Goal: Task Accomplishment & Management: Manage account settings

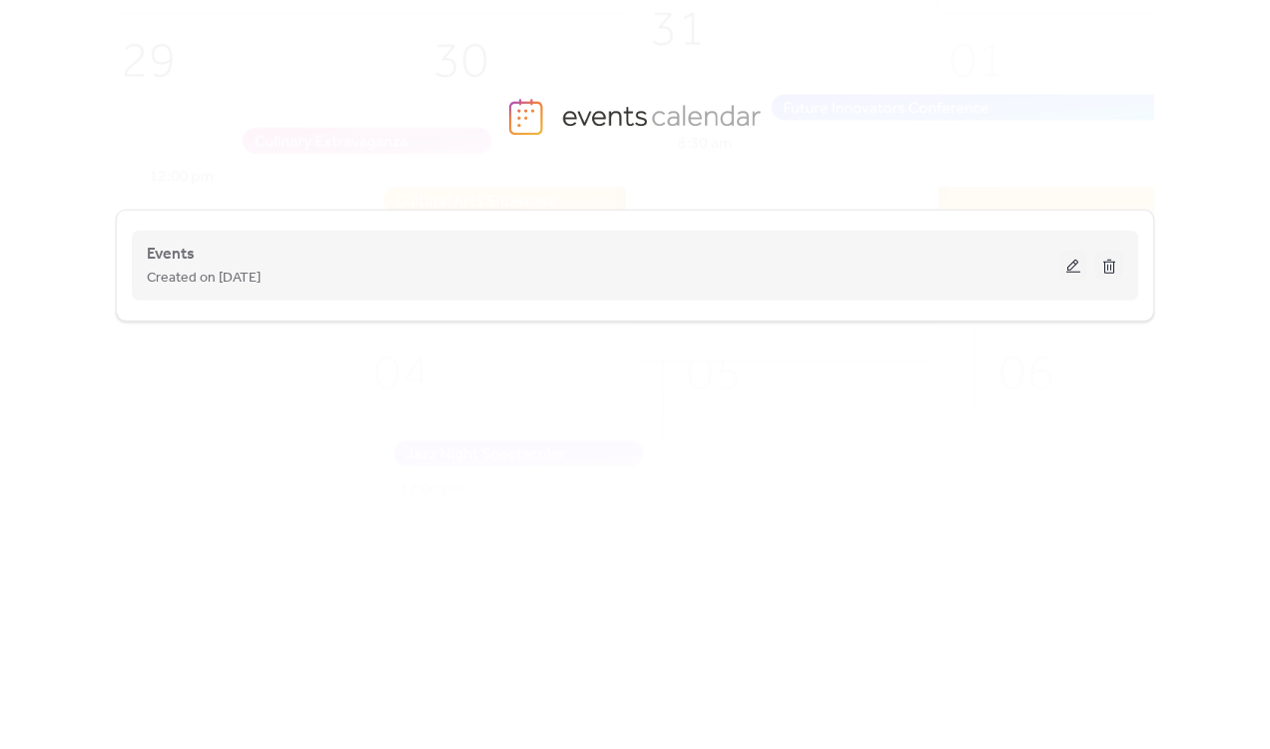
click at [1079, 255] on button at bounding box center [1073, 266] width 28 height 30
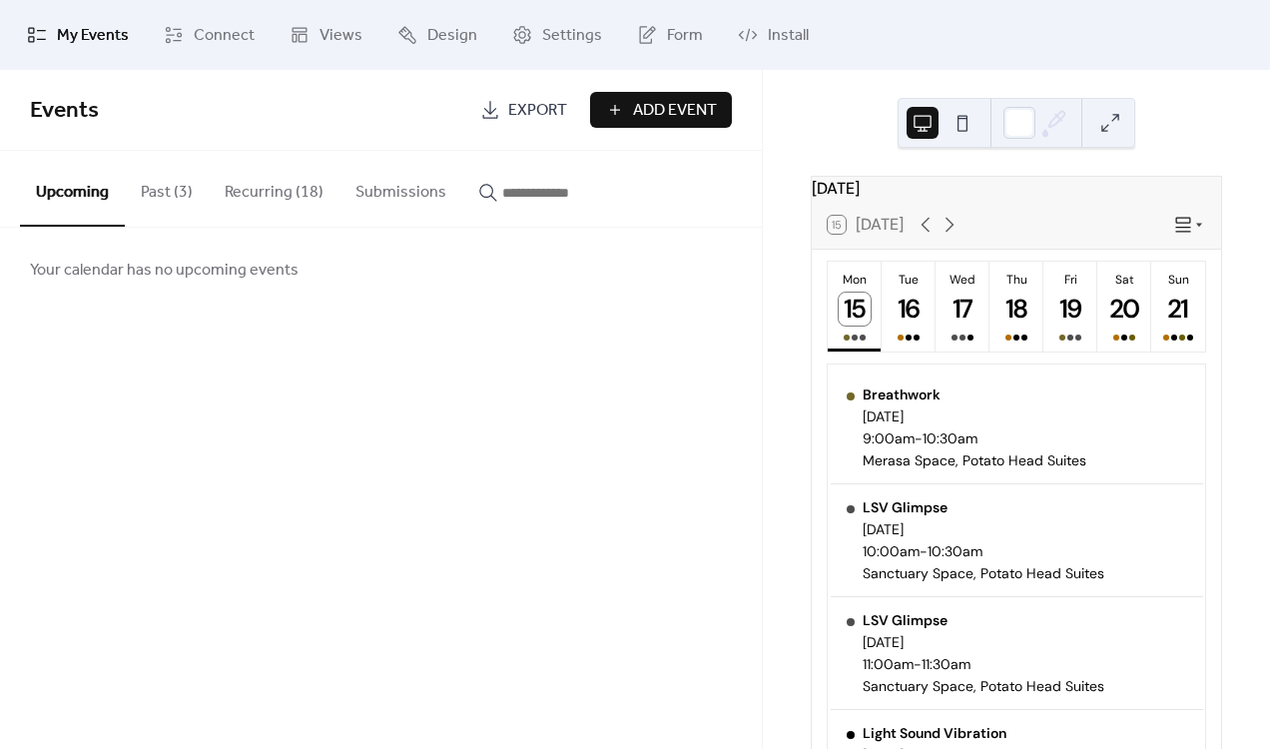
click at [167, 196] on button "Past (3)" at bounding box center [167, 188] width 84 height 74
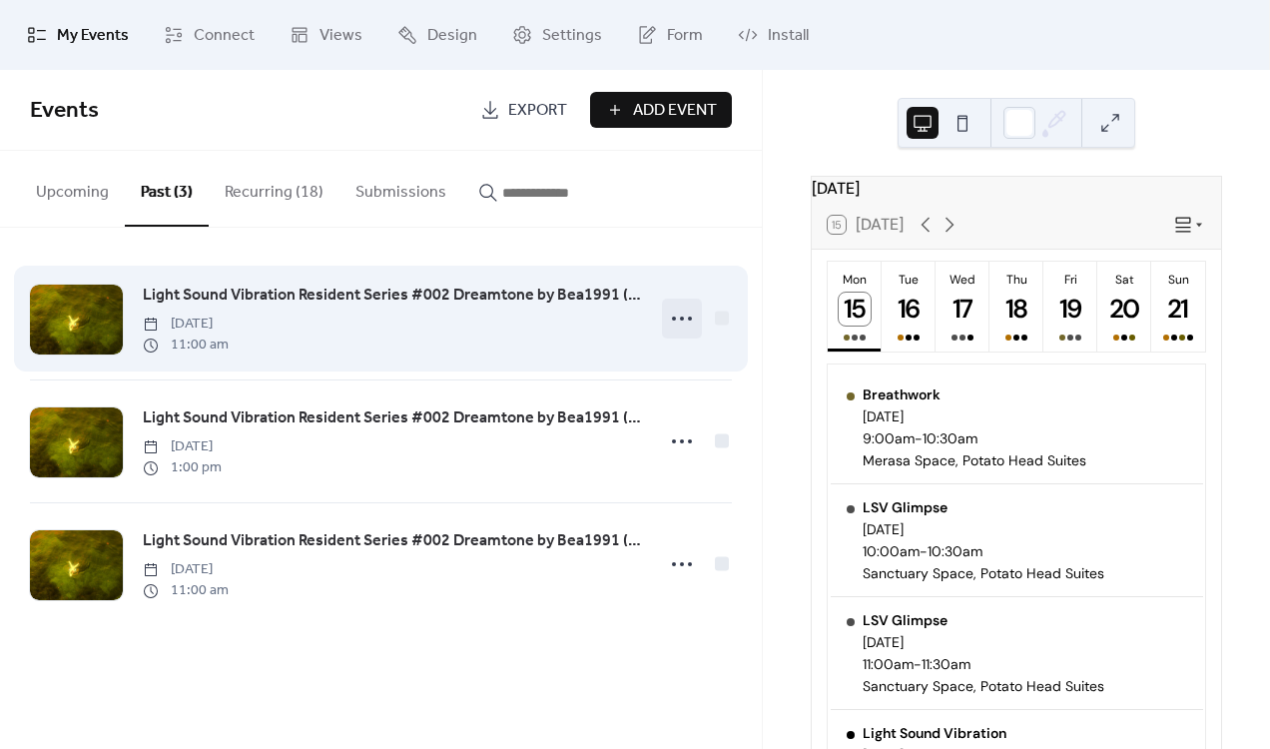
click at [680, 324] on icon at bounding box center [682, 319] width 32 height 32
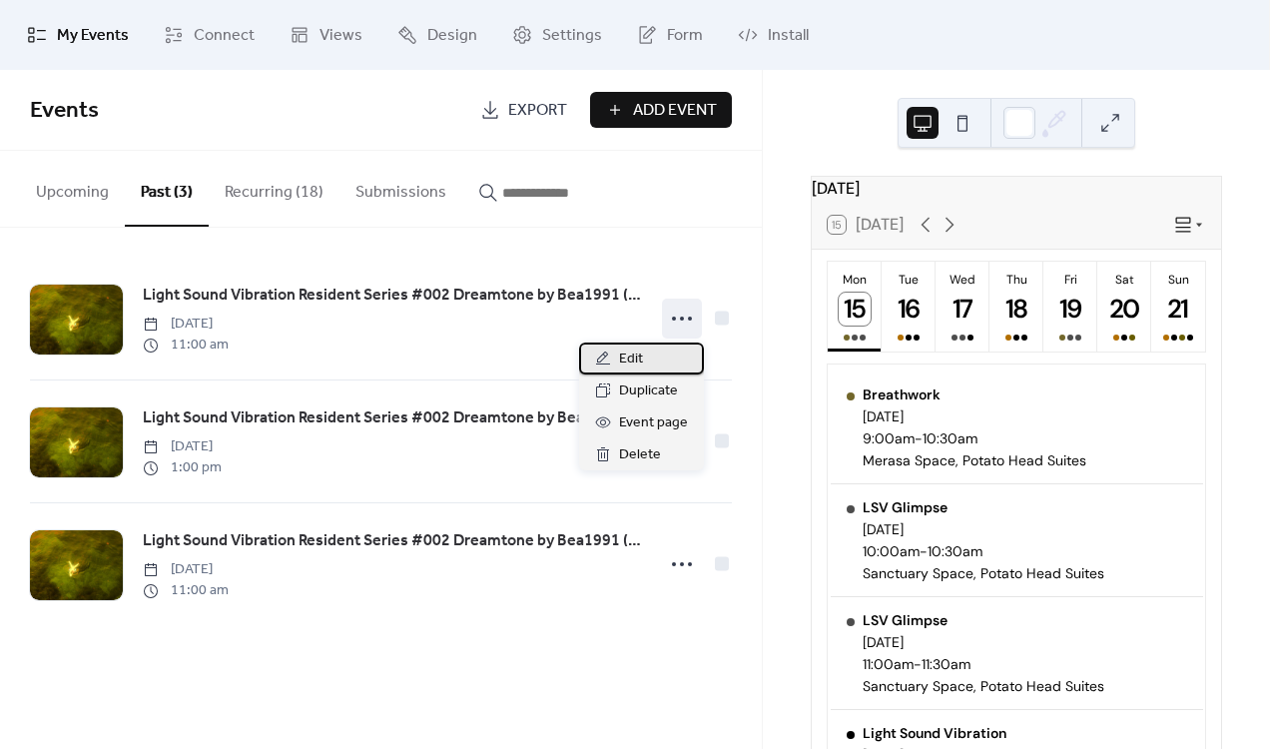
click at [638, 365] on span "Edit" at bounding box center [631, 359] width 24 height 24
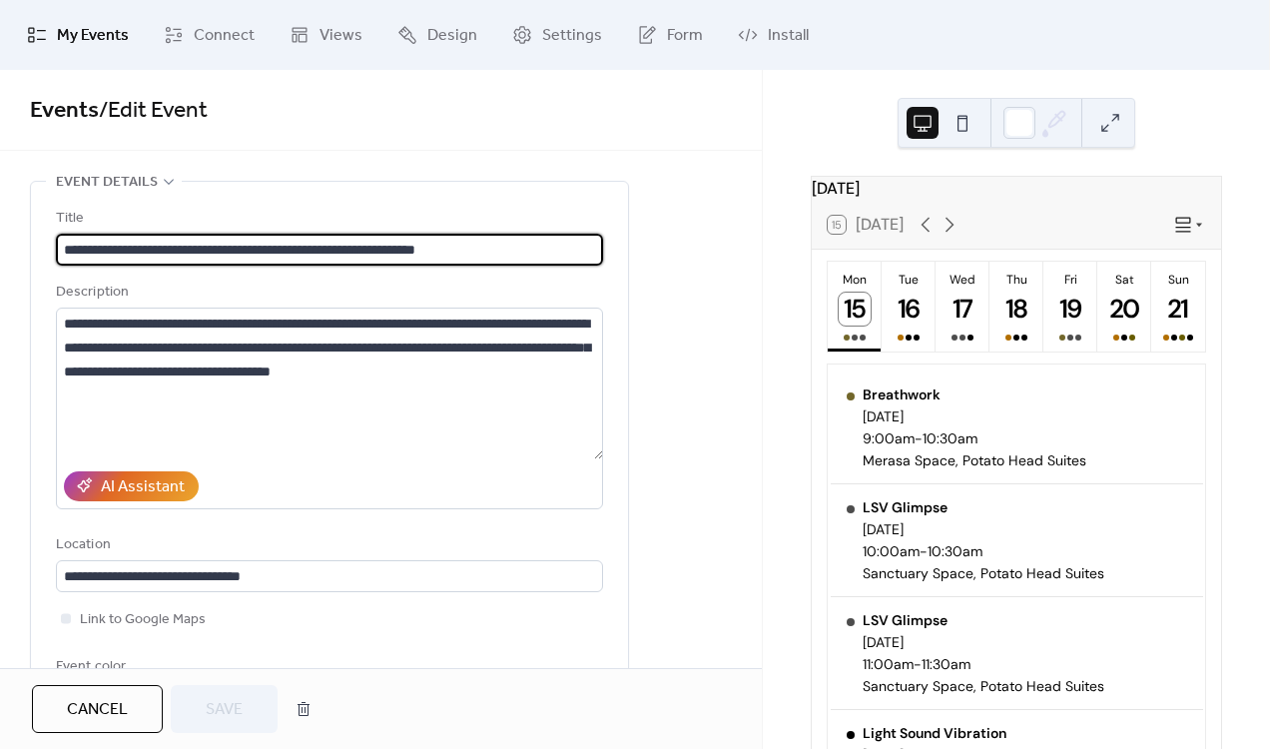
click at [546, 245] on input "**********" at bounding box center [329, 250] width 547 height 32
type input "**********"
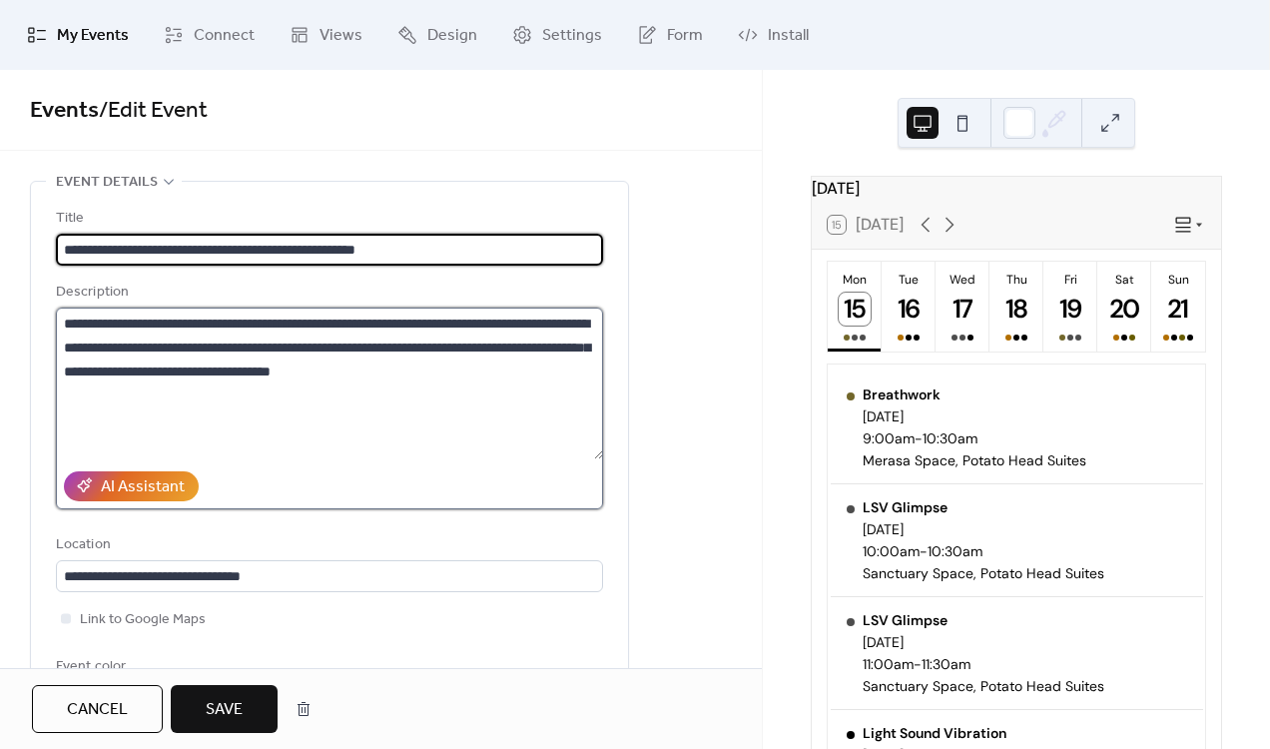
click at [411, 420] on textarea "**********" at bounding box center [329, 383] width 547 height 152
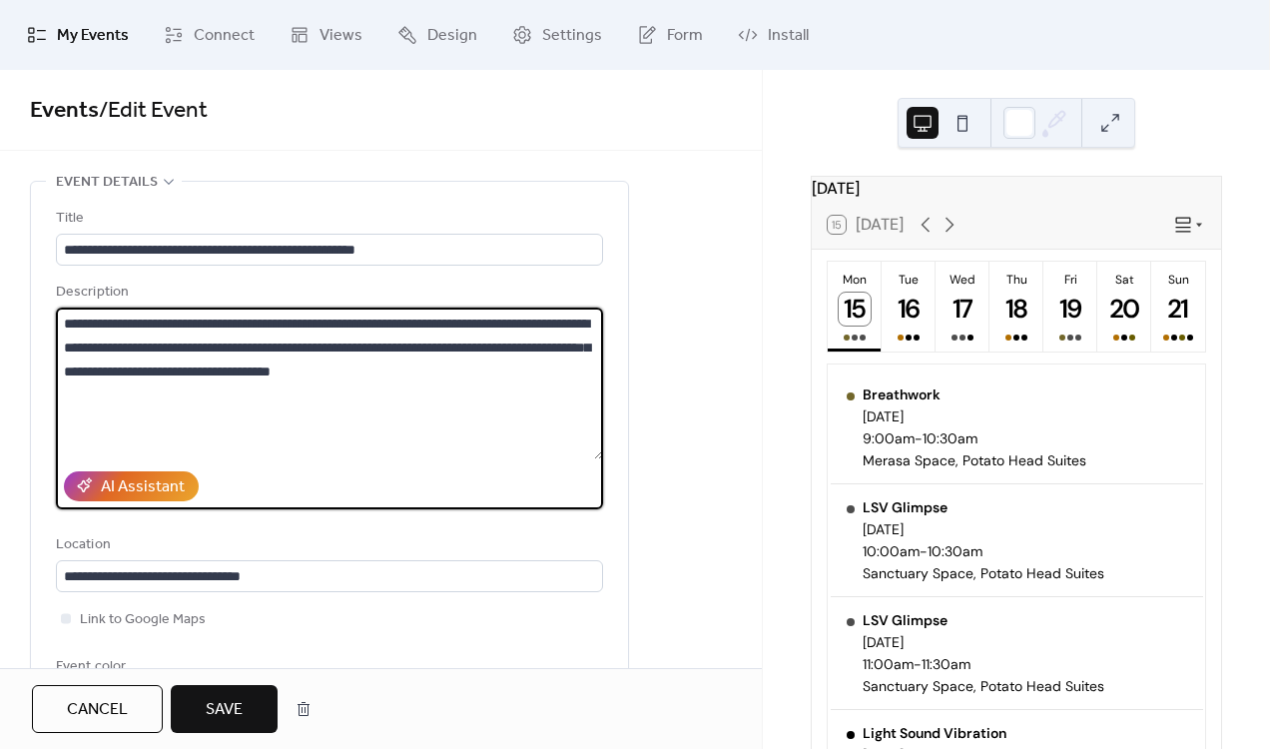
paste textarea "**********"
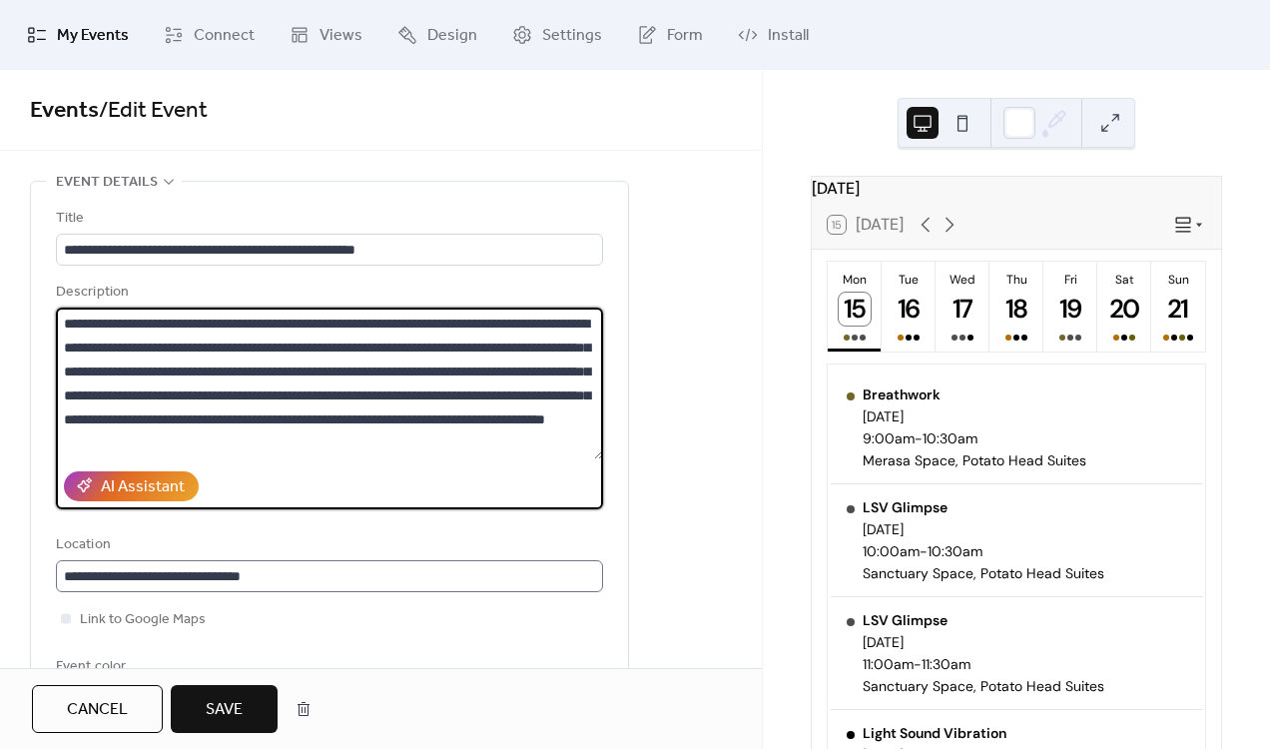
scroll to position [1, 0]
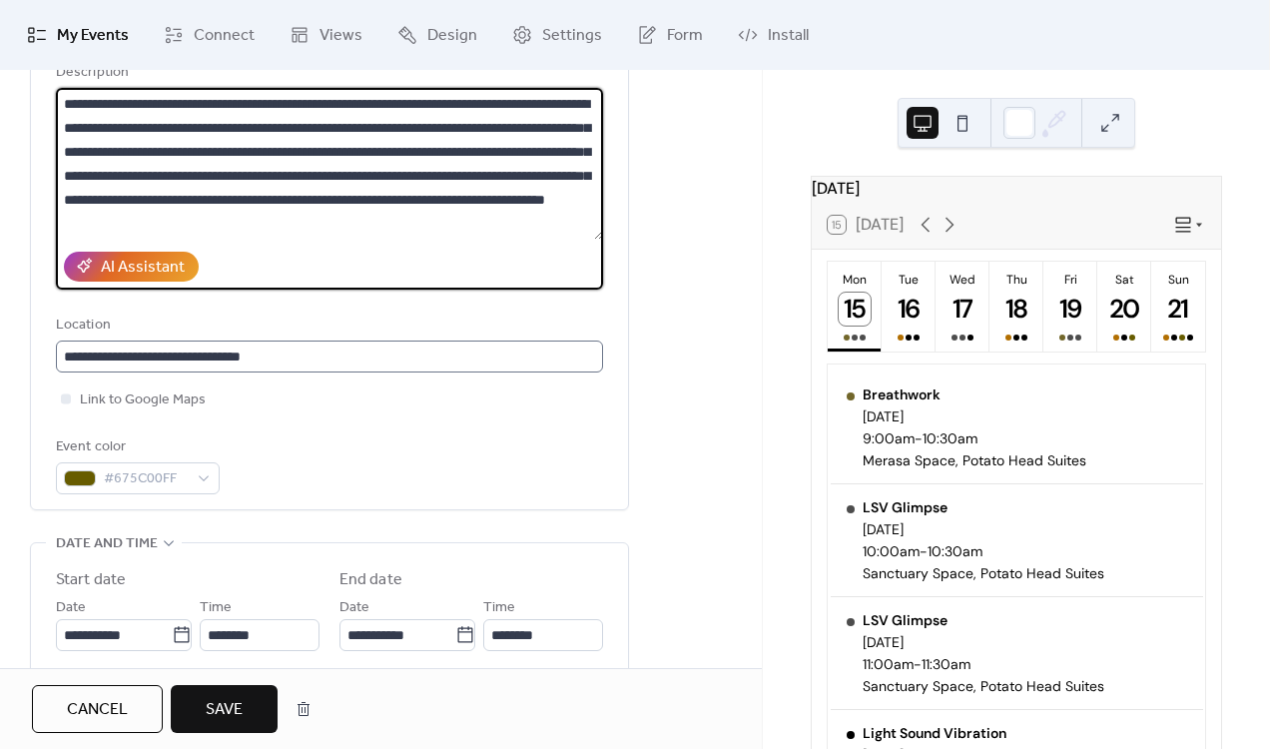
type textarea "**********"
click at [325, 584] on div "**********" at bounding box center [329, 609] width 547 height 83
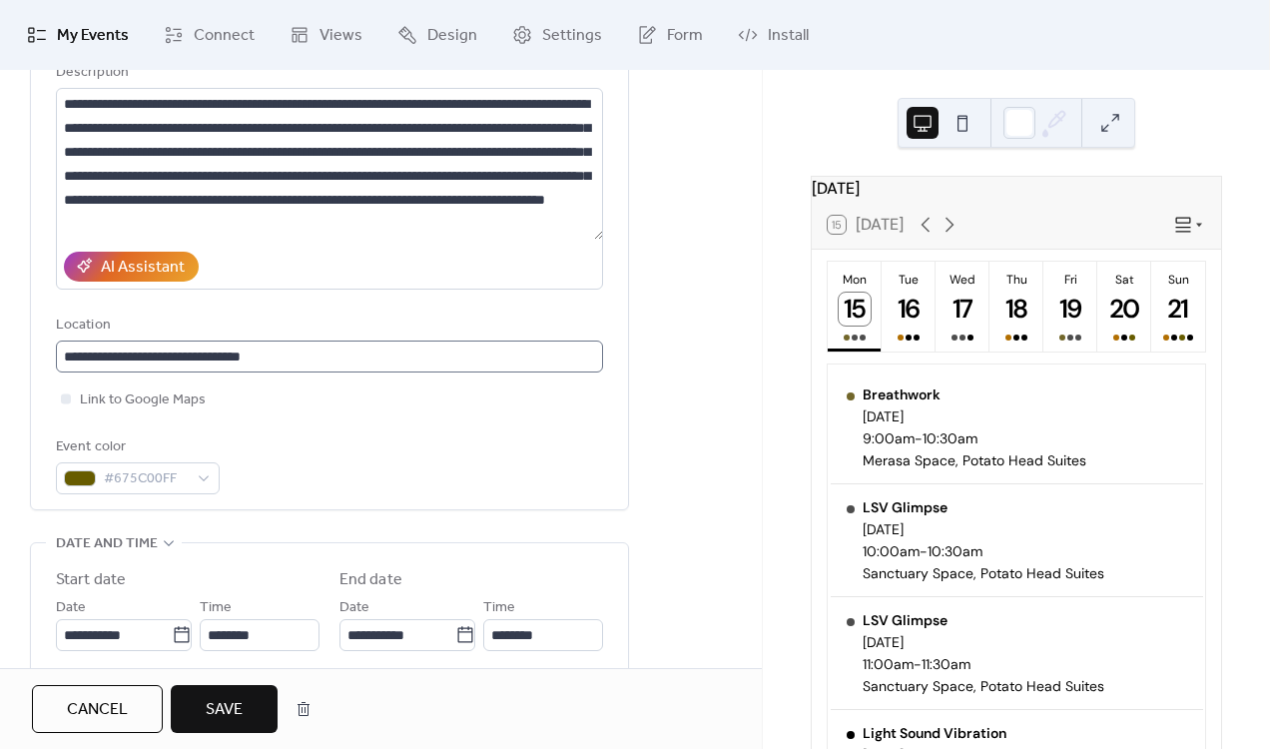
scroll to position [285, 0]
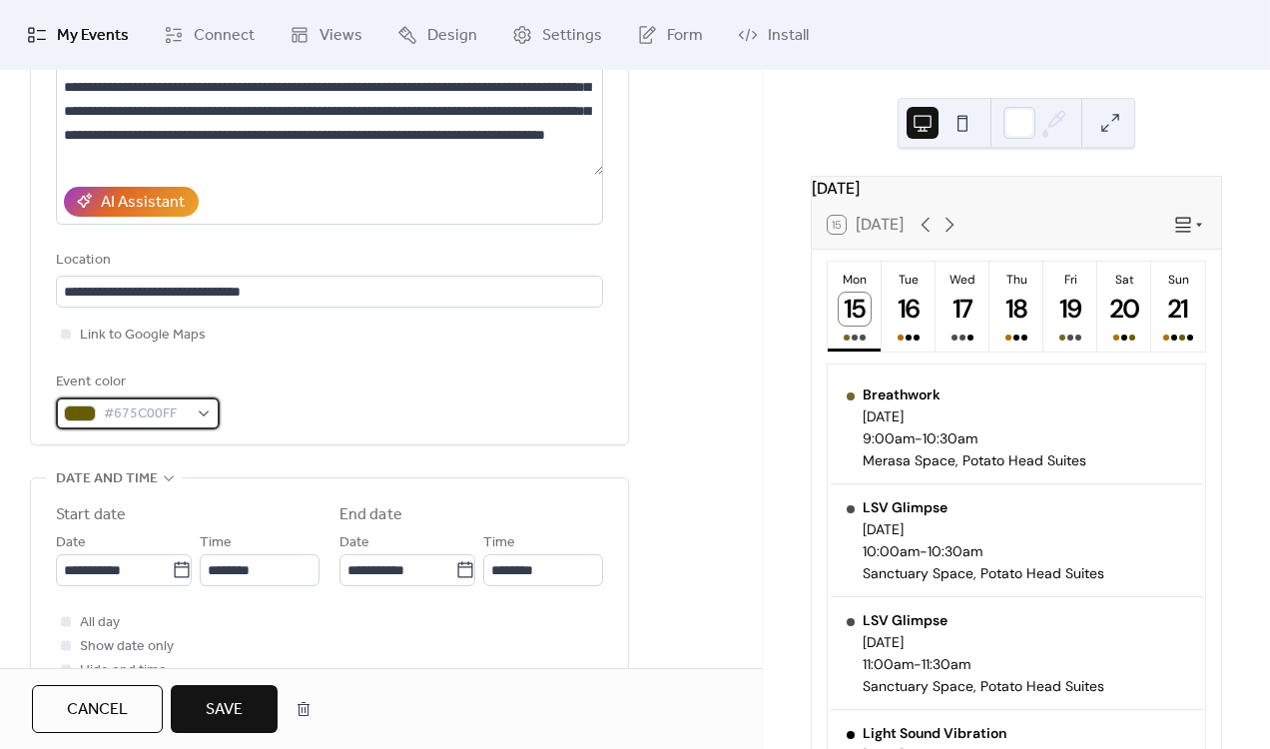
click at [74, 412] on div at bounding box center [80, 413] width 32 height 16
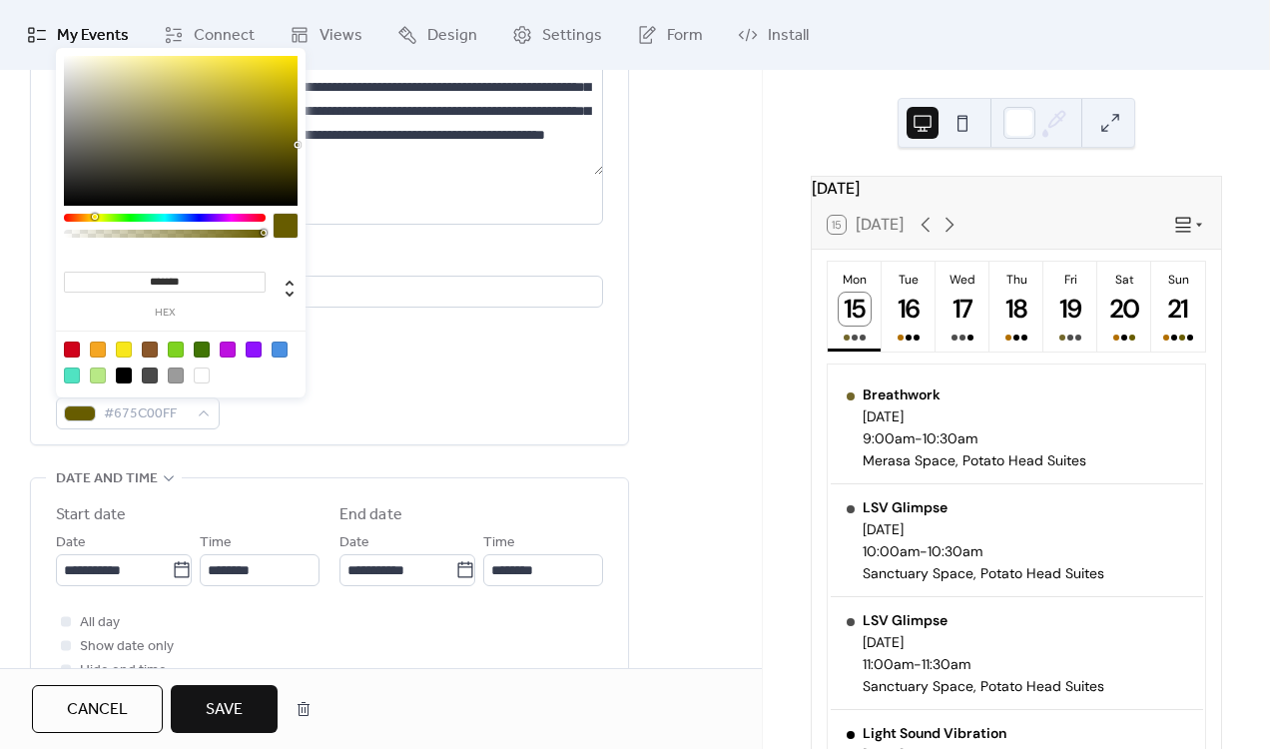
click at [258, 348] on div at bounding box center [254, 349] width 16 height 16
type input "*******"
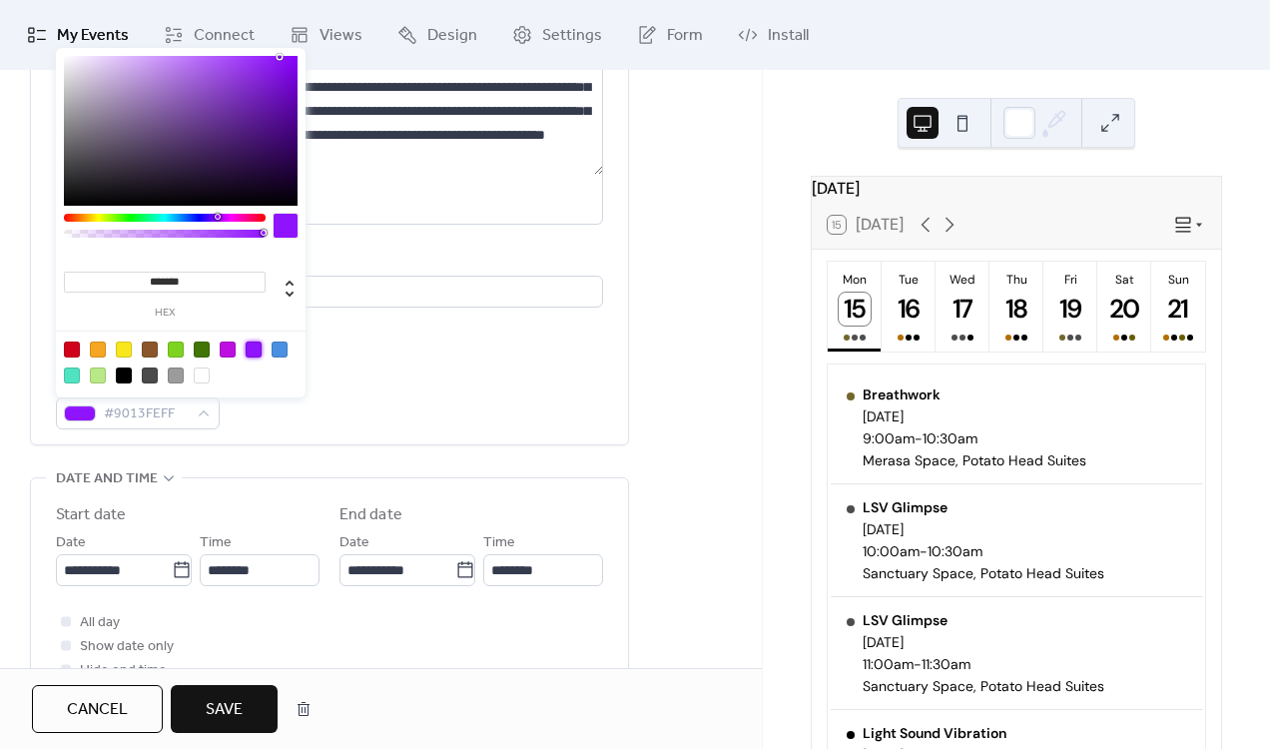
click at [291, 420] on div "Event color #9013FEFF" at bounding box center [329, 399] width 547 height 59
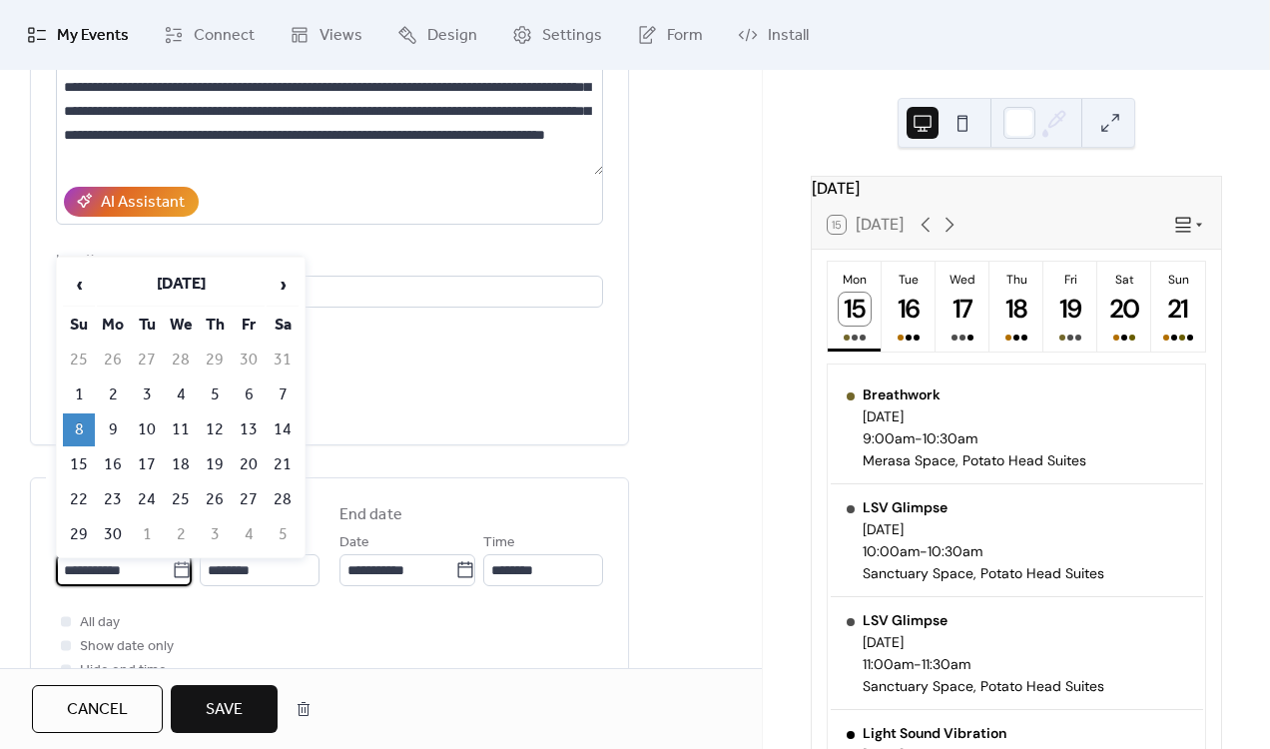
click at [80, 569] on input "**********" at bounding box center [114, 570] width 116 height 32
click at [284, 292] on span "›" at bounding box center [283, 285] width 30 height 40
click at [283, 435] on td "20" at bounding box center [283, 429] width 32 height 33
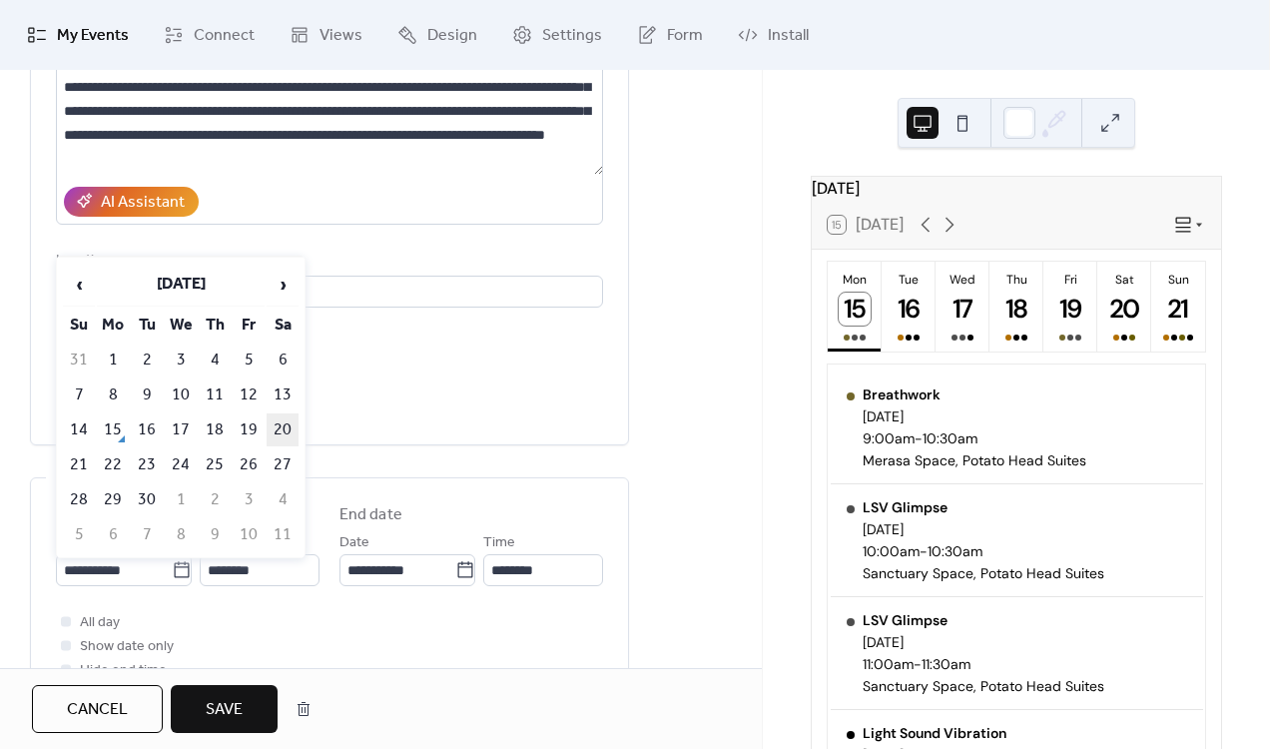
type input "**********"
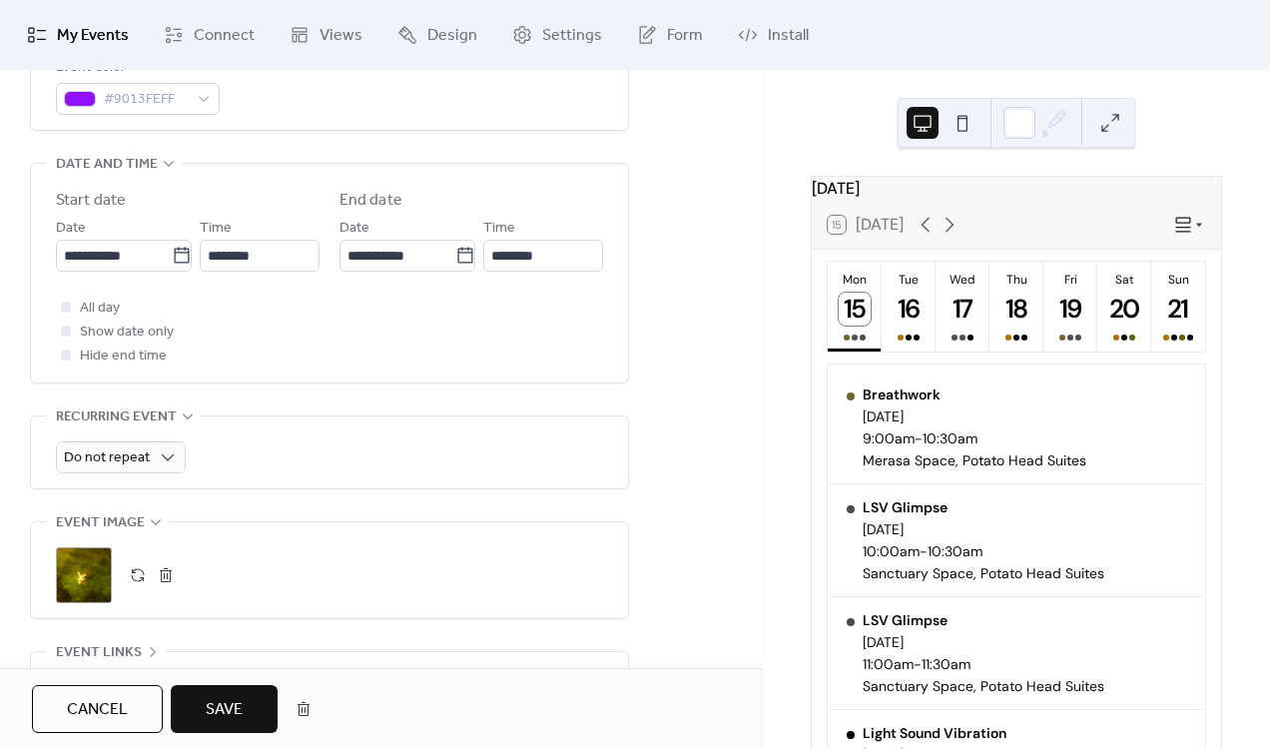
scroll to position [605, 0]
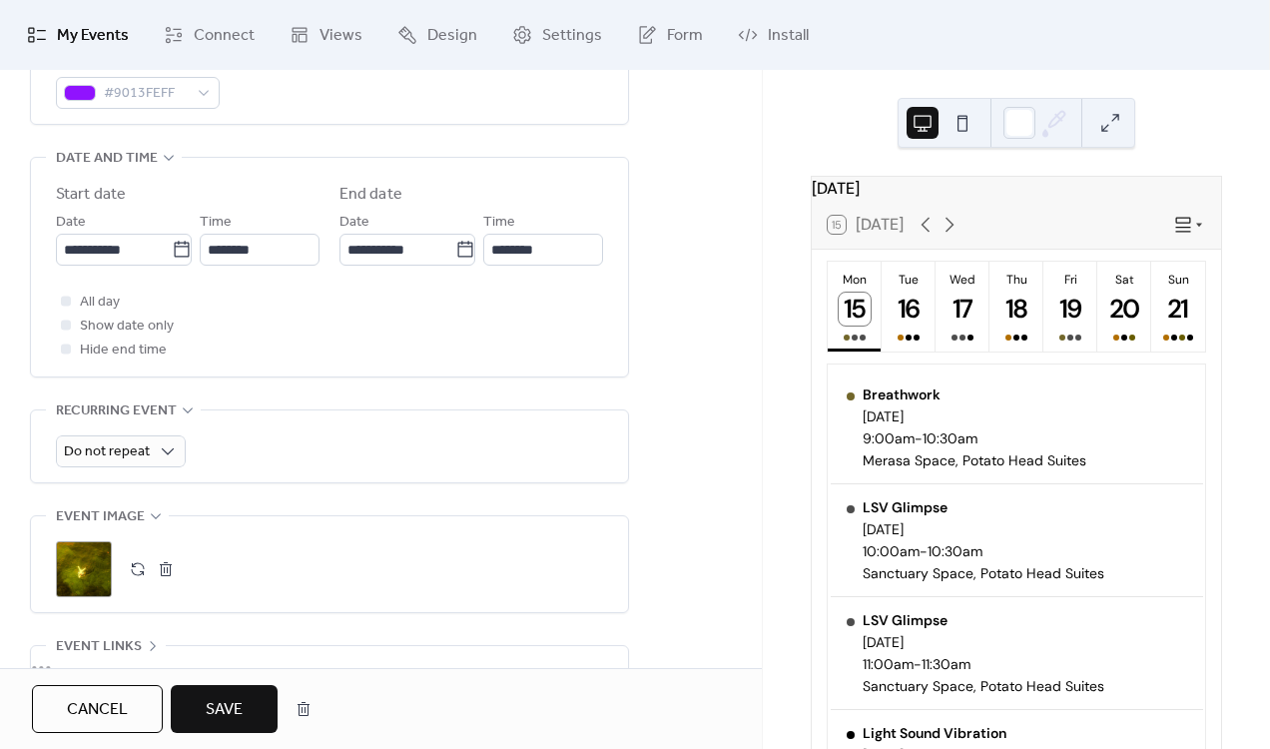
click at [62, 548] on div ";" at bounding box center [84, 569] width 56 height 56
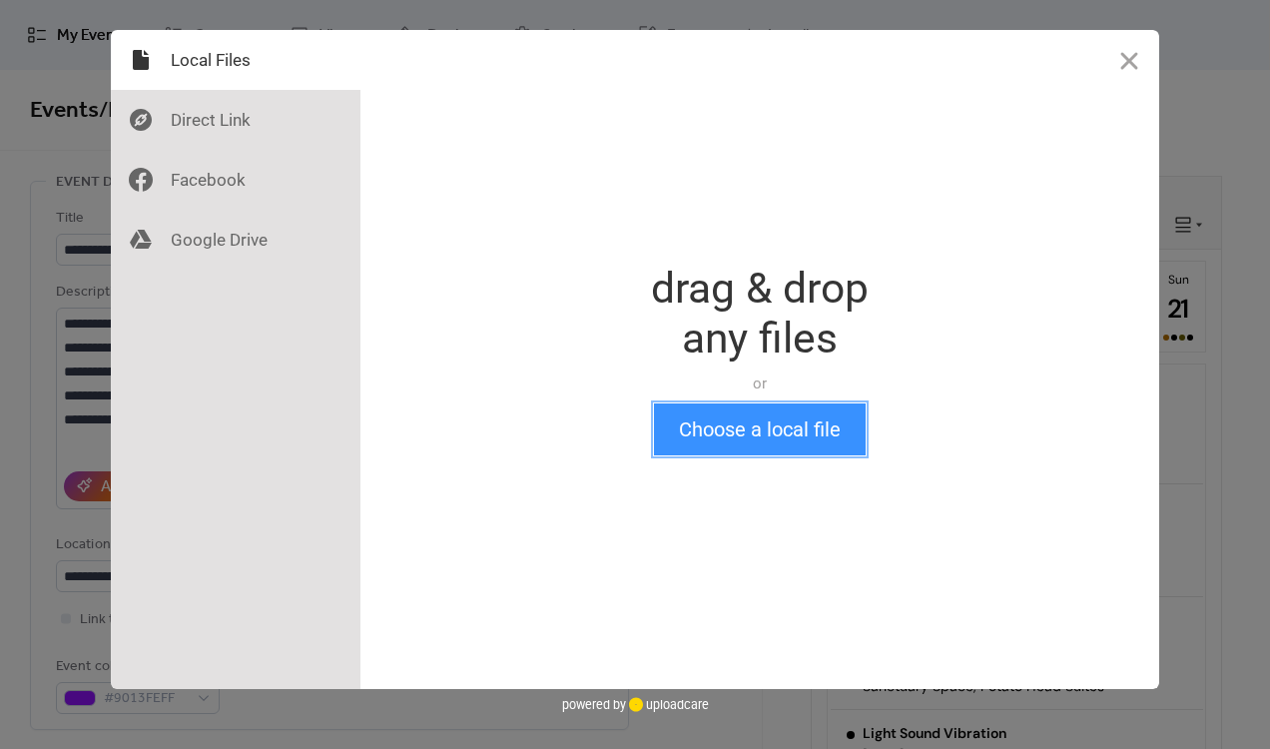
click at [723, 442] on button "Choose a local file" at bounding box center [760, 429] width 212 height 52
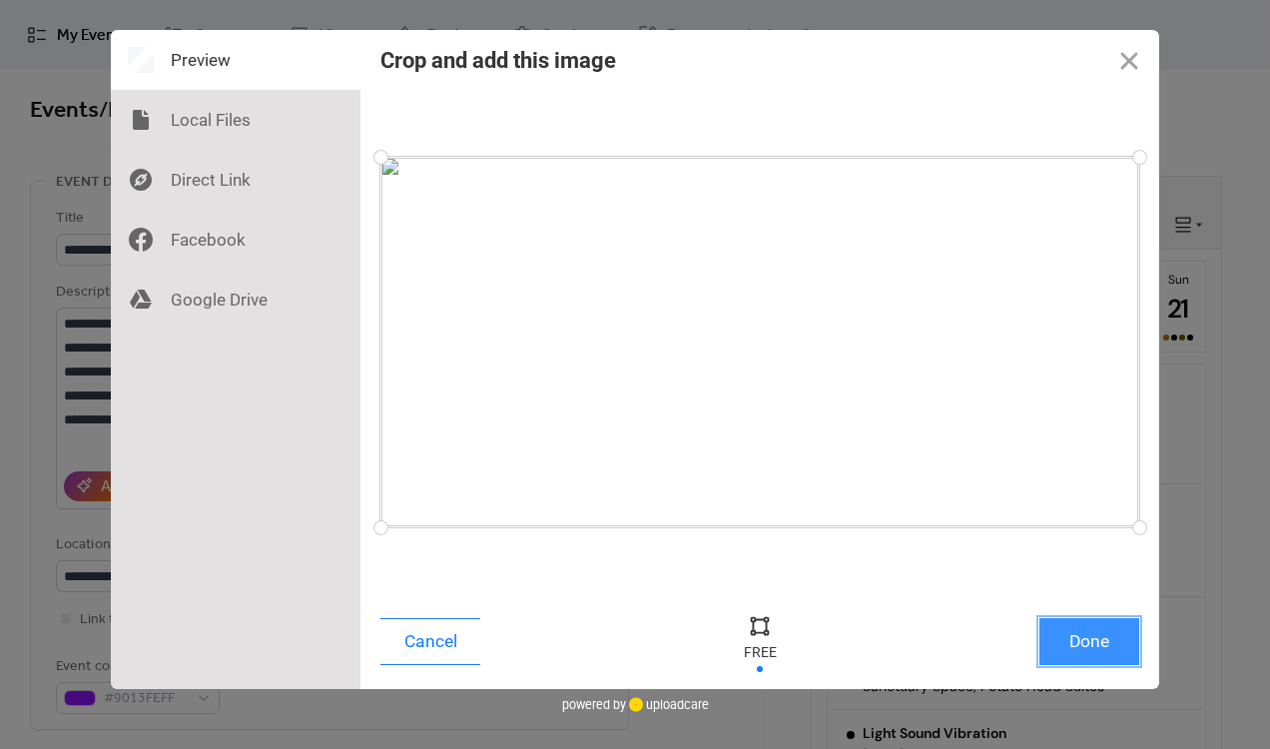
click at [1085, 619] on button "Done" at bounding box center [1089, 641] width 100 height 47
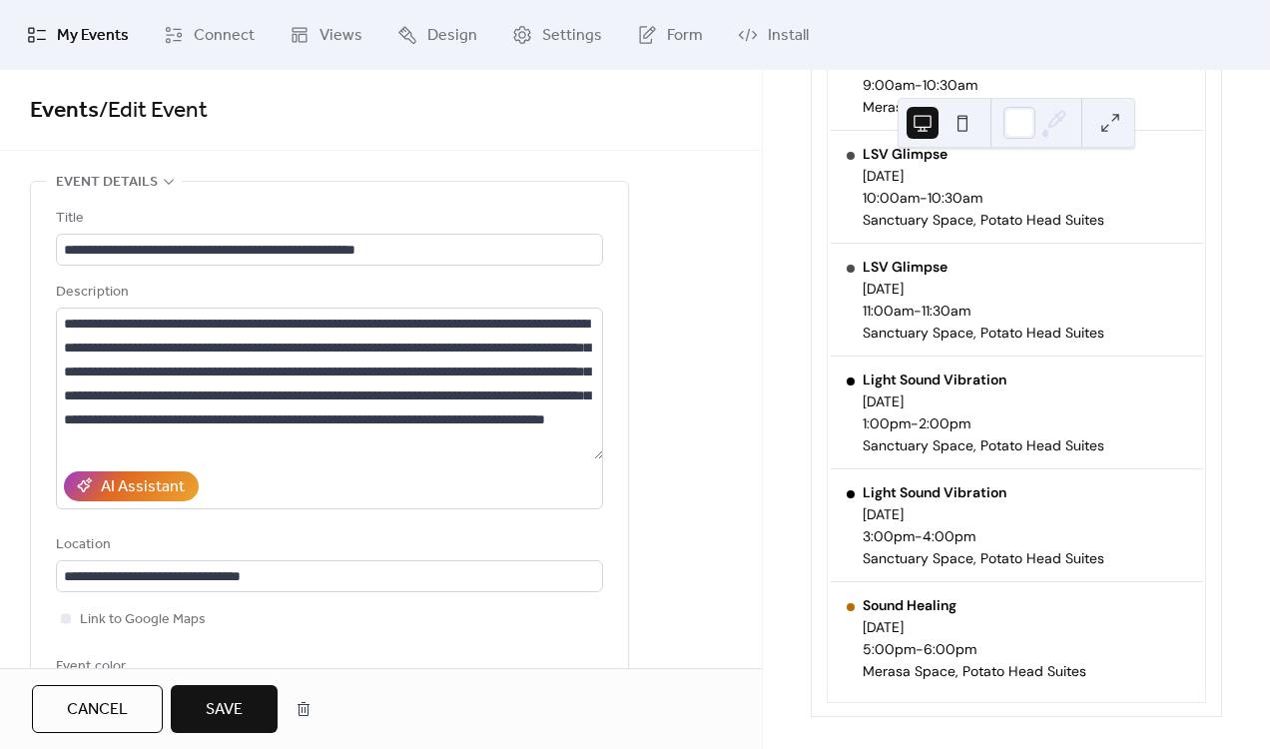
click at [252, 722] on button "Save" at bounding box center [224, 709] width 107 height 48
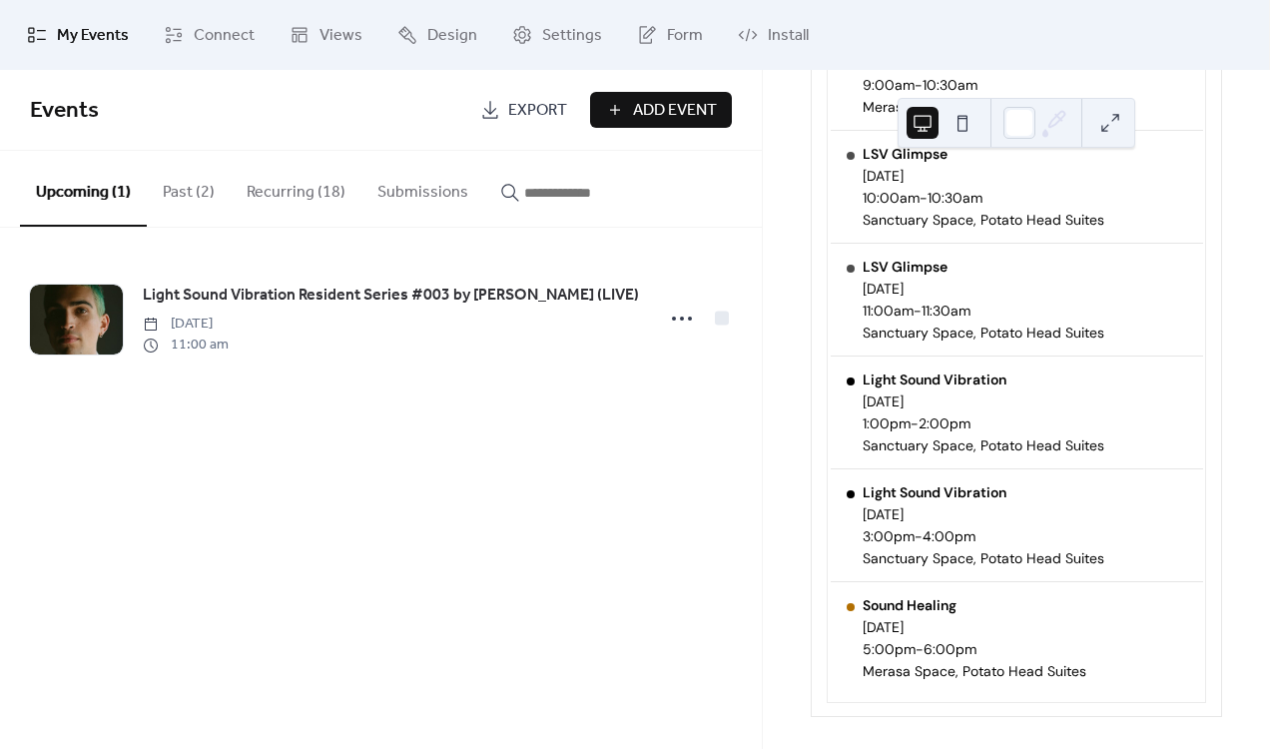
click at [111, 194] on button "Upcoming (1)" at bounding box center [83, 189] width 127 height 76
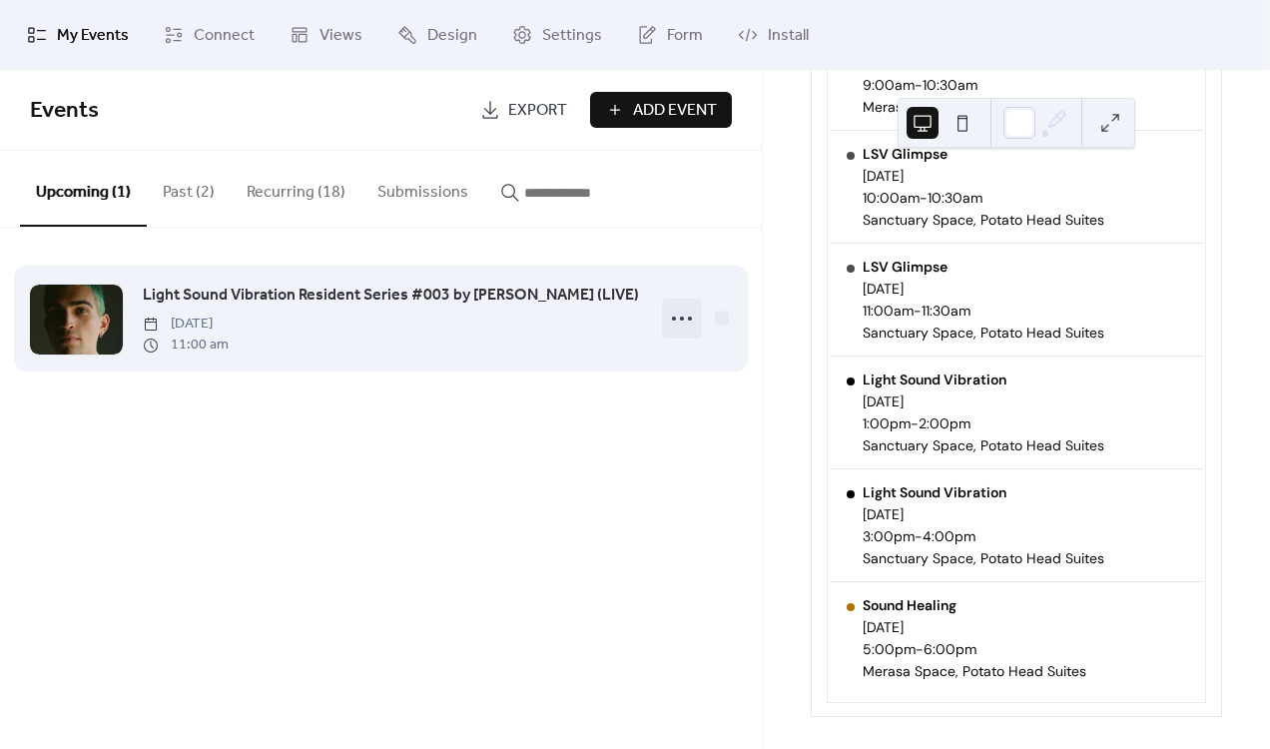
click at [678, 324] on icon at bounding box center [682, 319] width 32 height 32
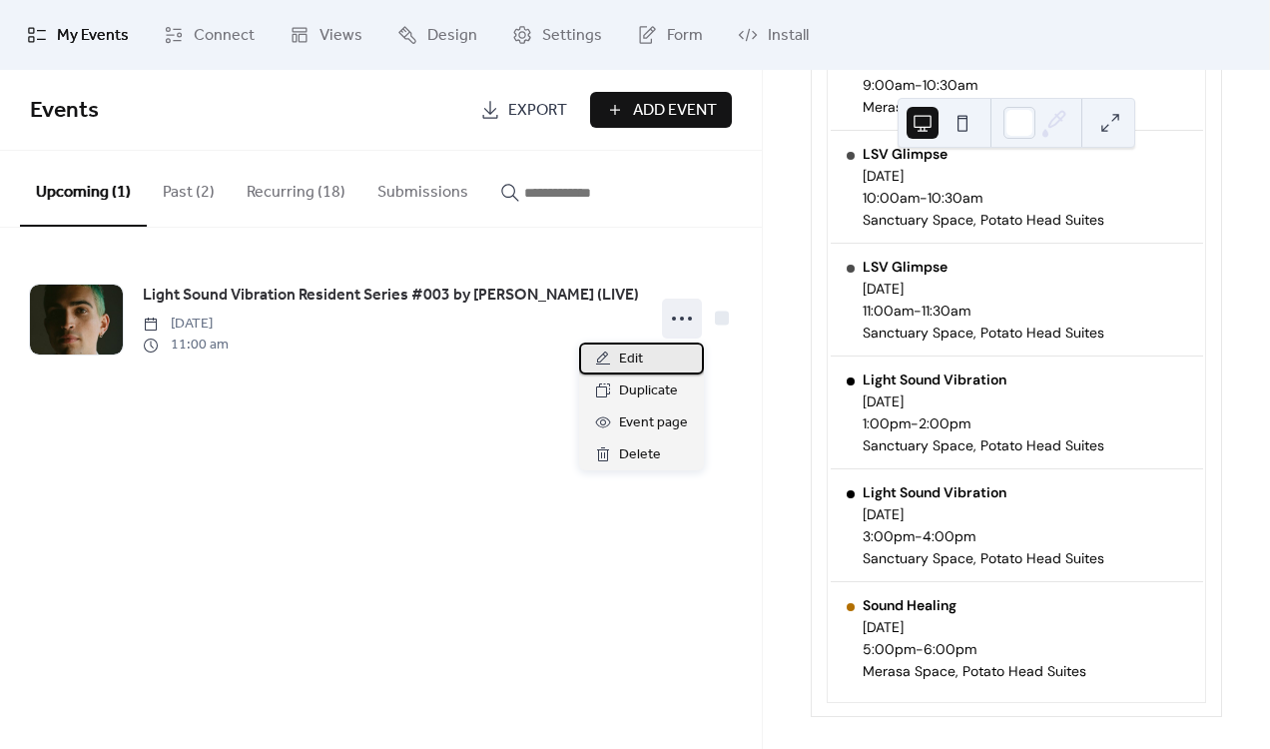
click at [660, 343] on div "Edit" at bounding box center [641, 358] width 125 height 32
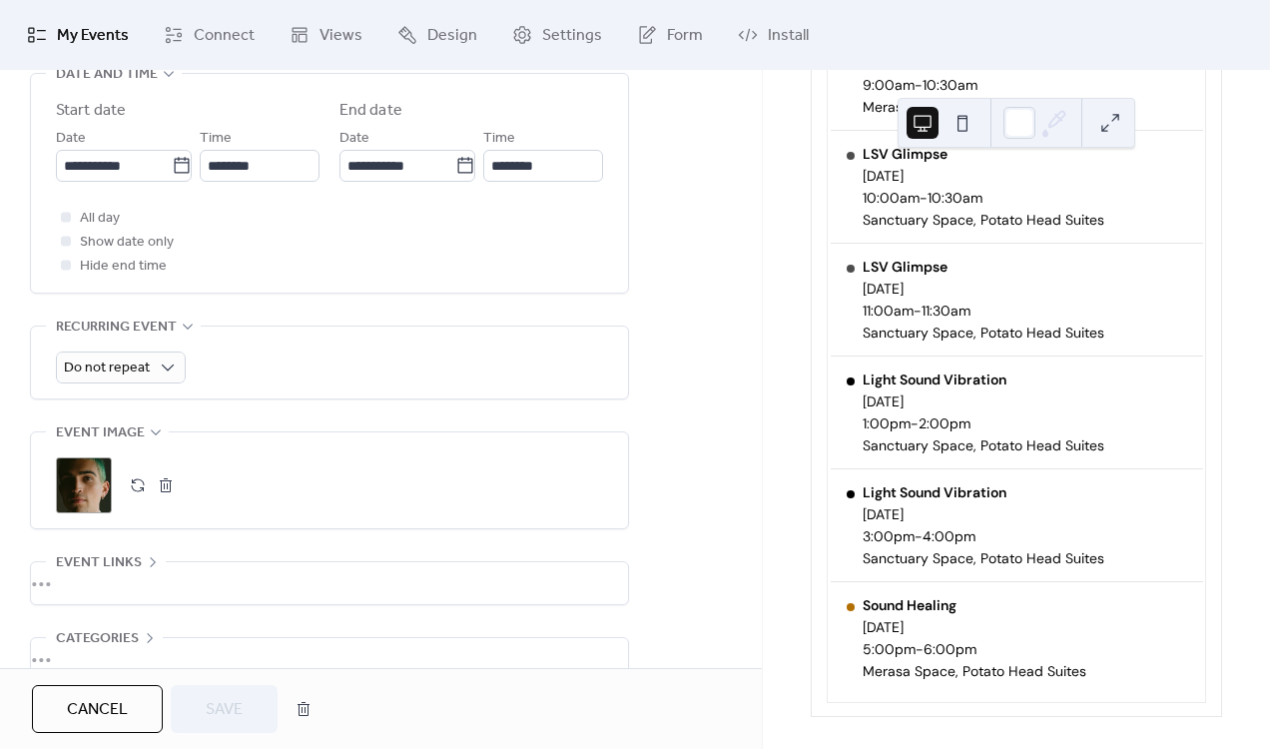
scroll to position [697, 0]
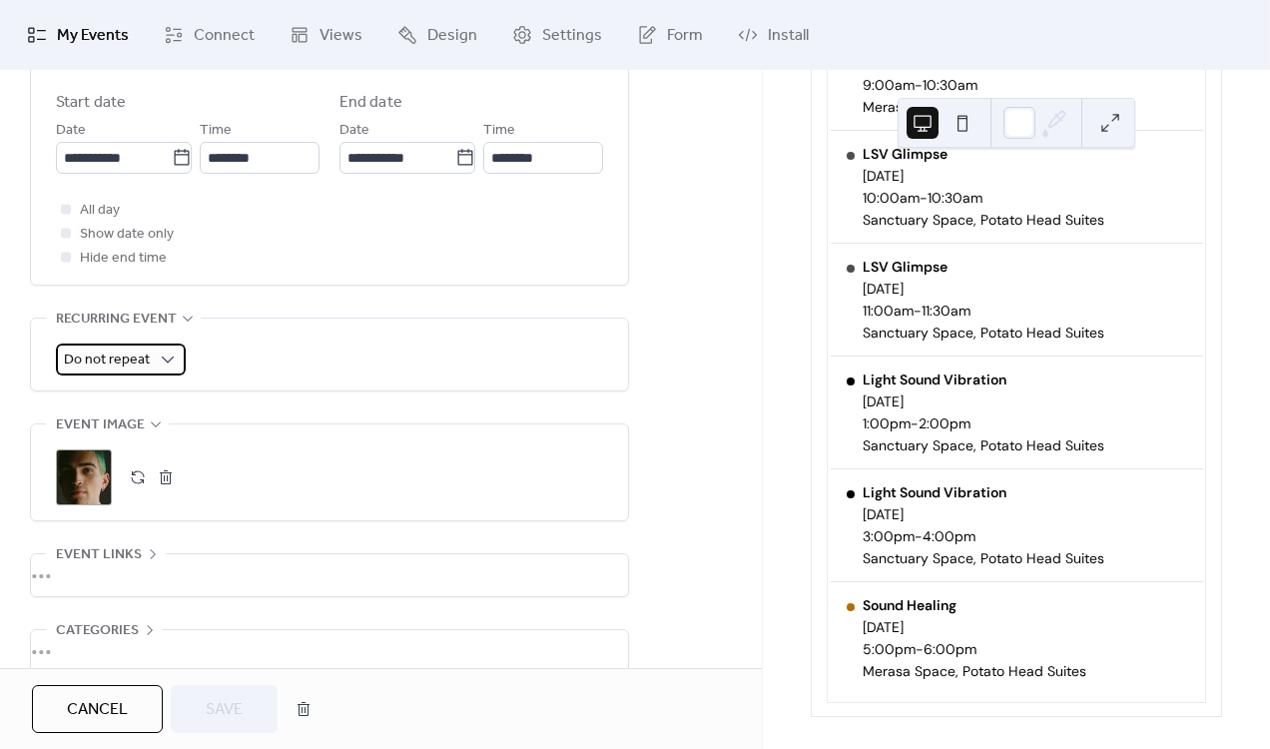
click at [152, 353] on div "Do not repeat" at bounding box center [121, 359] width 130 height 32
click at [280, 251] on div "All day Show date only Hide end time" at bounding box center [329, 234] width 547 height 72
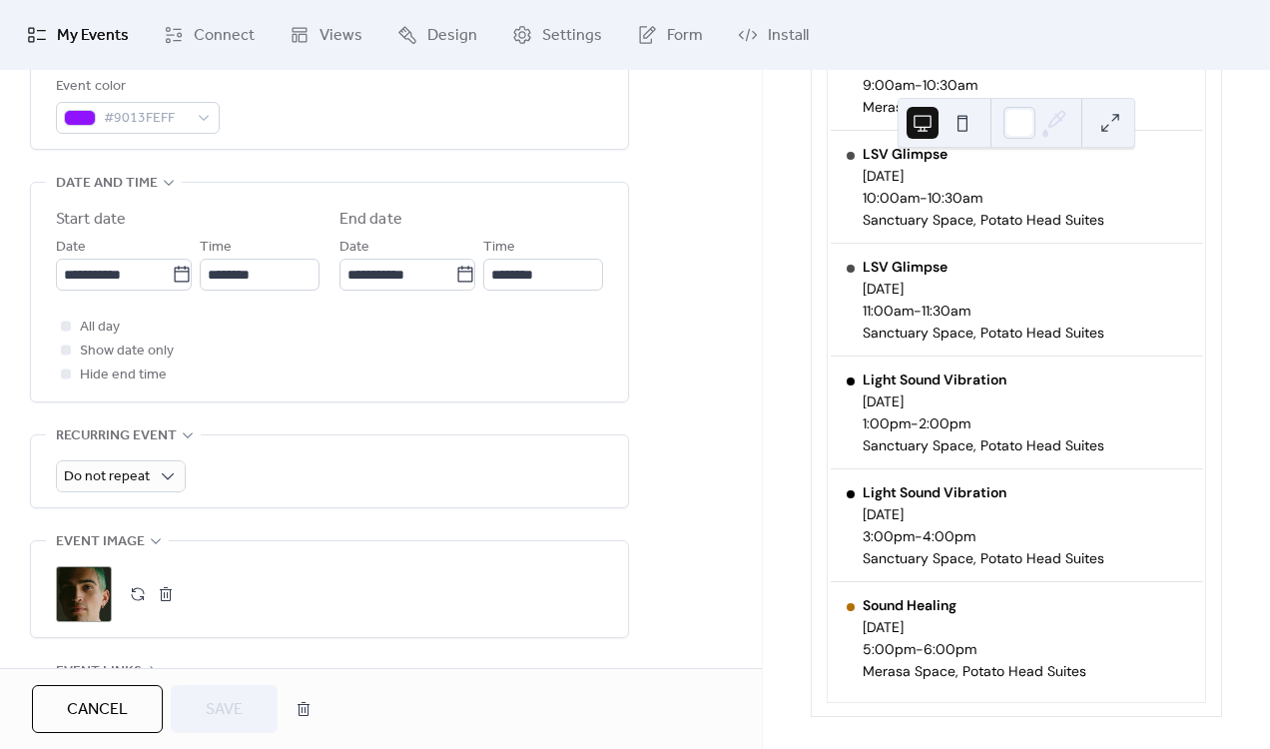
scroll to position [582, 0]
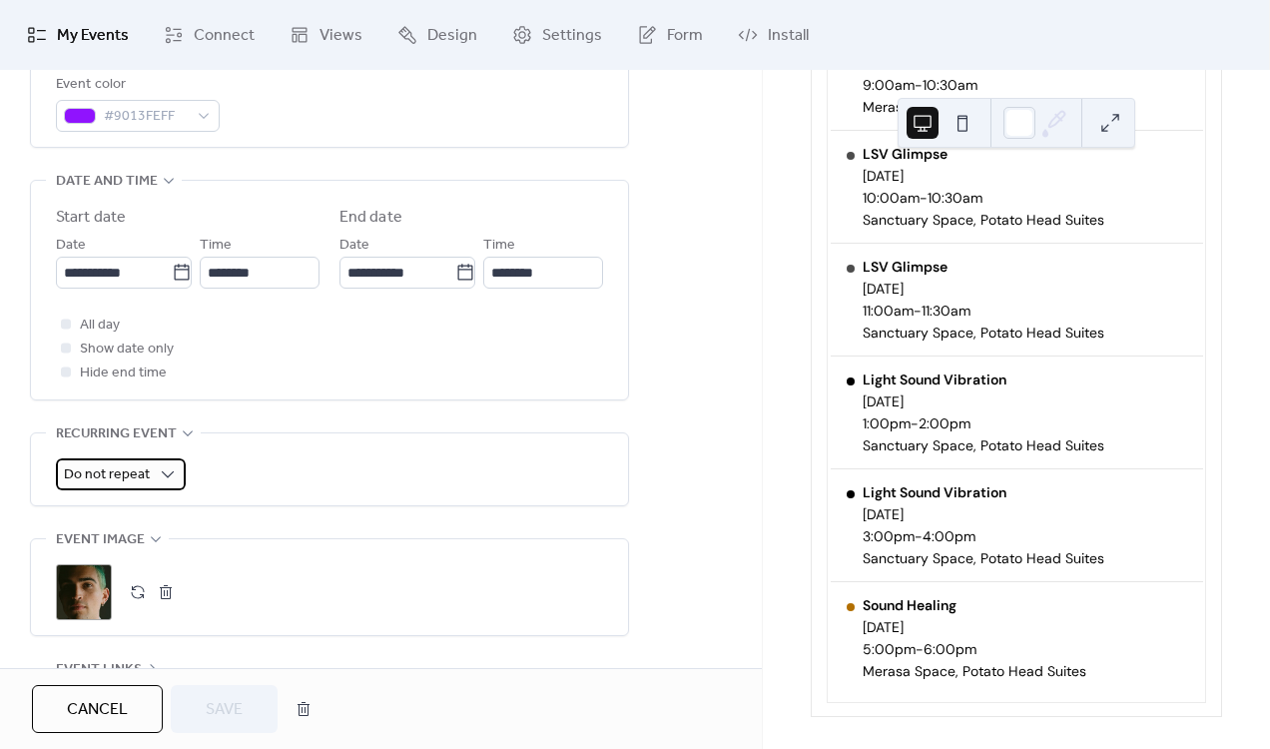
click at [110, 475] on span "Do not repeat" at bounding box center [107, 474] width 86 height 27
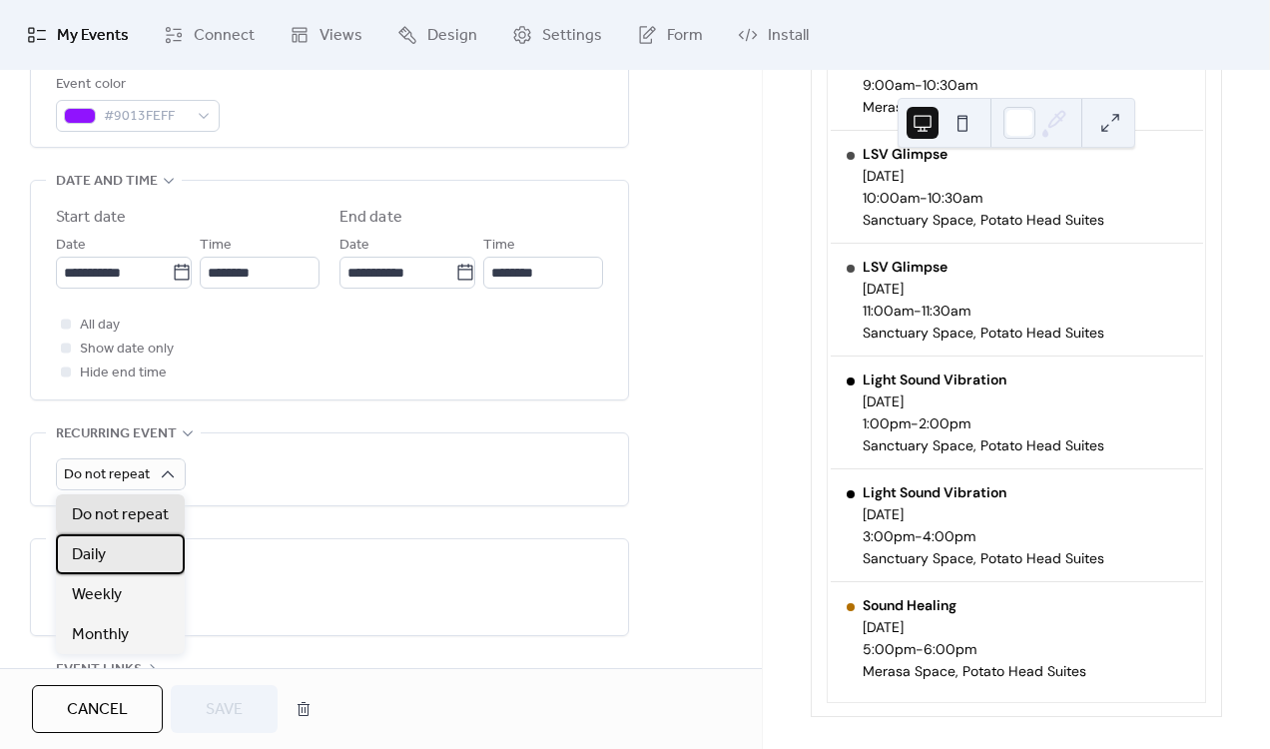
click at [124, 555] on div "Daily" at bounding box center [120, 554] width 129 height 40
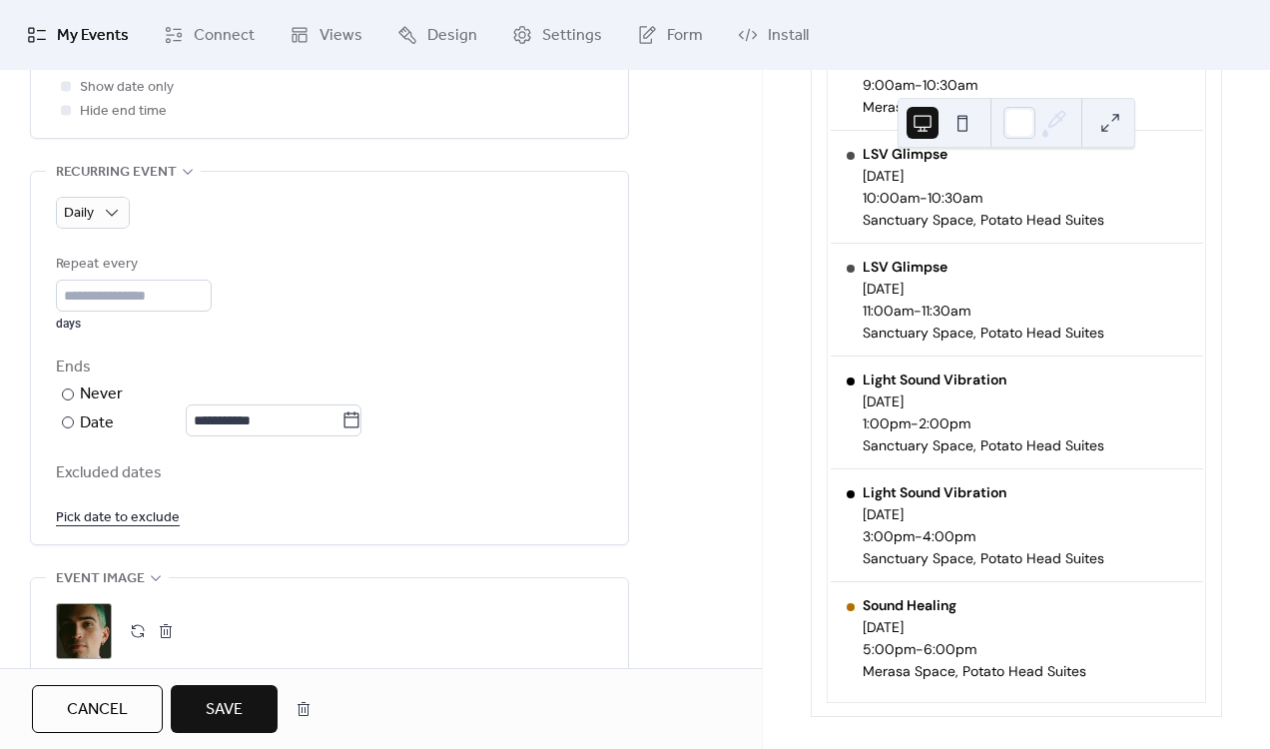
scroll to position [845, 0]
click at [96, 197] on div "Daily" at bounding box center [93, 212] width 74 height 32
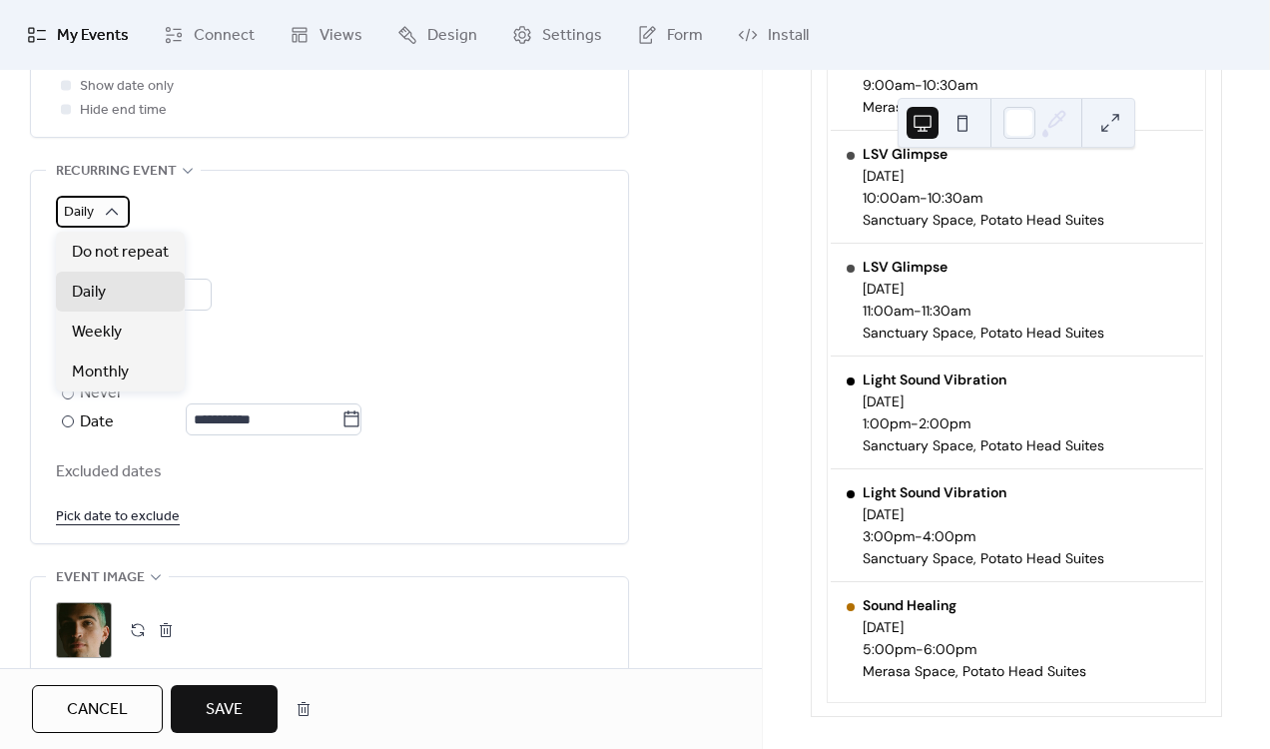
click at [96, 197] on div "Daily" at bounding box center [93, 212] width 74 height 32
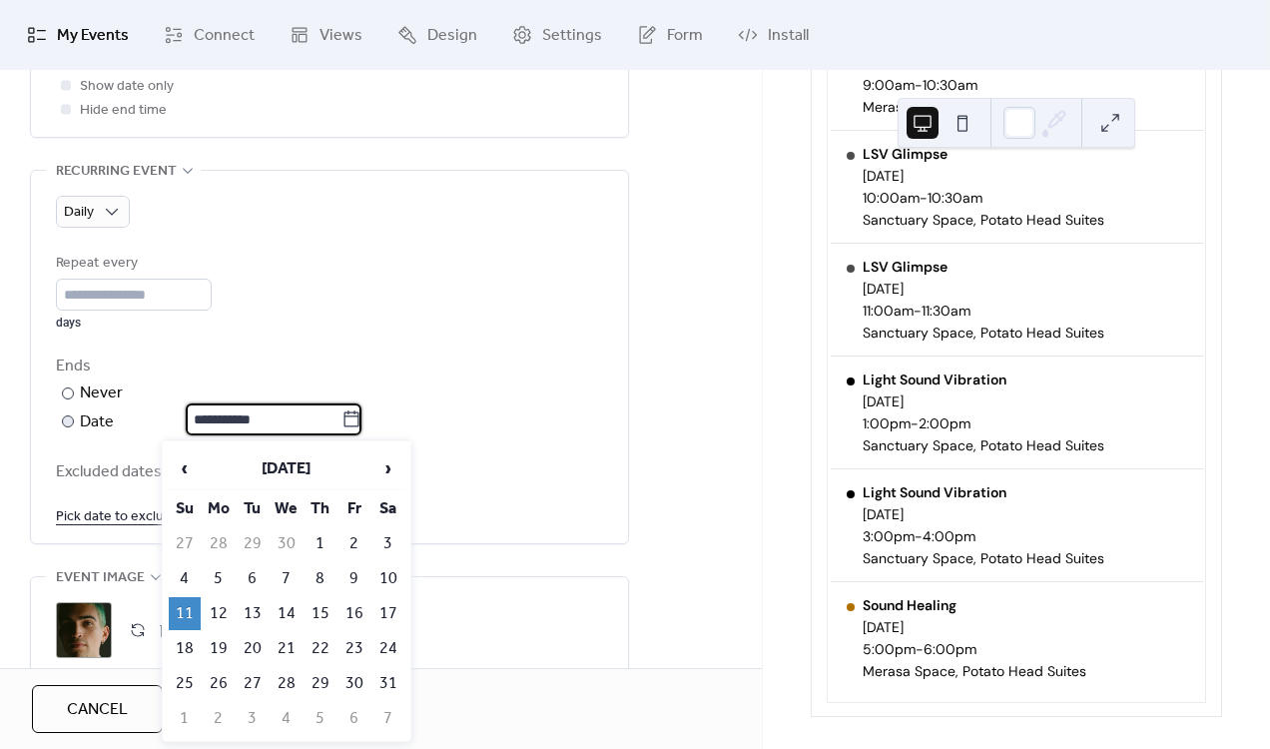
click at [206, 420] on input "**********" at bounding box center [264, 419] width 156 height 32
click at [379, 467] on span "›" at bounding box center [388, 468] width 30 height 40
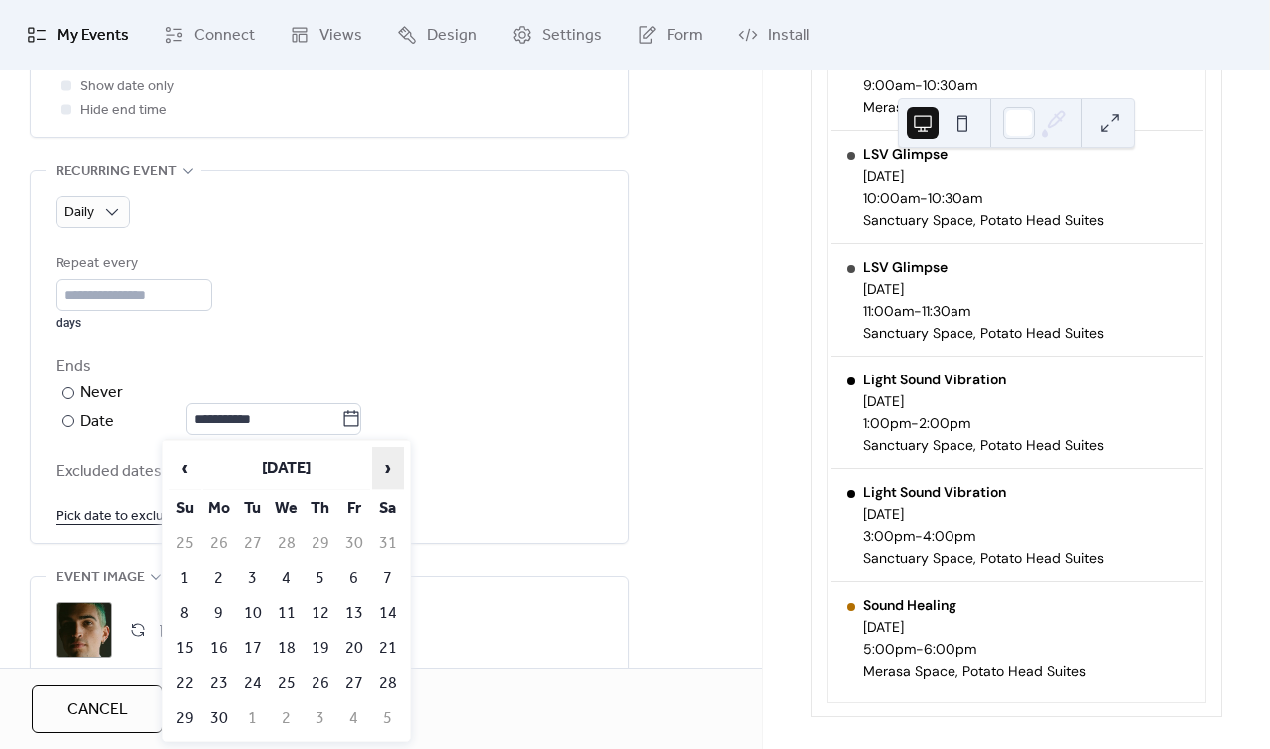
click at [379, 467] on span "›" at bounding box center [388, 468] width 30 height 40
click at [175, 648] on td "21" at bounding box center [185, 648] width 32 height 33
type input "**********"
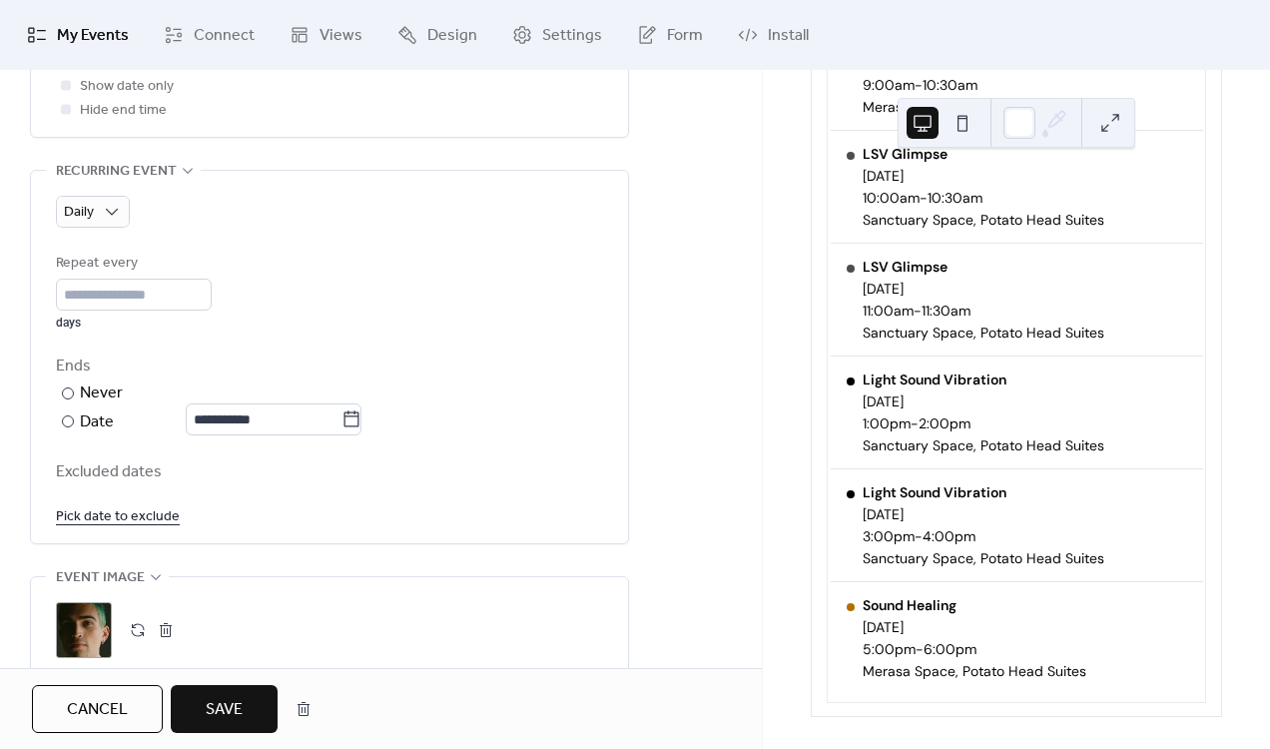
click at [213, 716] on span "Save" at bounding box center [224, 710] width 37 height 24
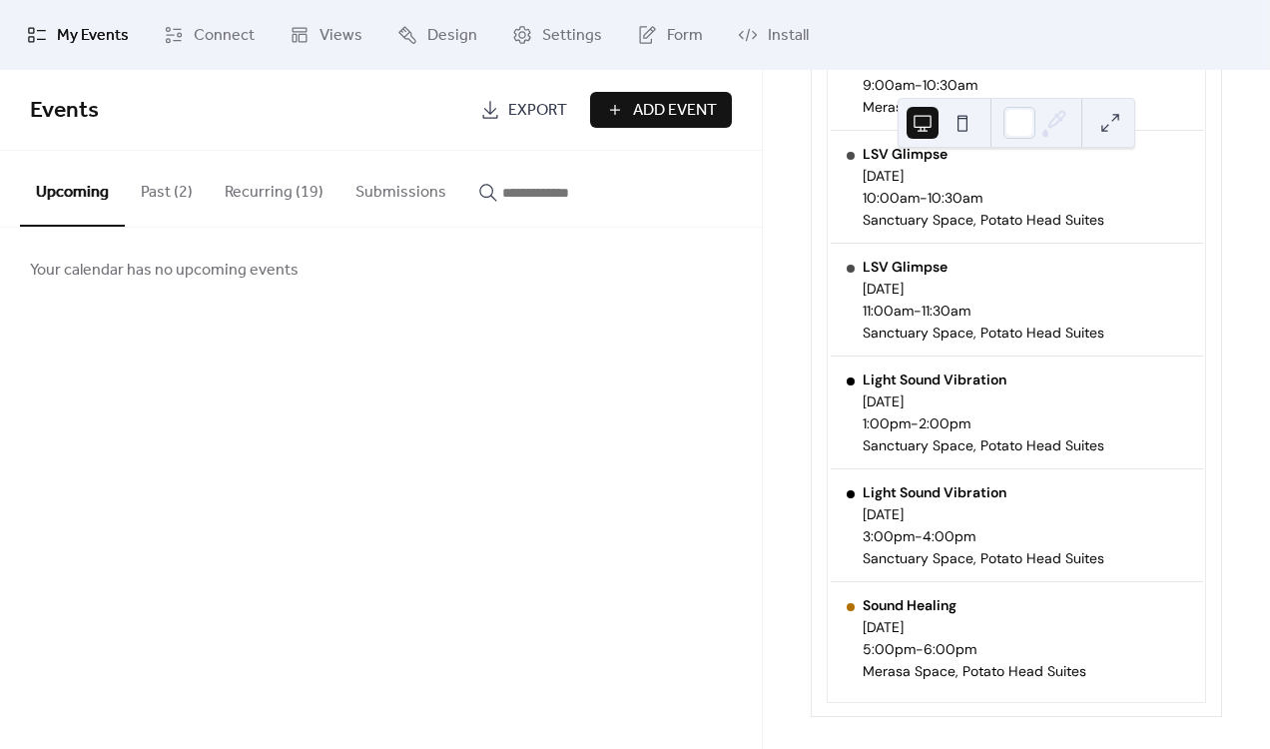
click at [299, 183] on button "Recurring (19)" at bounding box center [274, 188] width 131 height 74
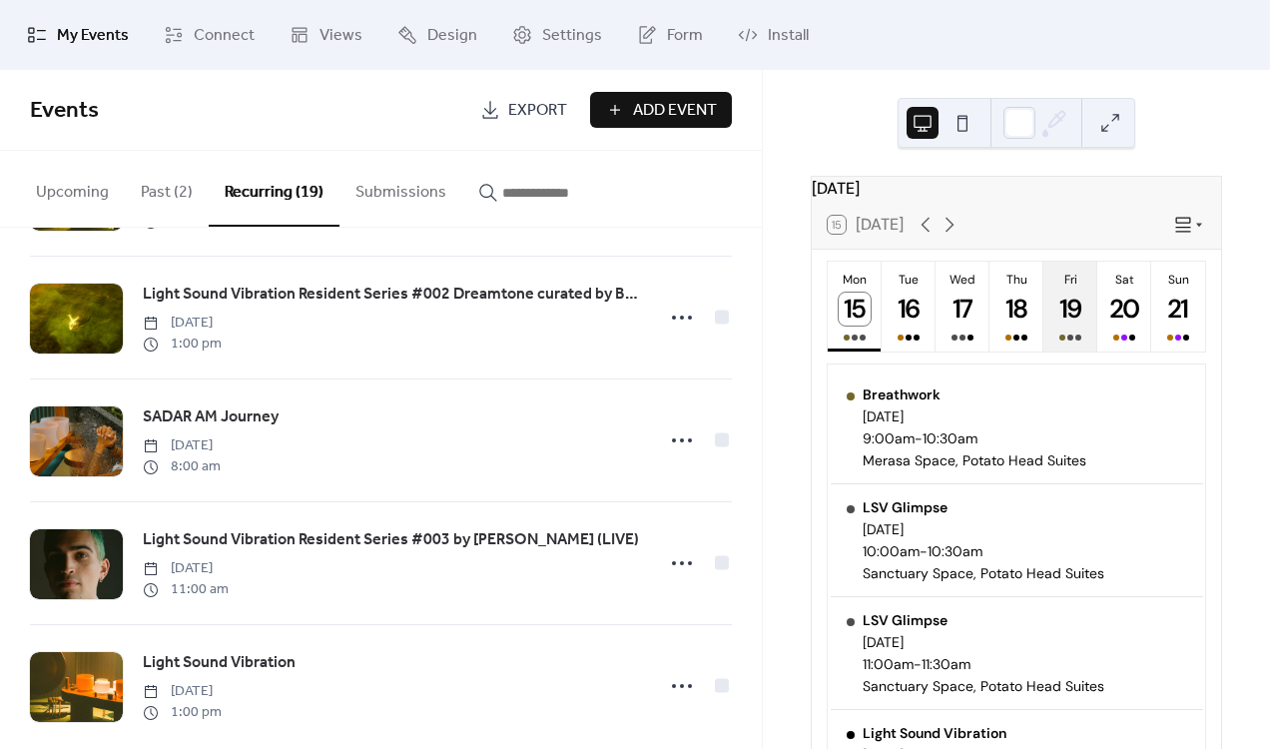
click at [1091, 332] on button "Fri 19" at bounding box center [1070, 307] width 54 height 90
click at [1151, 331] on button "Sun 21" at bounding box center [1178, 307] width 54 height 90
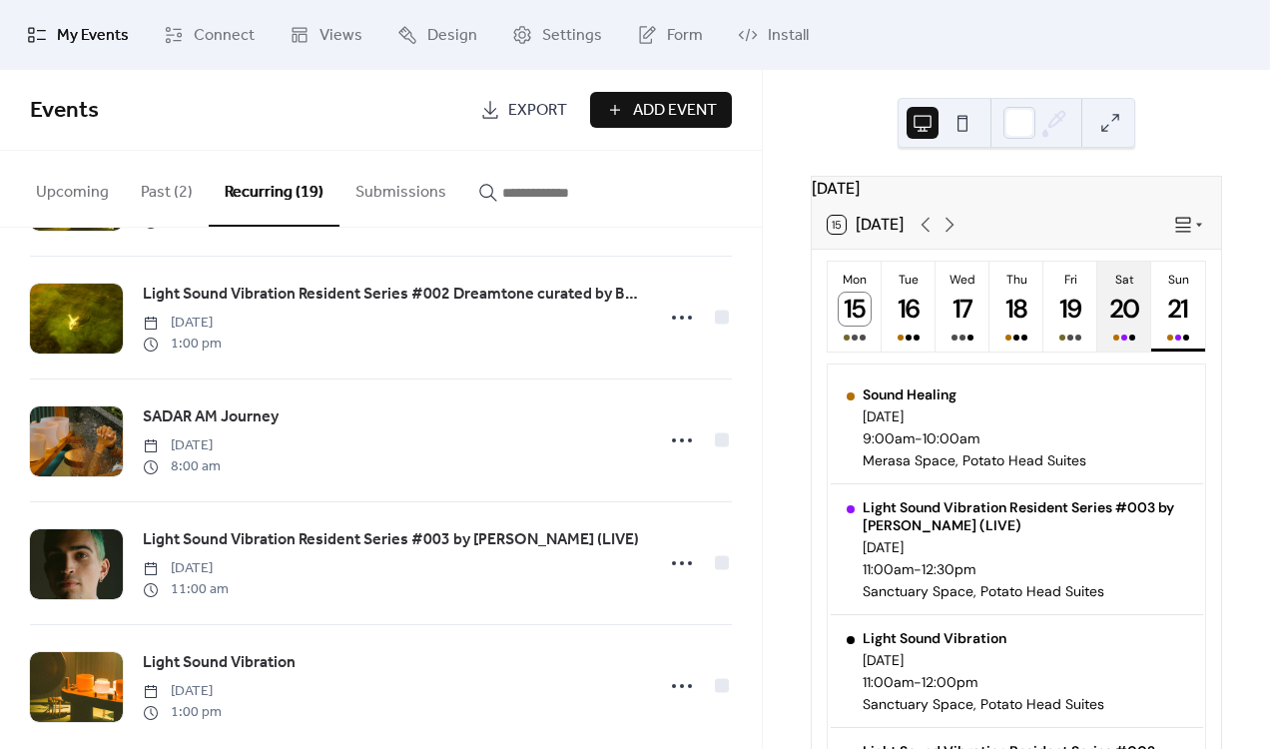
click at [1122, 325] on div "20" at bounding box center [1124, 309] width 33 height 33
click at [1185, 324] on div "21" at bounding box center [1178, 309] width 33 height 33
click at [1125, 337] on button "Sat 20" at bounding box center [1124, 307] width 54 height 90
click at [1151, 339] on button "Sun 21" at bounding box center [1178, 307] width 54 height 90
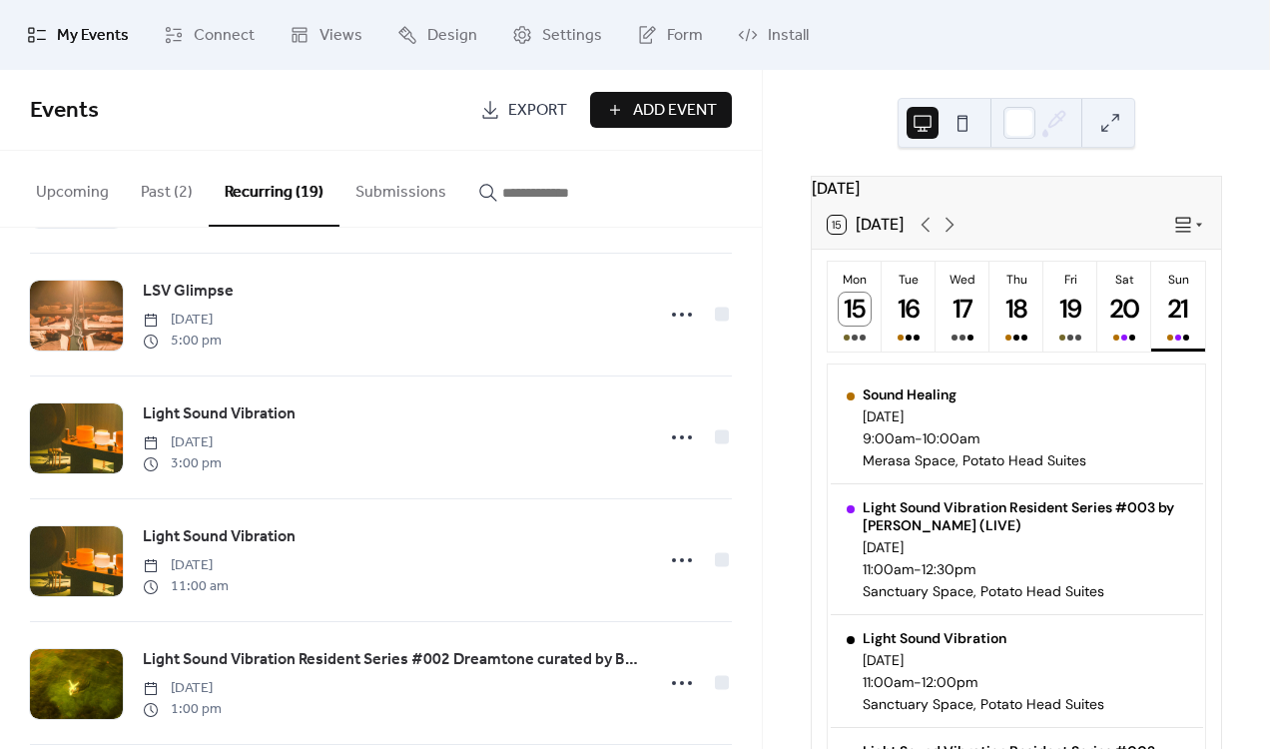
scroll to position [1278, 0]
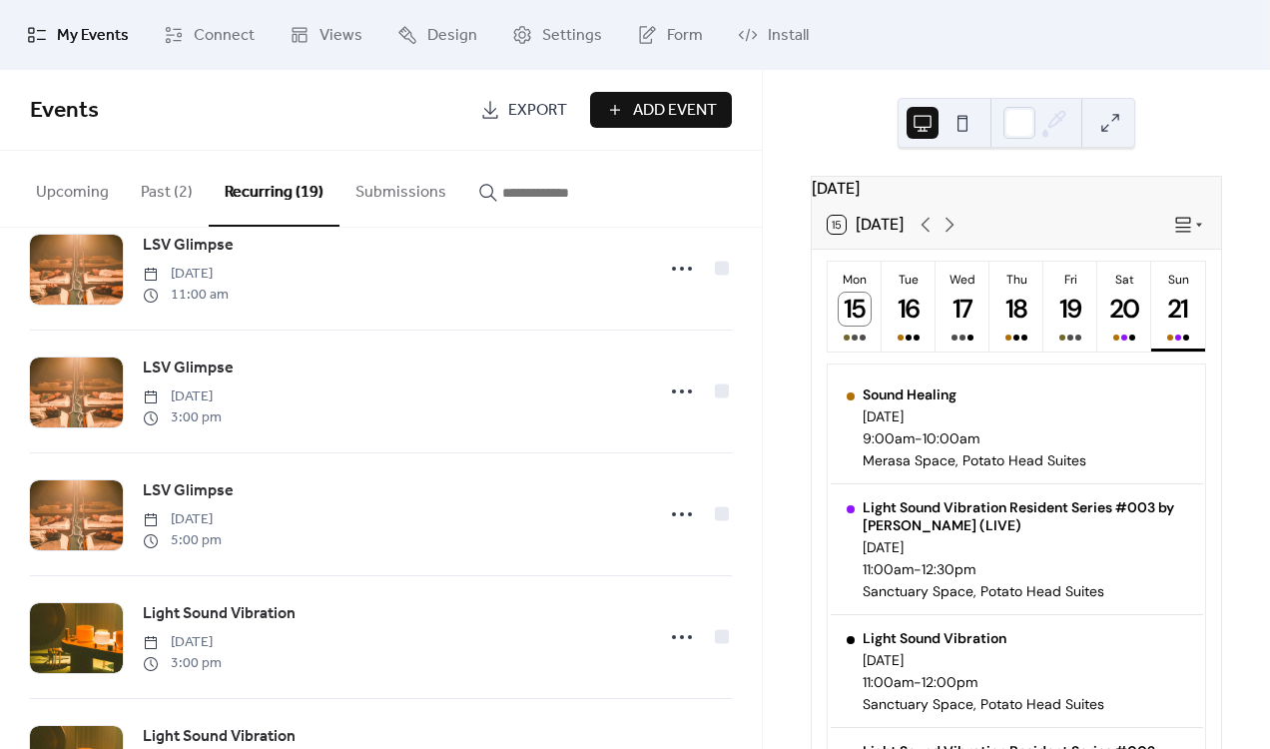
click at [59, 198] on button "Upcoming" at bounding box center [72, 188] width 105 height 74
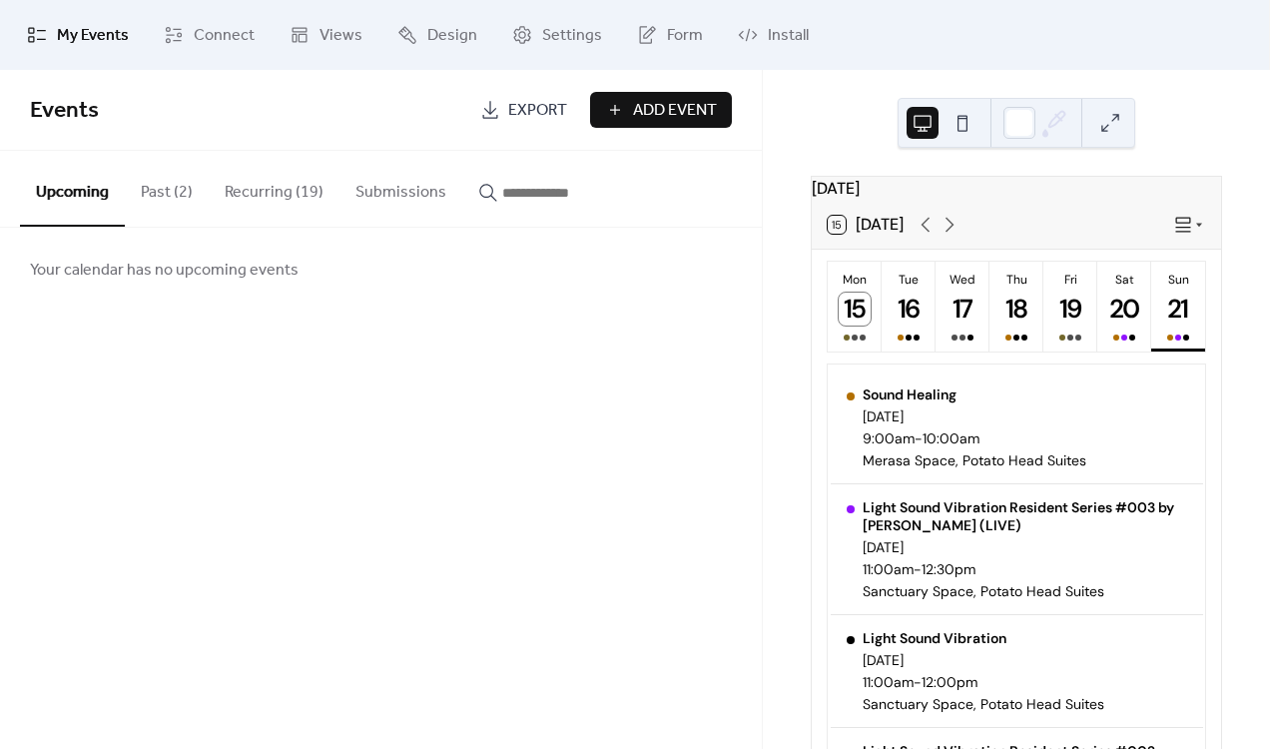
click at [246, 196] on button "Recurring (19)" at bounding box center [274, 188] width 131 height 74
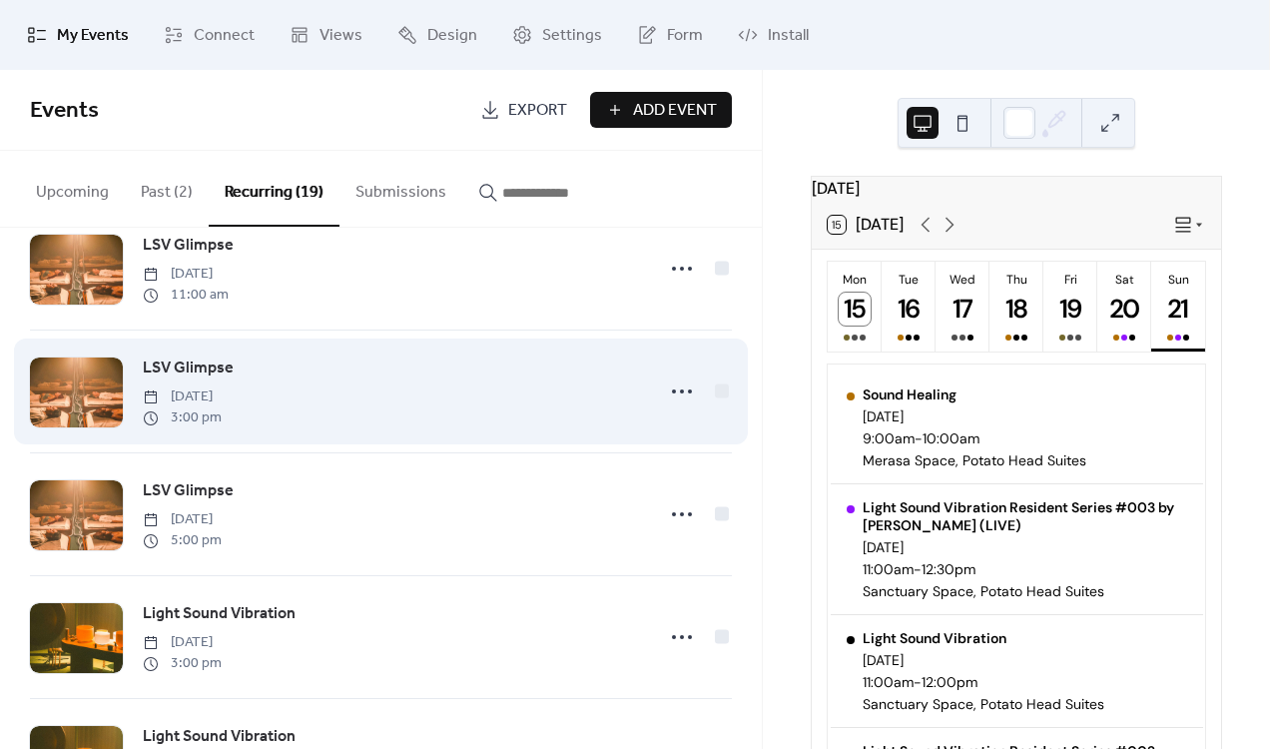
scroll to position [1880, 0]
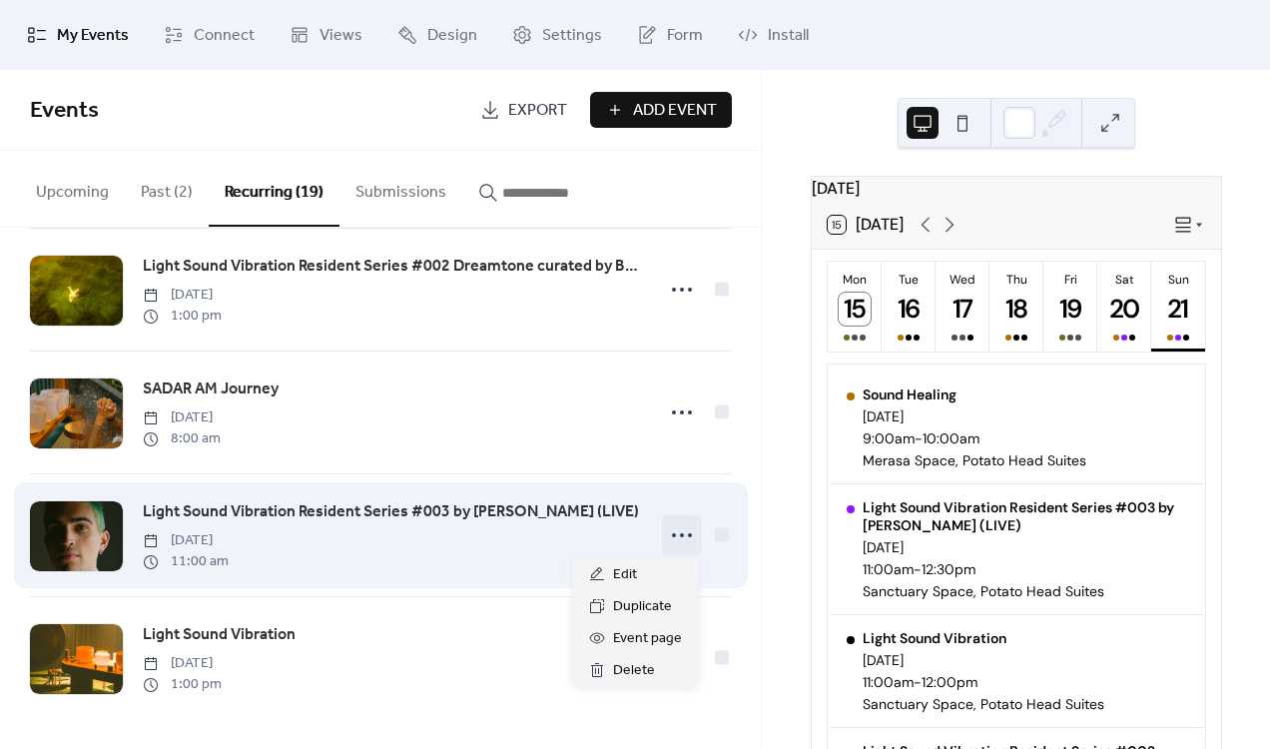
click at [676, 542] on icon at bounding box center [682, 535] width 32 height 32
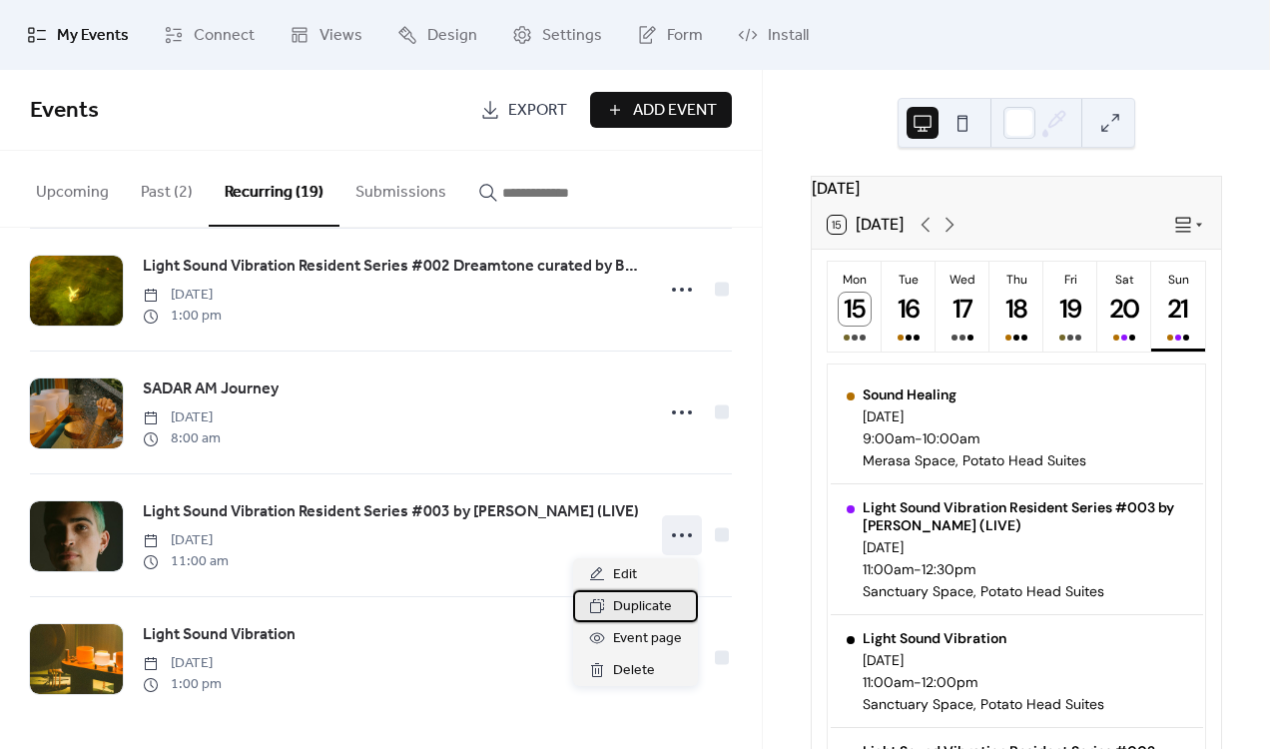
click at [651, 595] on span "Duplicate" at bounding box center [642, 607] width 59 height 24
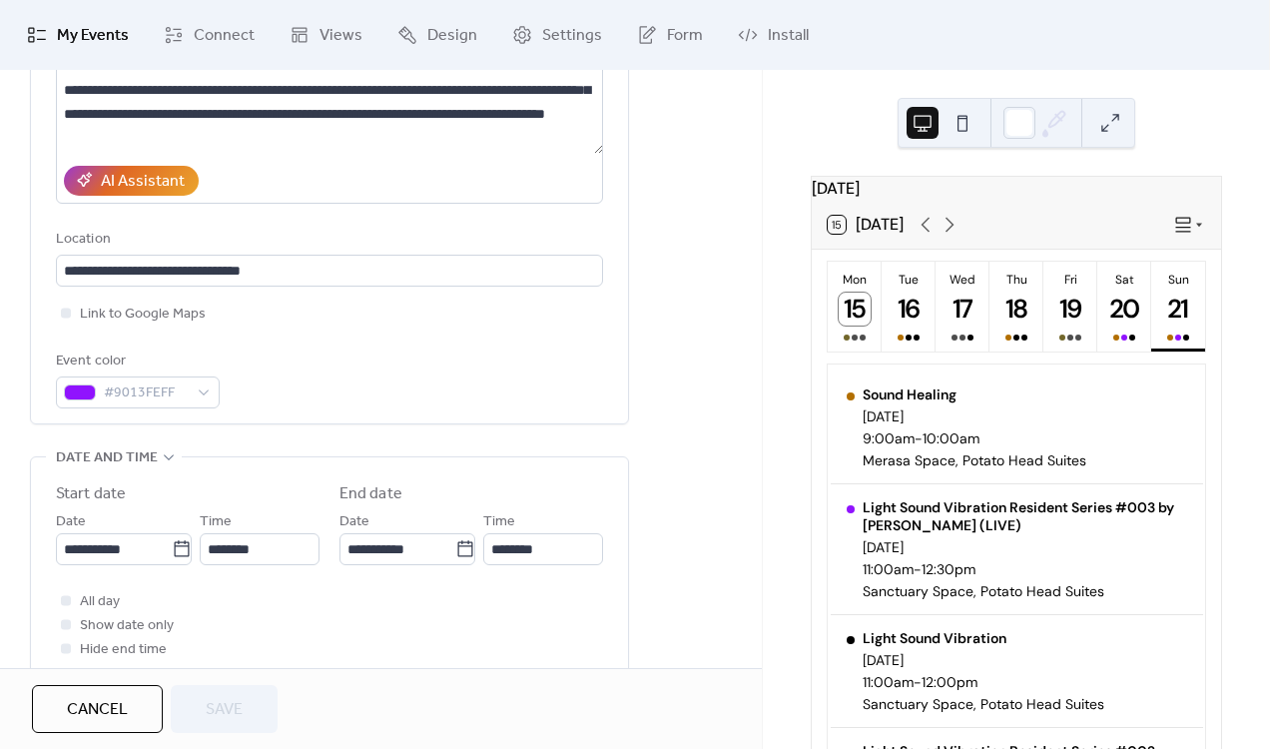
scroll to position [310, 0]
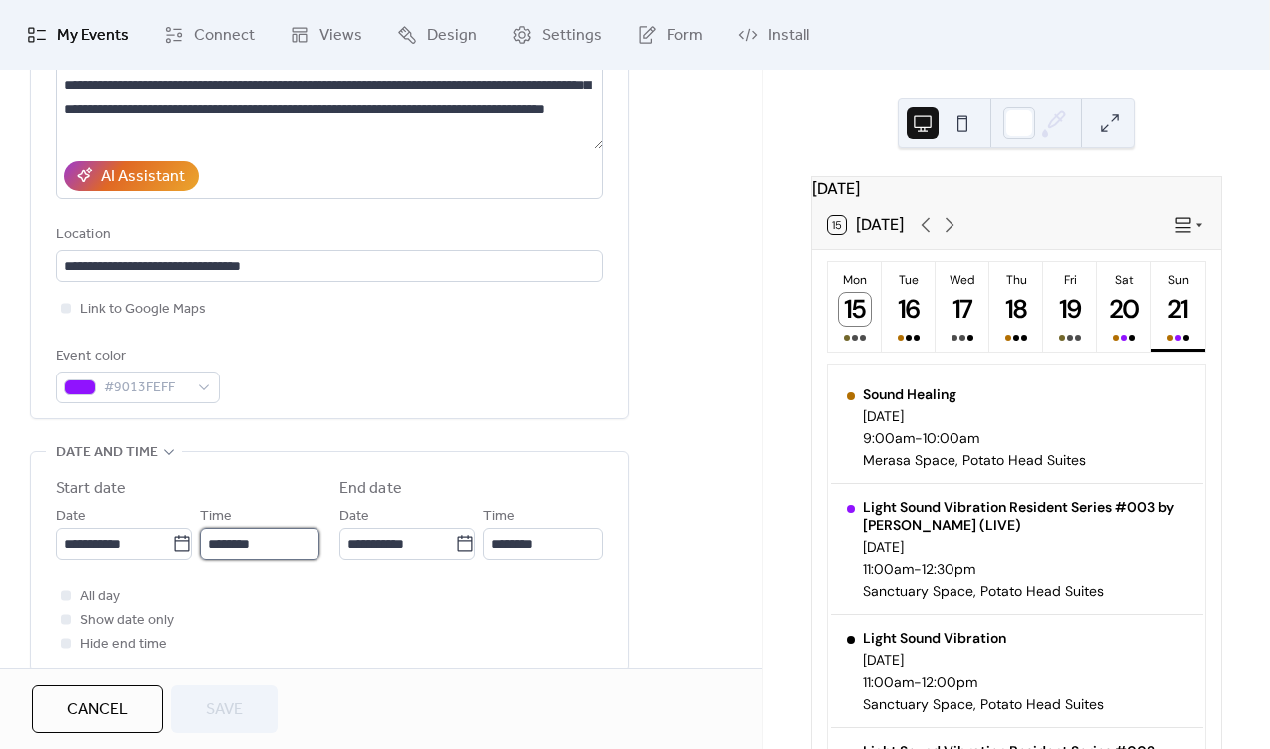
click at [221, 551] on input "********" at bounding box center [260, 544] width 120 height 32
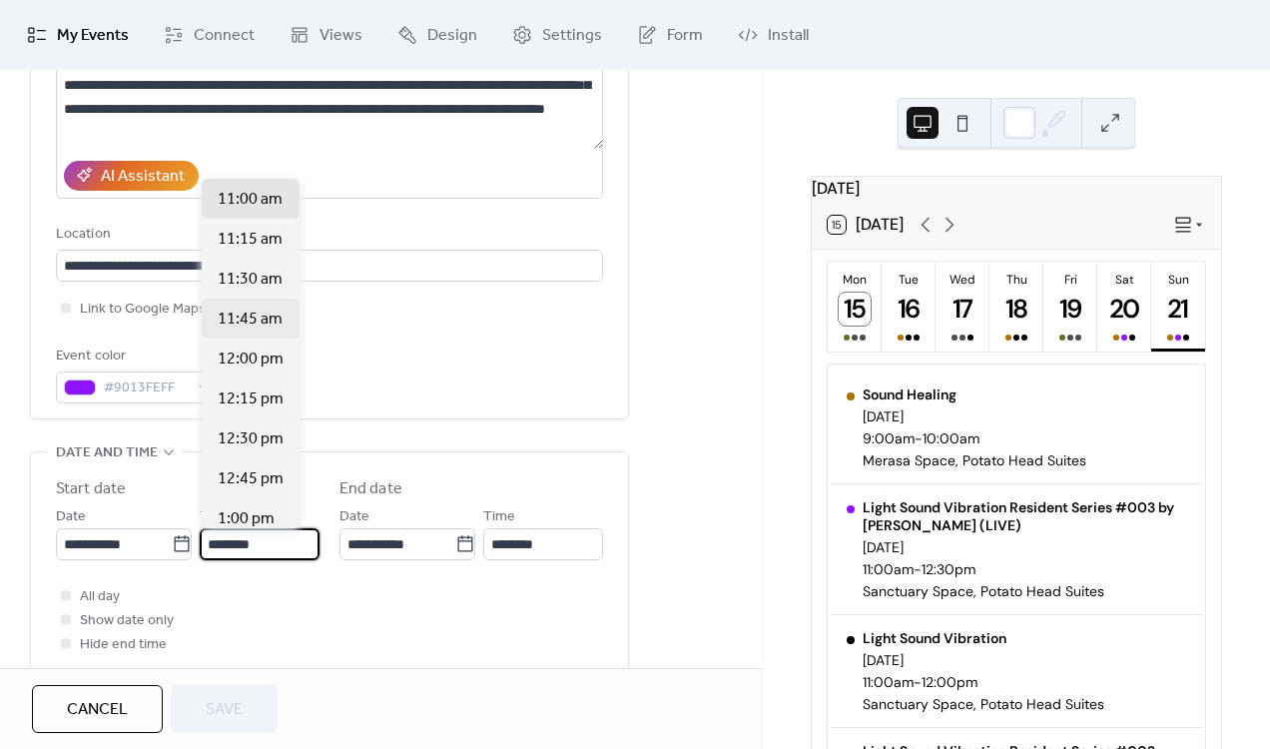
scroll to position [1805, 0]
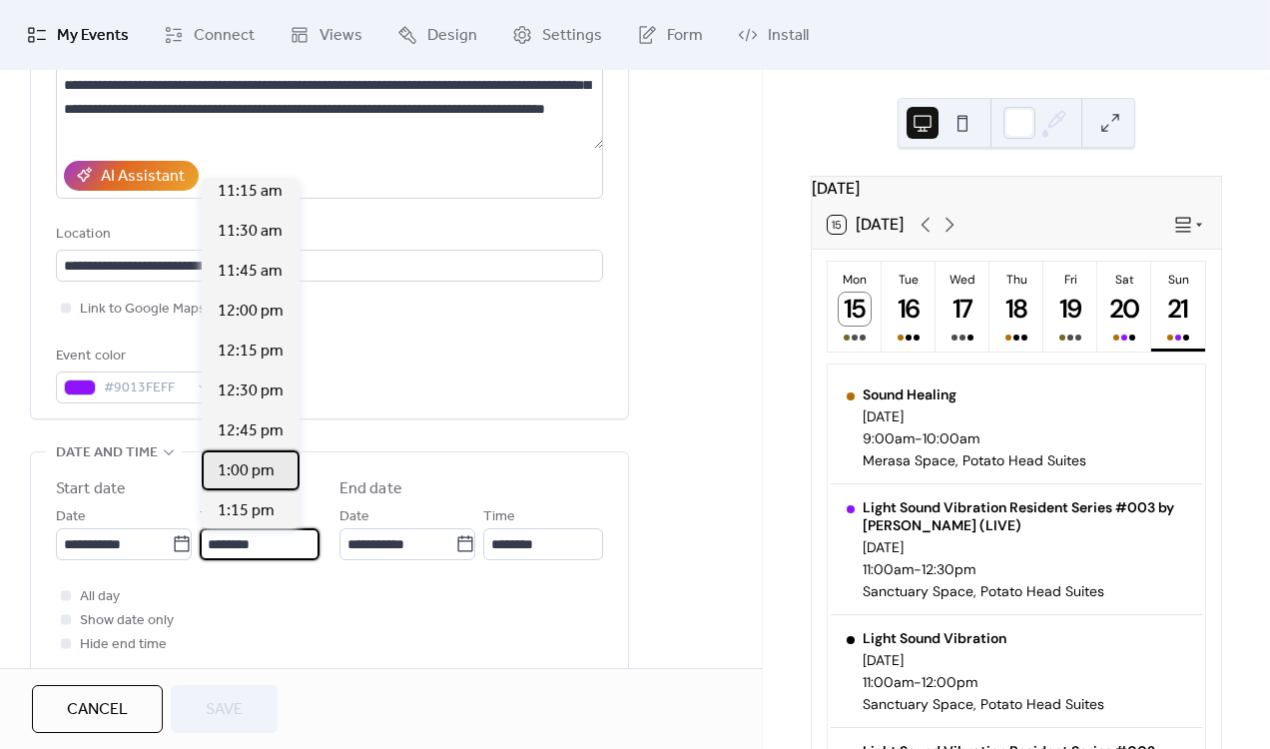
click at [246, 475] on span "1:00 pm" at bounding box center [246, 471] width 57 height 24
type input "*******"
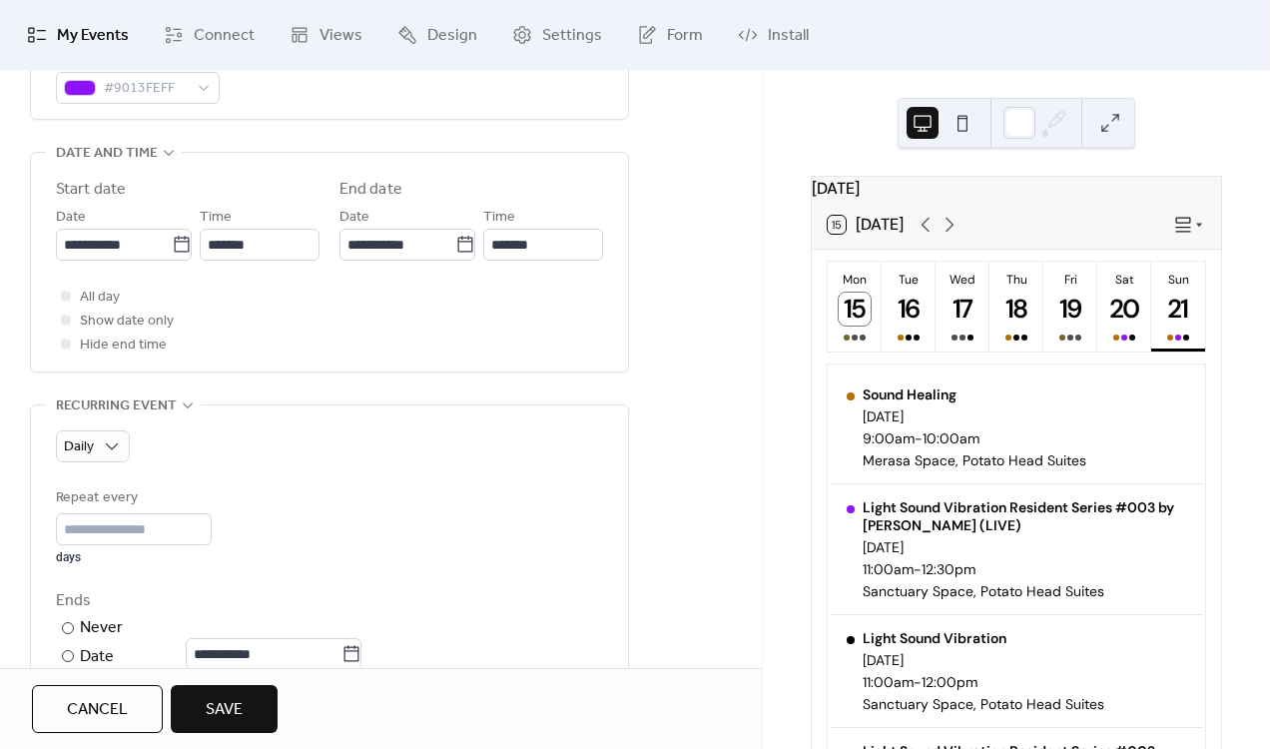
scroll to position [633, 0]
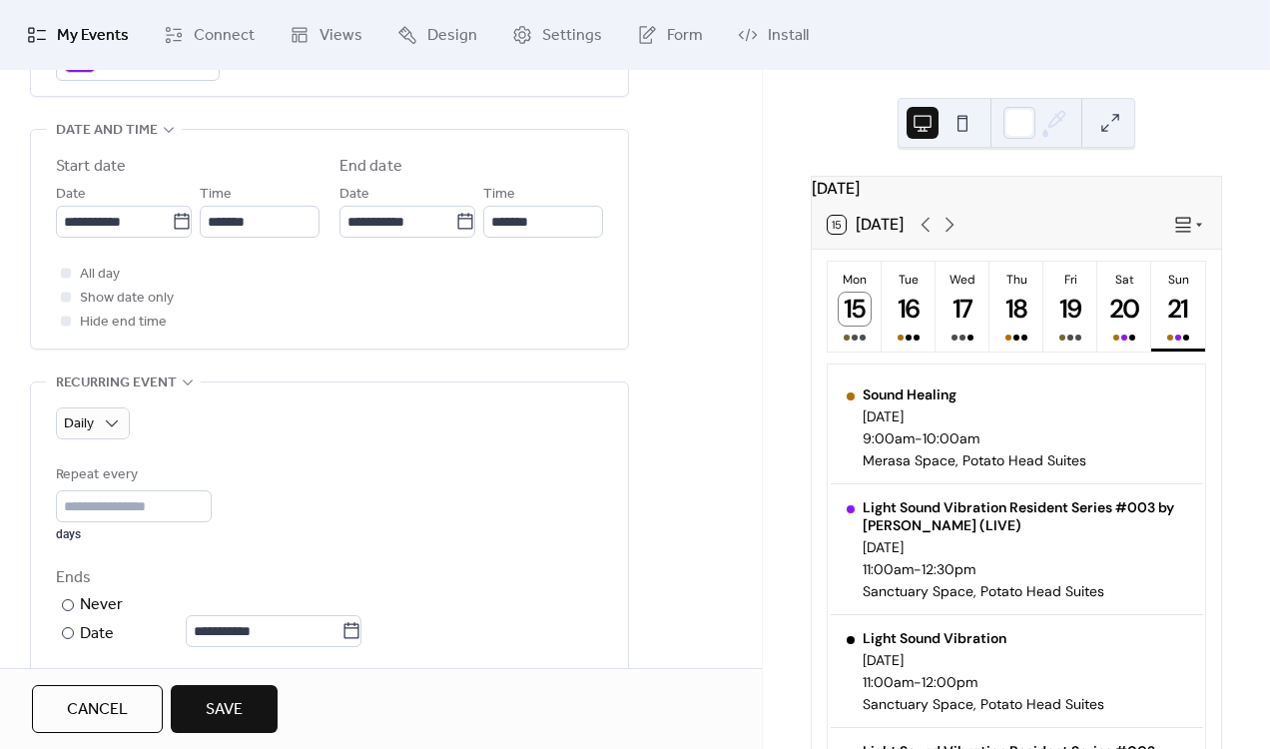
click at [239, 705] on span "Save" at bounding box center [224, 710] width 37 height 24
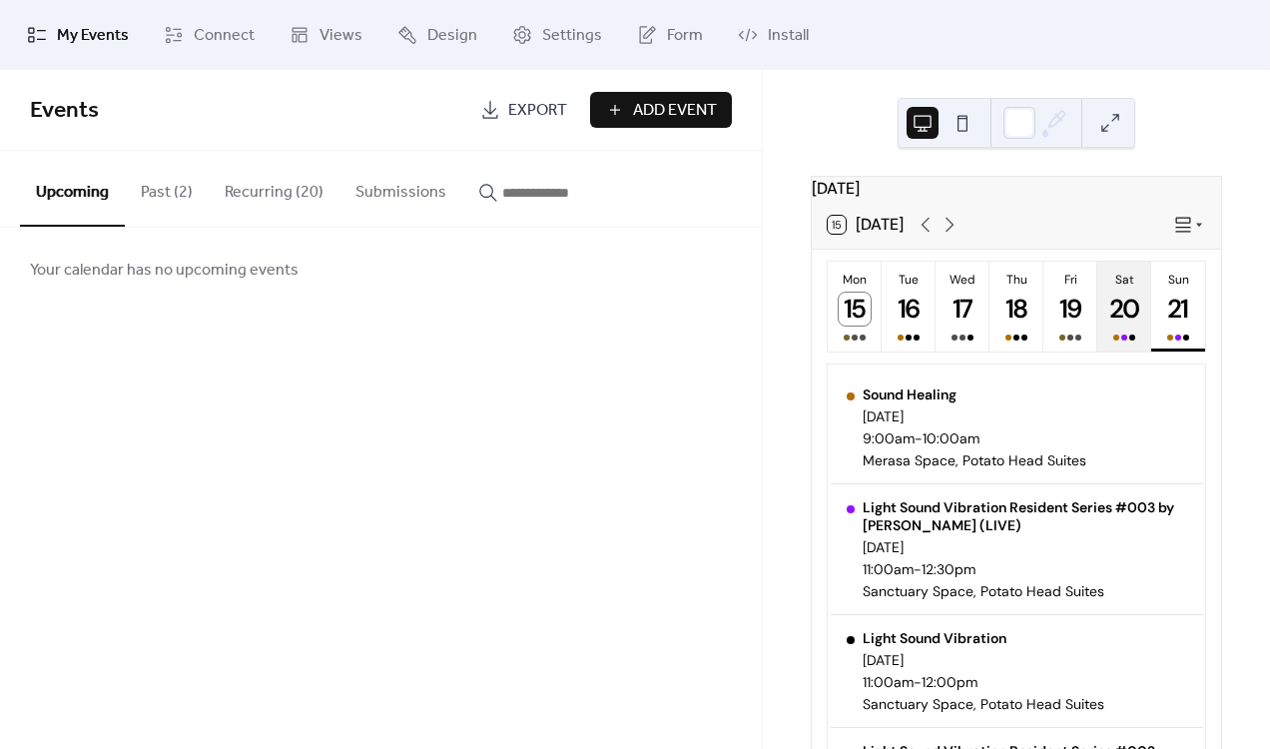
click at [1125, 325] on div "20" at bounding box center [1124, 309] width 33 height 33
click at [1169, 325] on div "21" at bounding box center [1178, 309] width 33 height 33
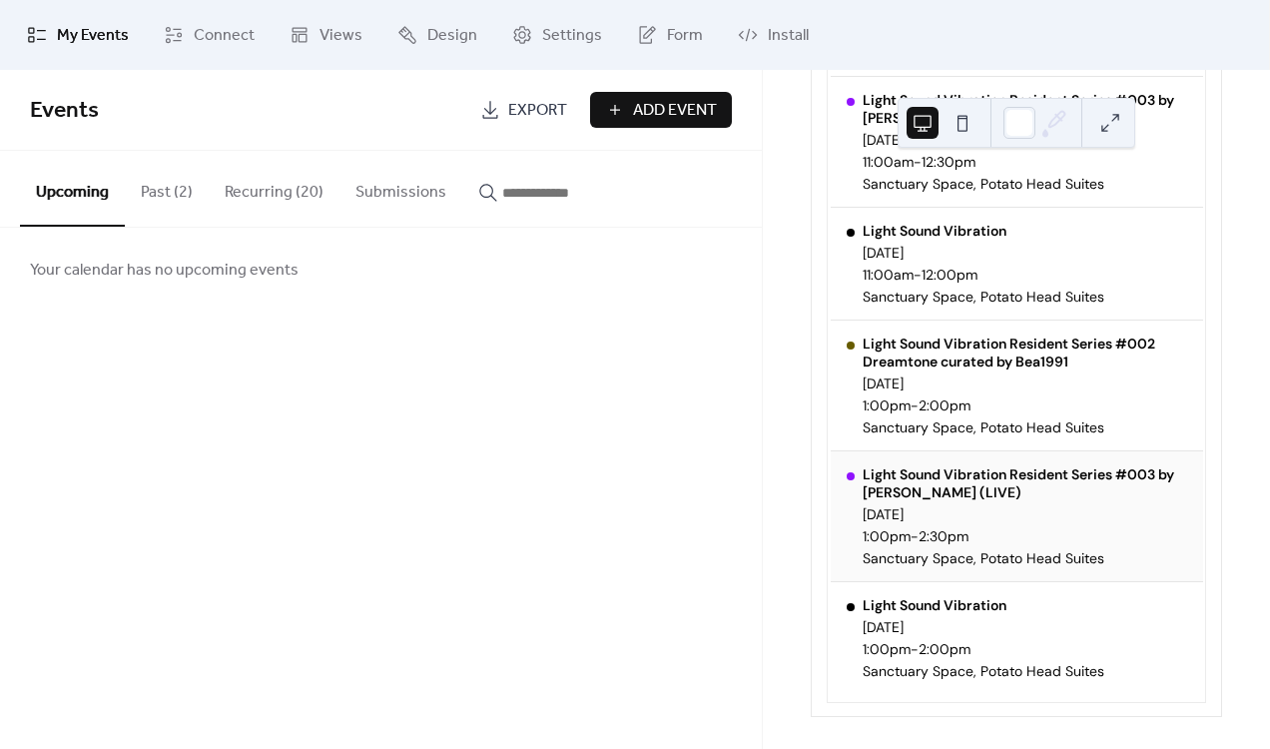
scroll to position [371, 0]
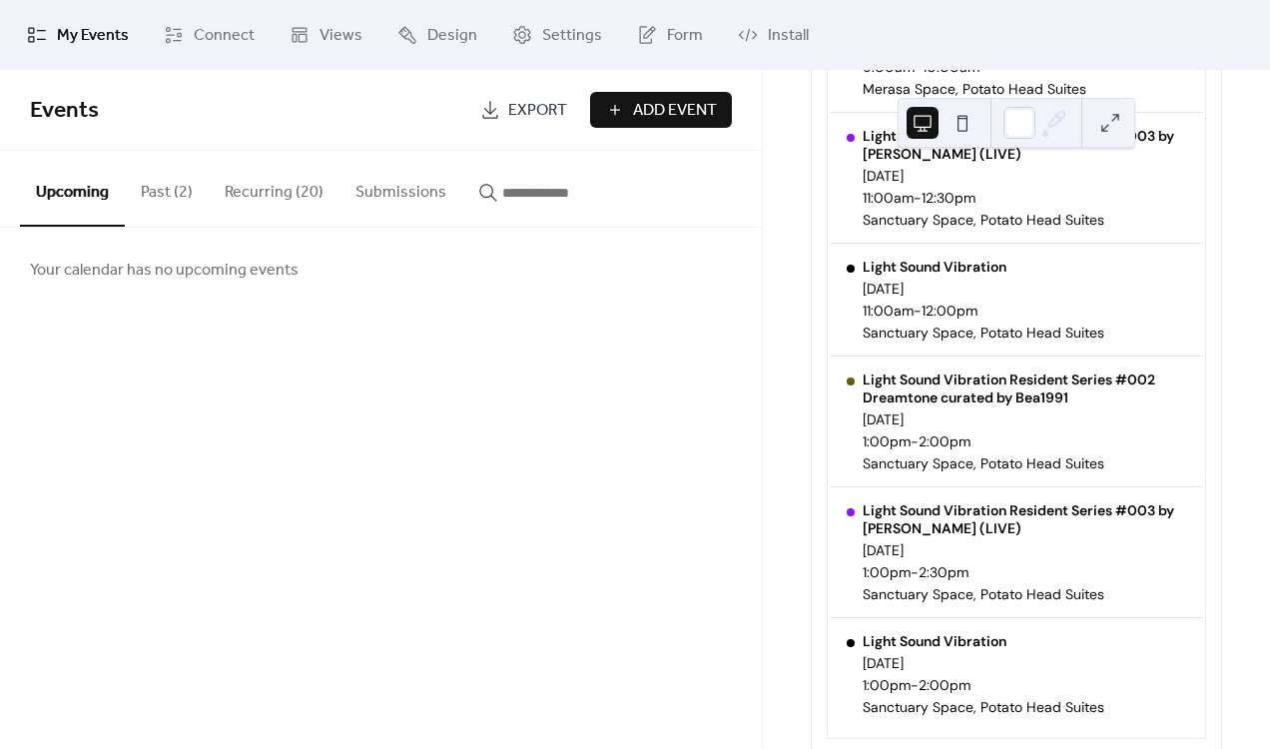
click at [240, 193] on button "Recurring (20)" at bounding box center [274, 188] width 131 height 74
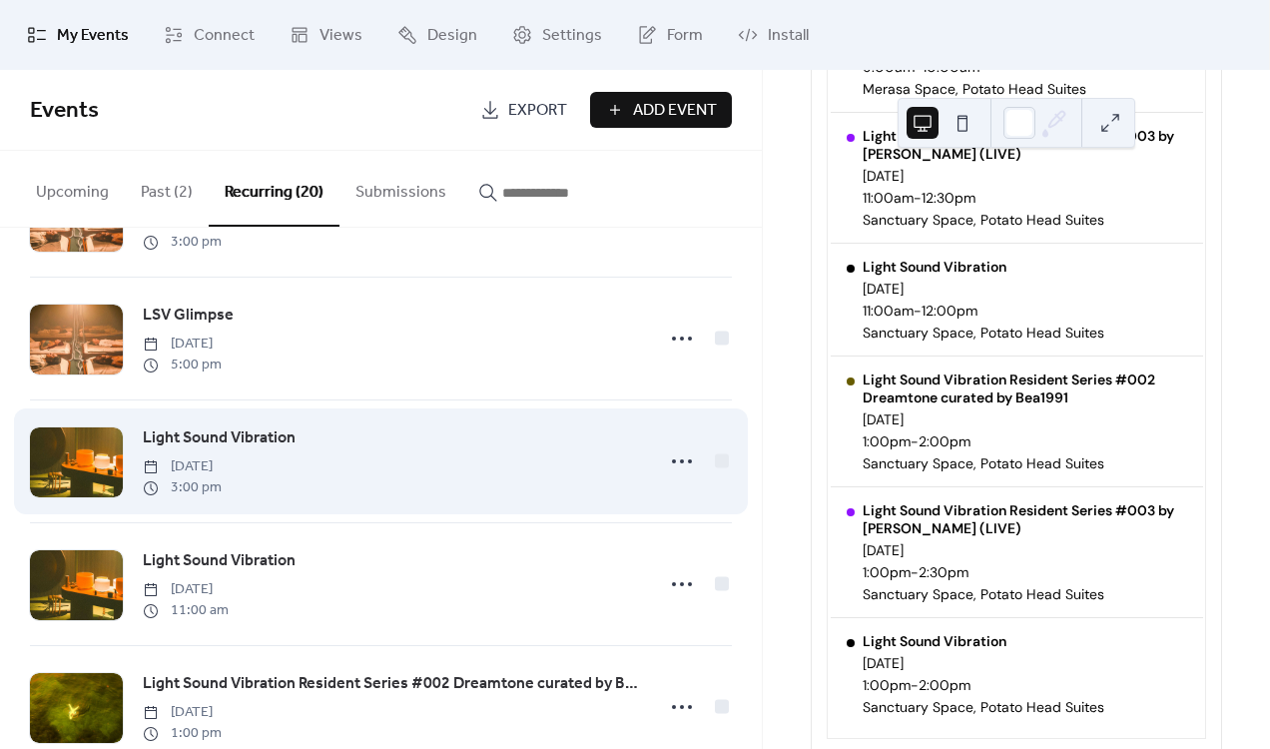
scroll to position [1595, 0]
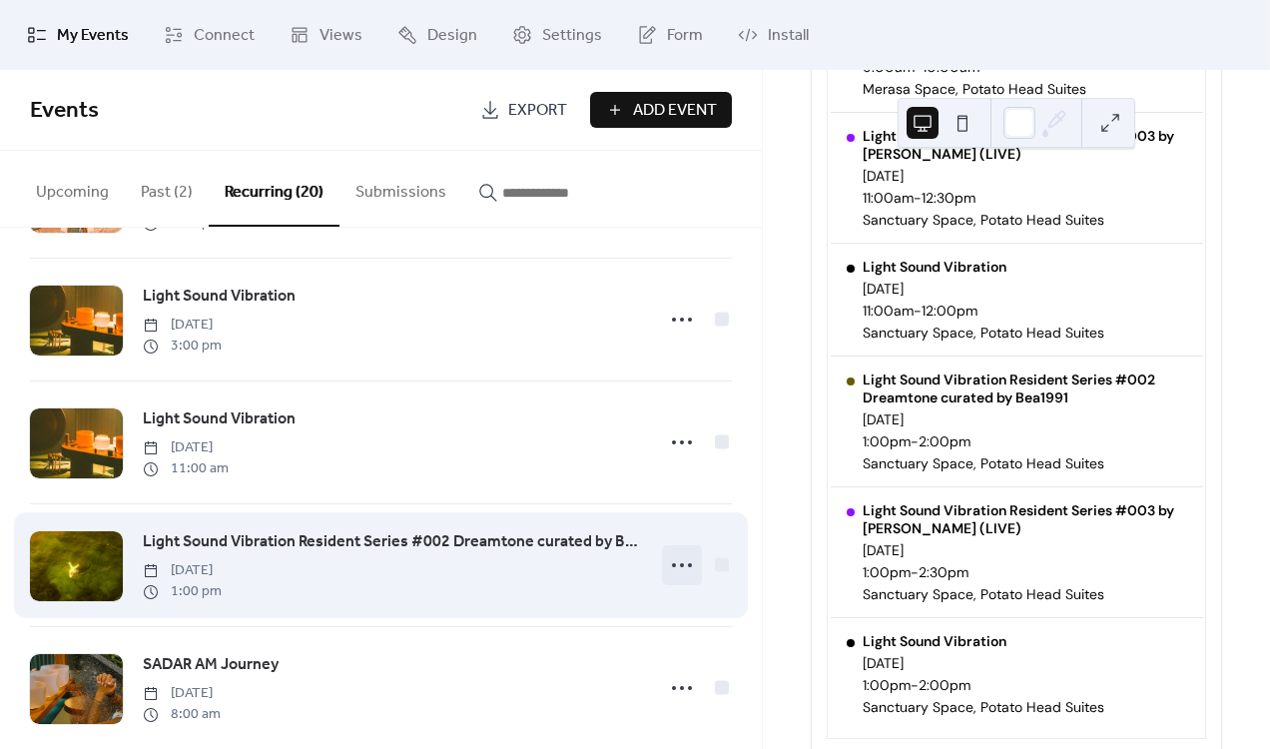
click at [673, 574] on icon at bounding box center [682, 565] width 32 height 32
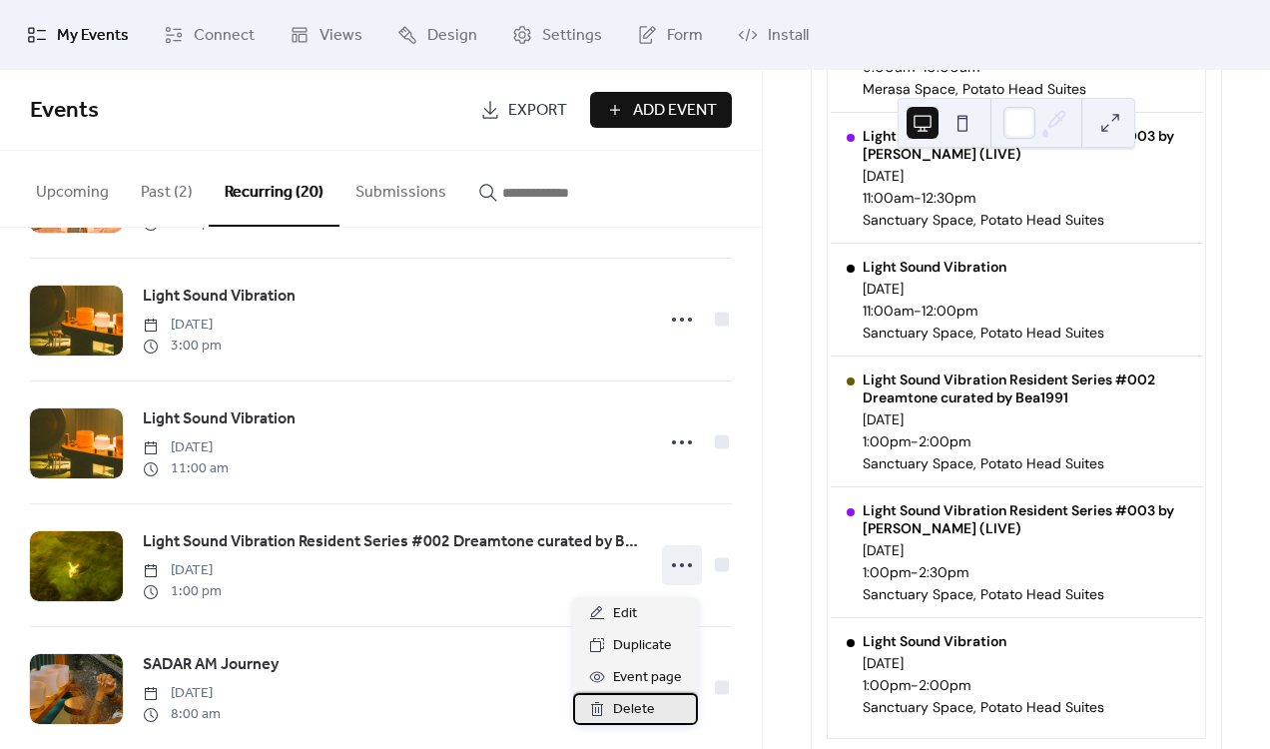
click at [637, 707] on span "Delete" at bounding box center [634, 710] width 42 height 24
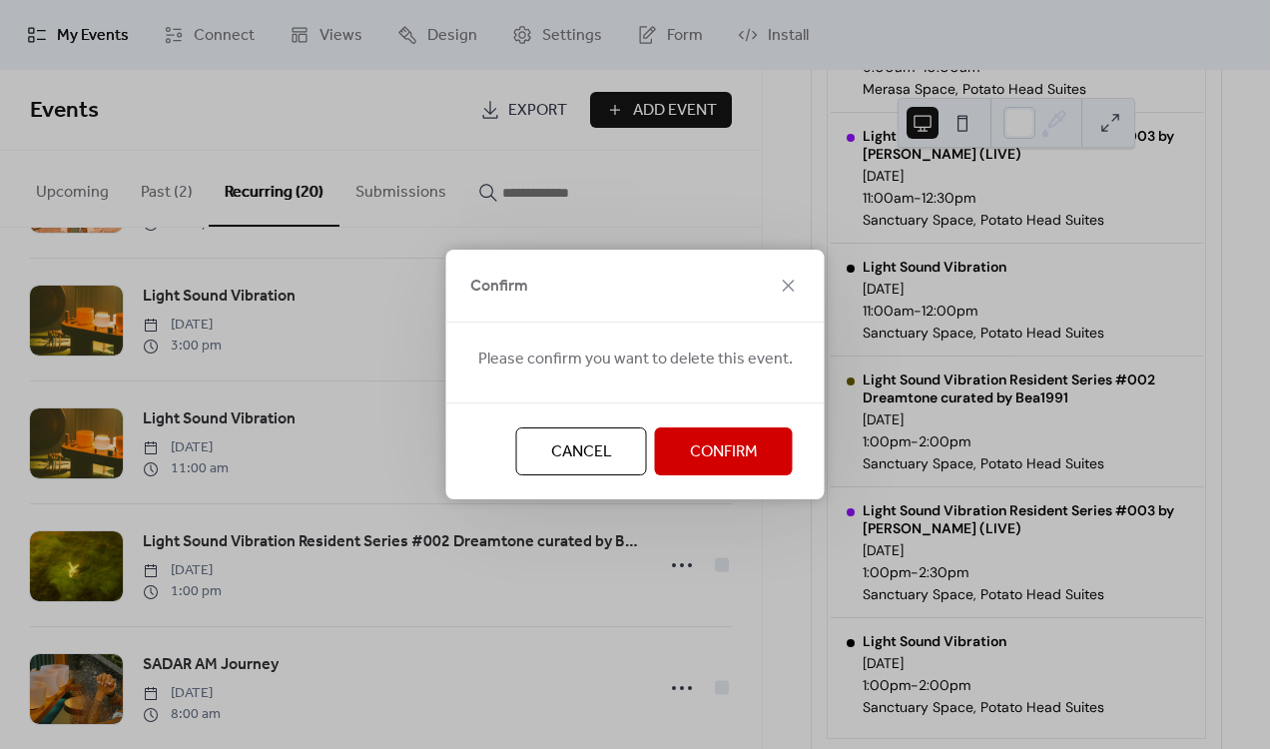
click at [735, 457] on span "Confirm" at bounding box center [724, 452] width 68 height 24
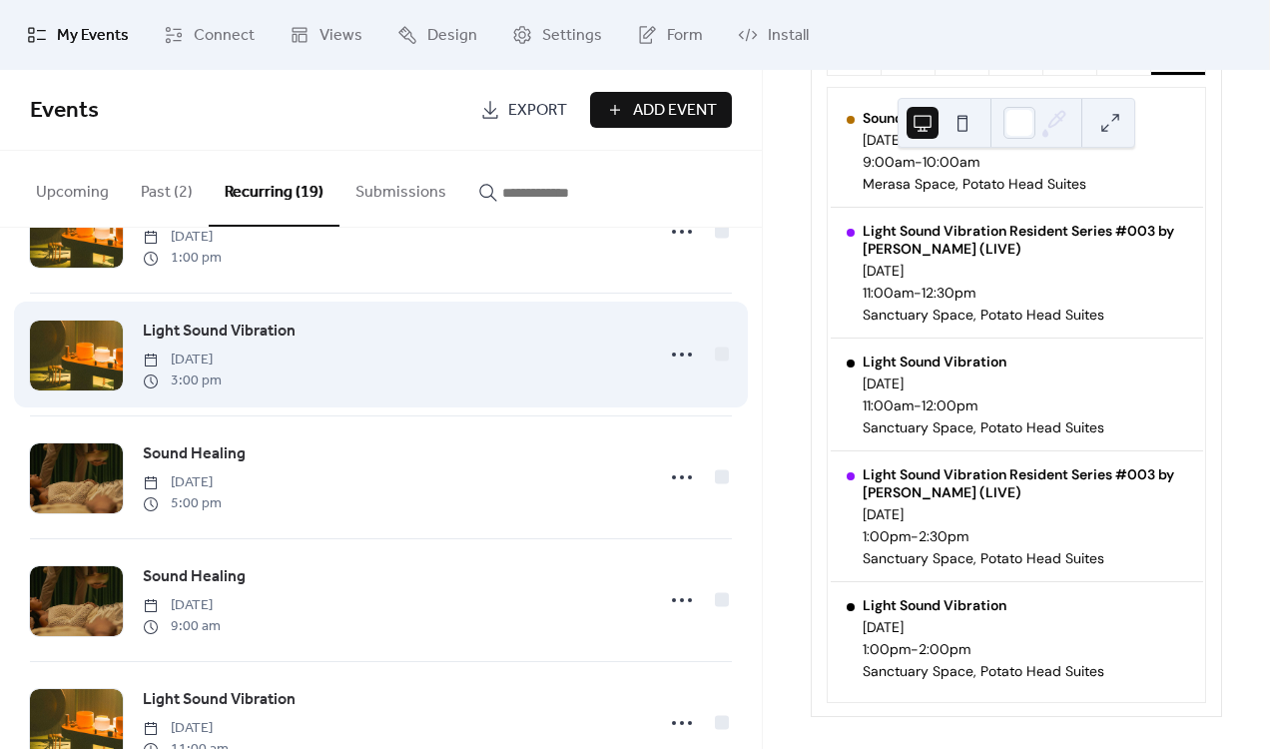
scroll to position [274, 0]
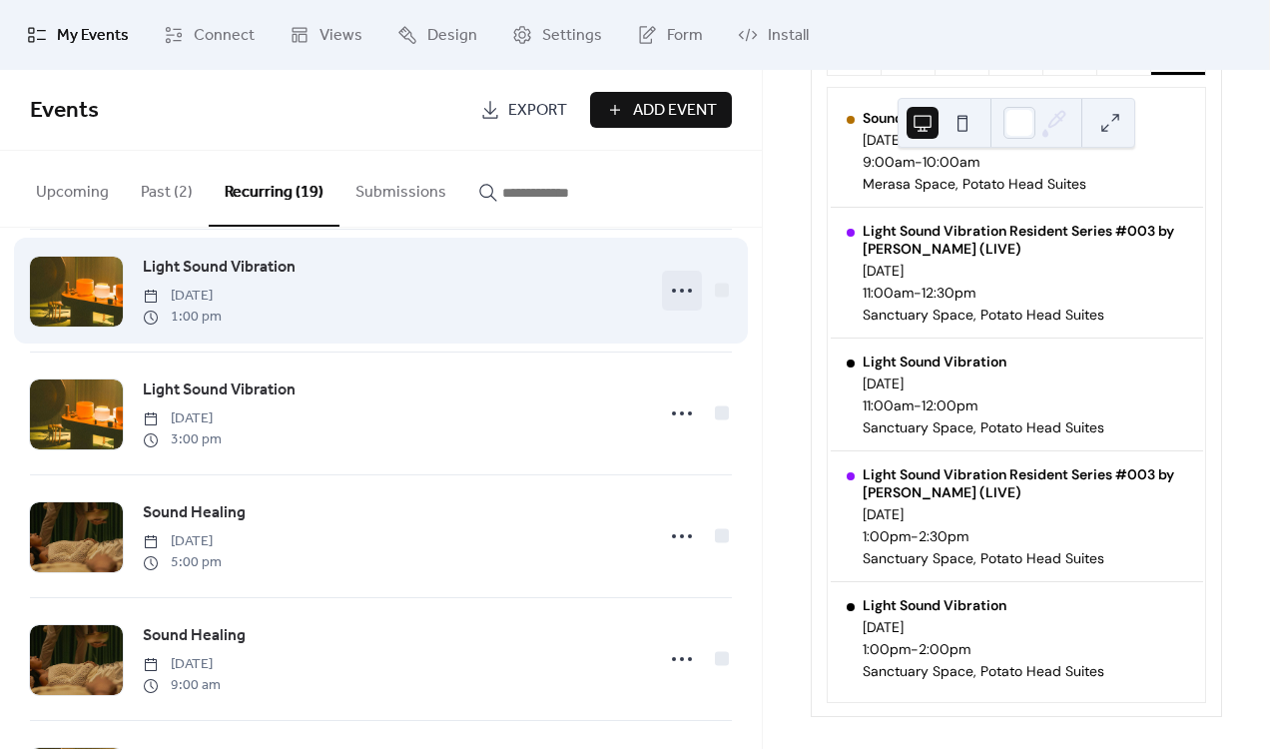
click at [678, 289] on icon at bounding box center [682, 291] width 32 height 32
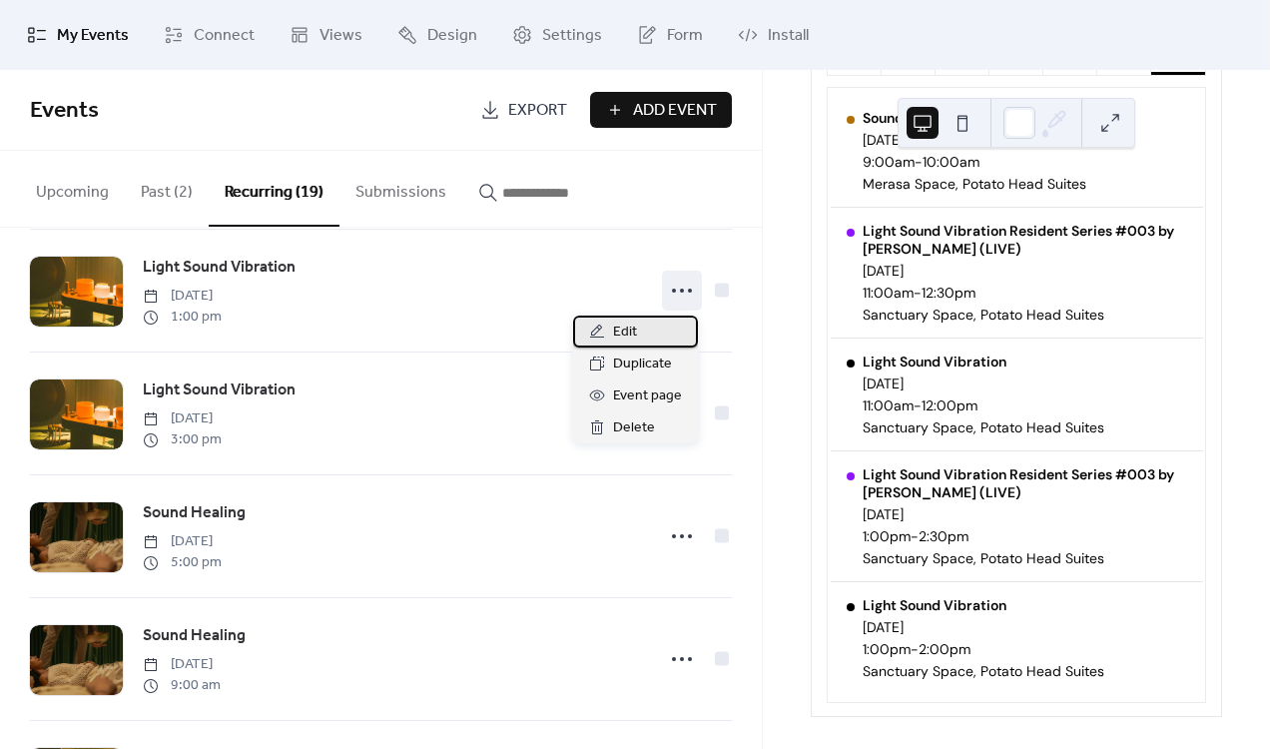
click at [628, 332] on span "Edit" at bounding box center [625, 332] width 24 height 24
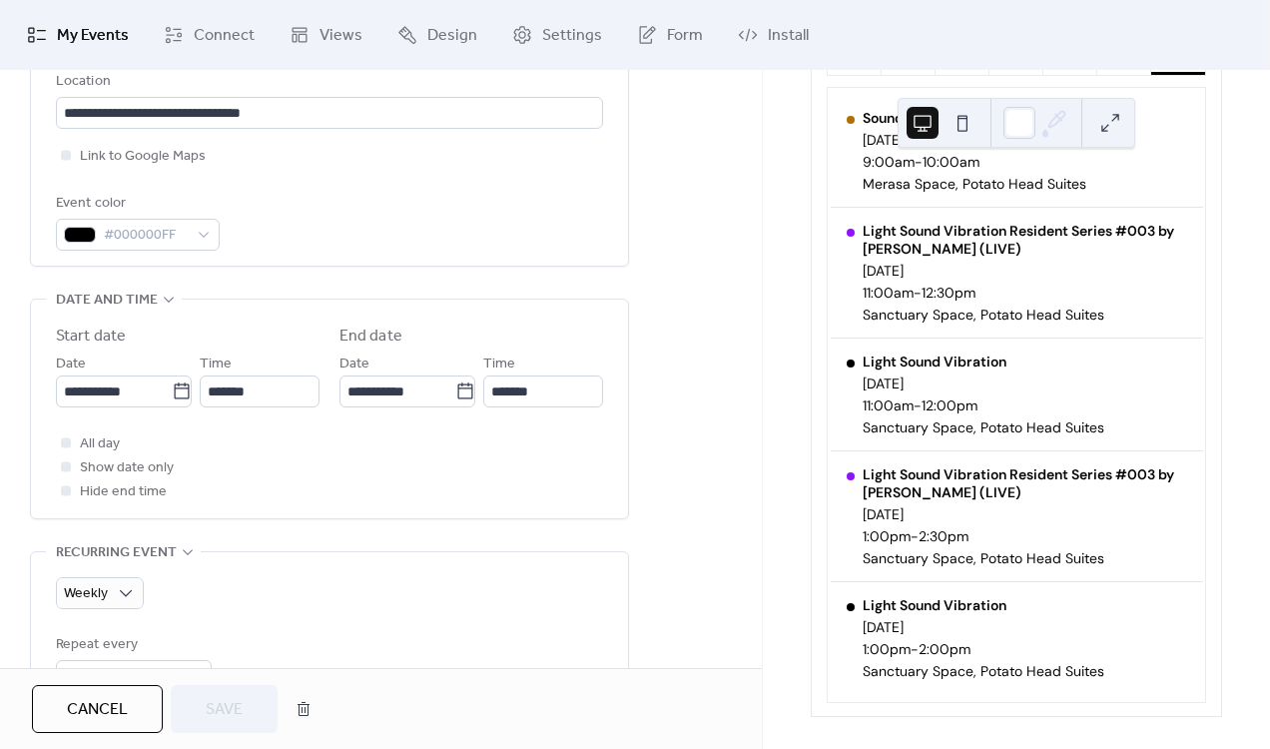
scroll to position [1025, 0]
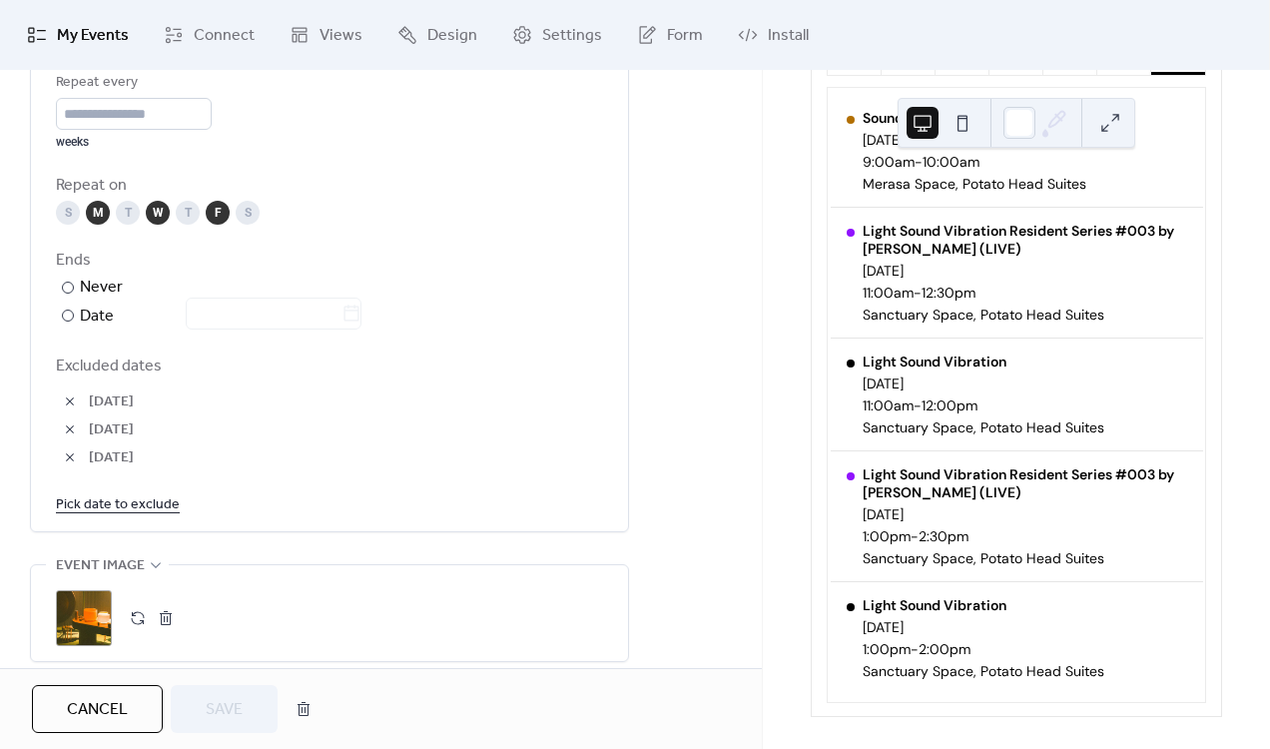
click at [118, 698] on span "Cancel" at bounding box center [97, 710] width 61 height 24
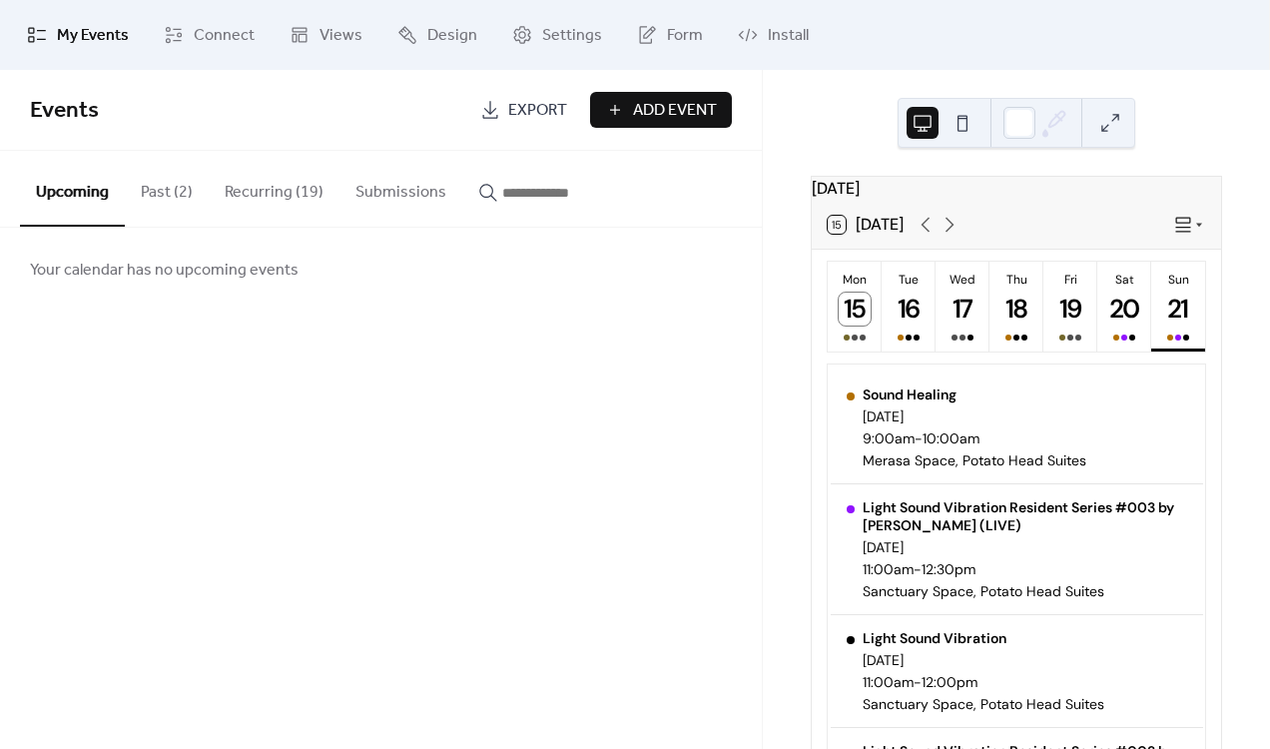
click at [298, 203] on button "Recurring (19)" at bounding box center [274, 188] width 131 height 74
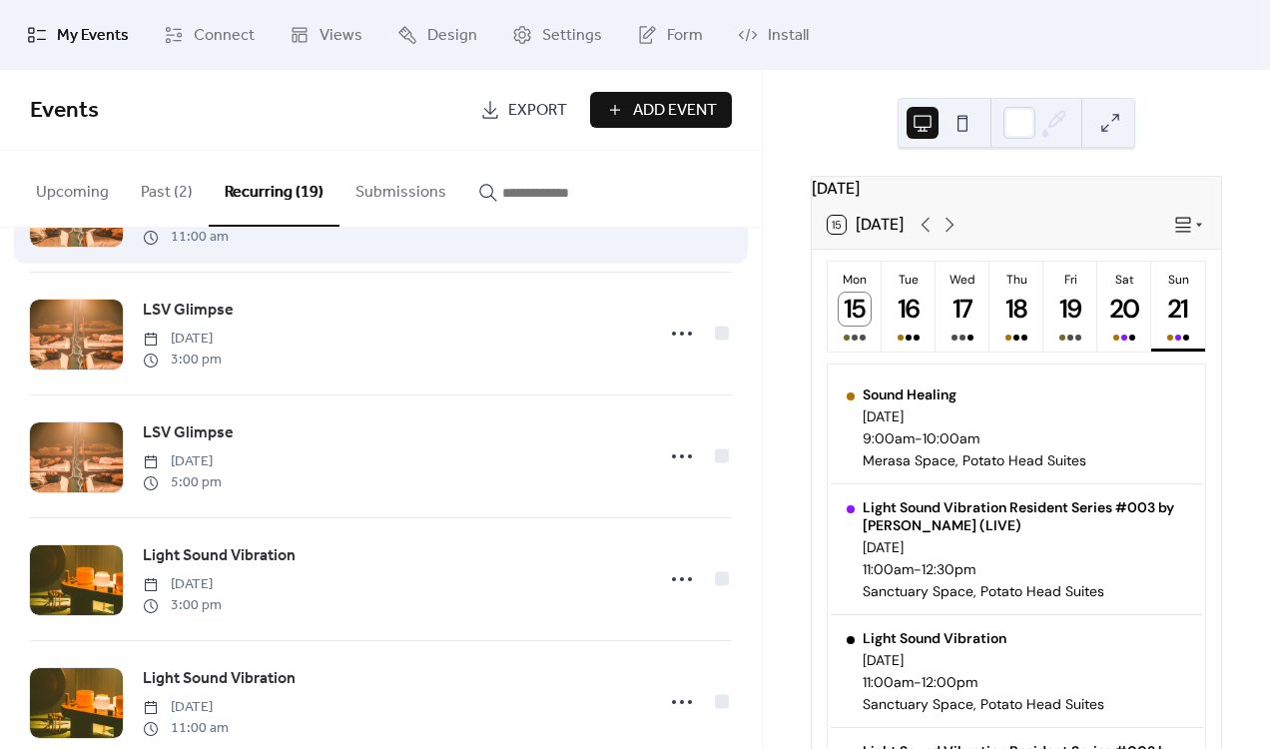
scroll to position [1515, 0]
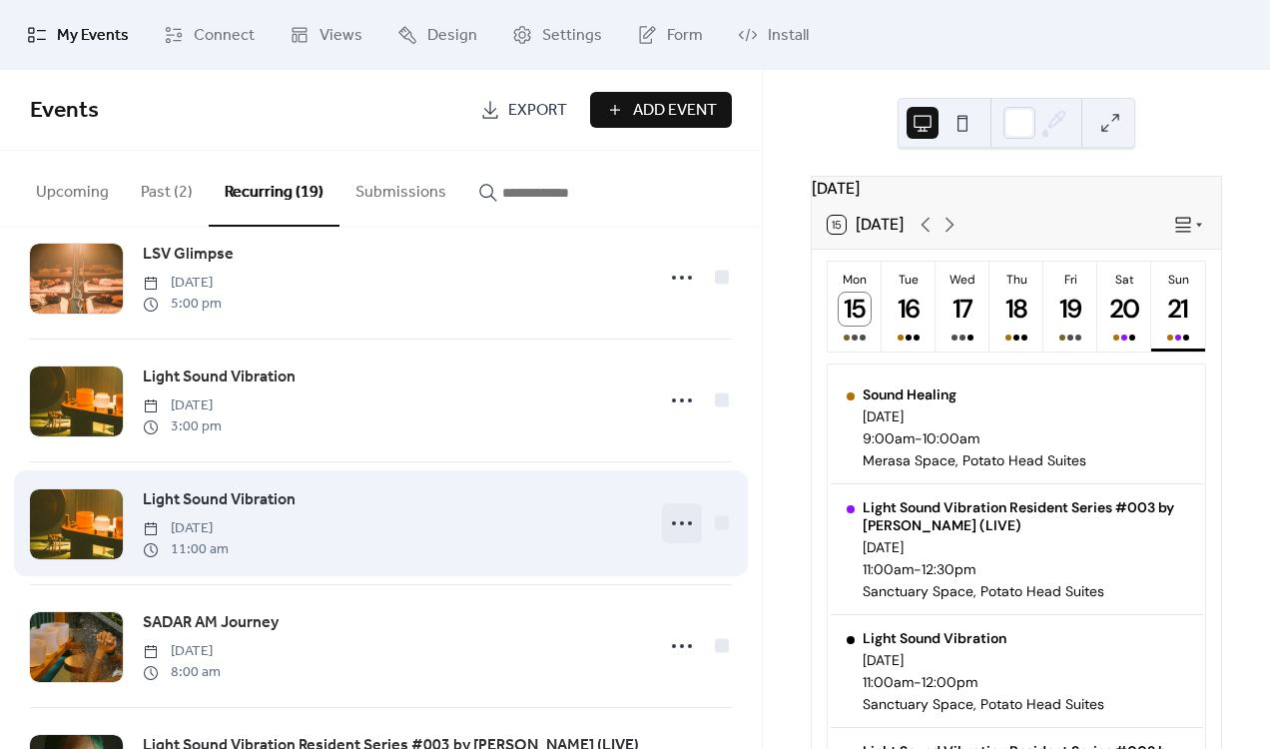
click at [673, 527] on icon at bounding box center [682, 523] width 32 height 32
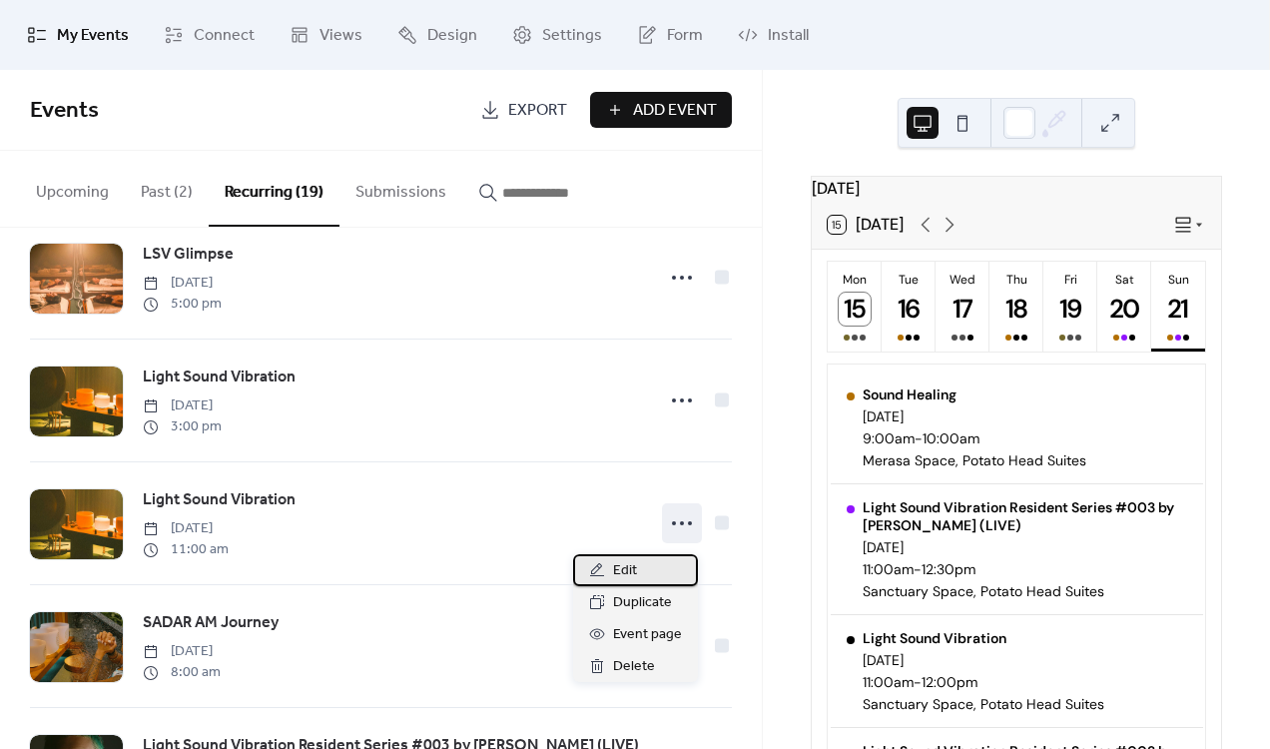
click at [631, 567] on span "Edit" at bounding box center [625, 571] width 24 height 24
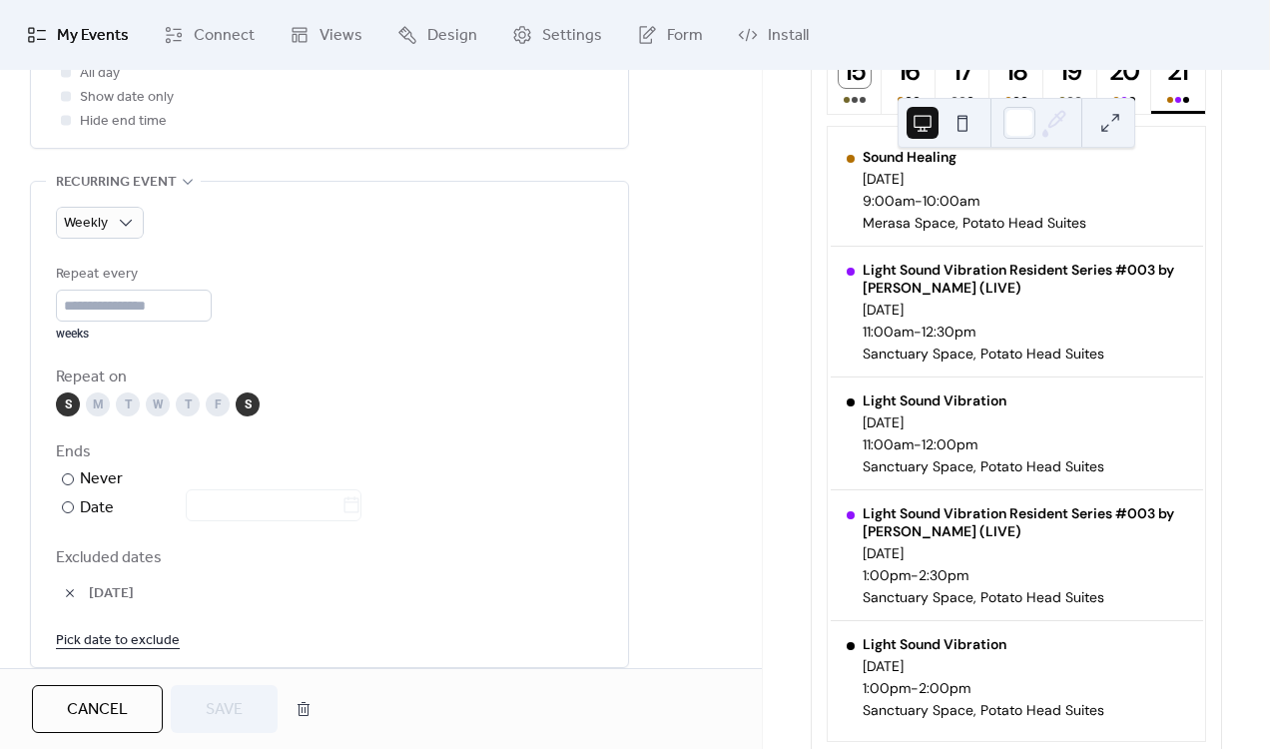
scroll to position [836, 0]
click at [95, 629] on link "Pick date to exclude" at bounding box center [118, 637] width 124 height 25
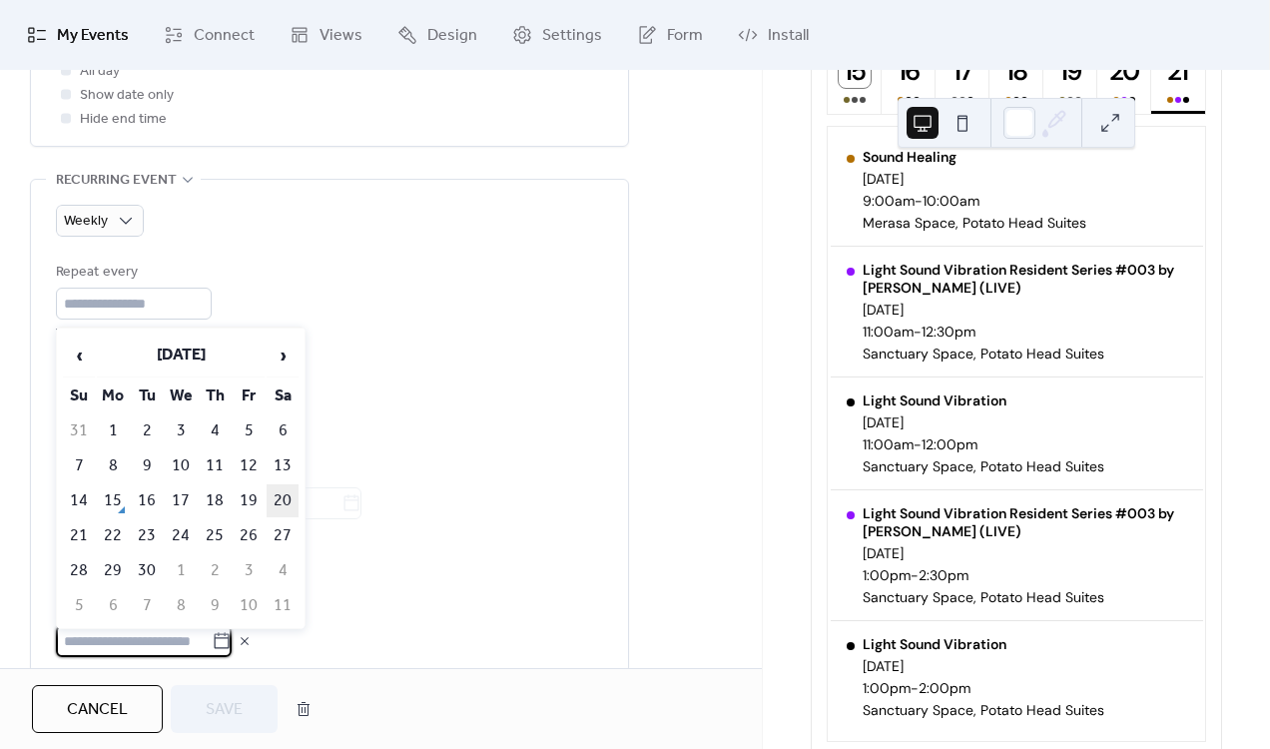
click at [282, 502] on td "20" at bounding box center [283, 500] width 32 height 33
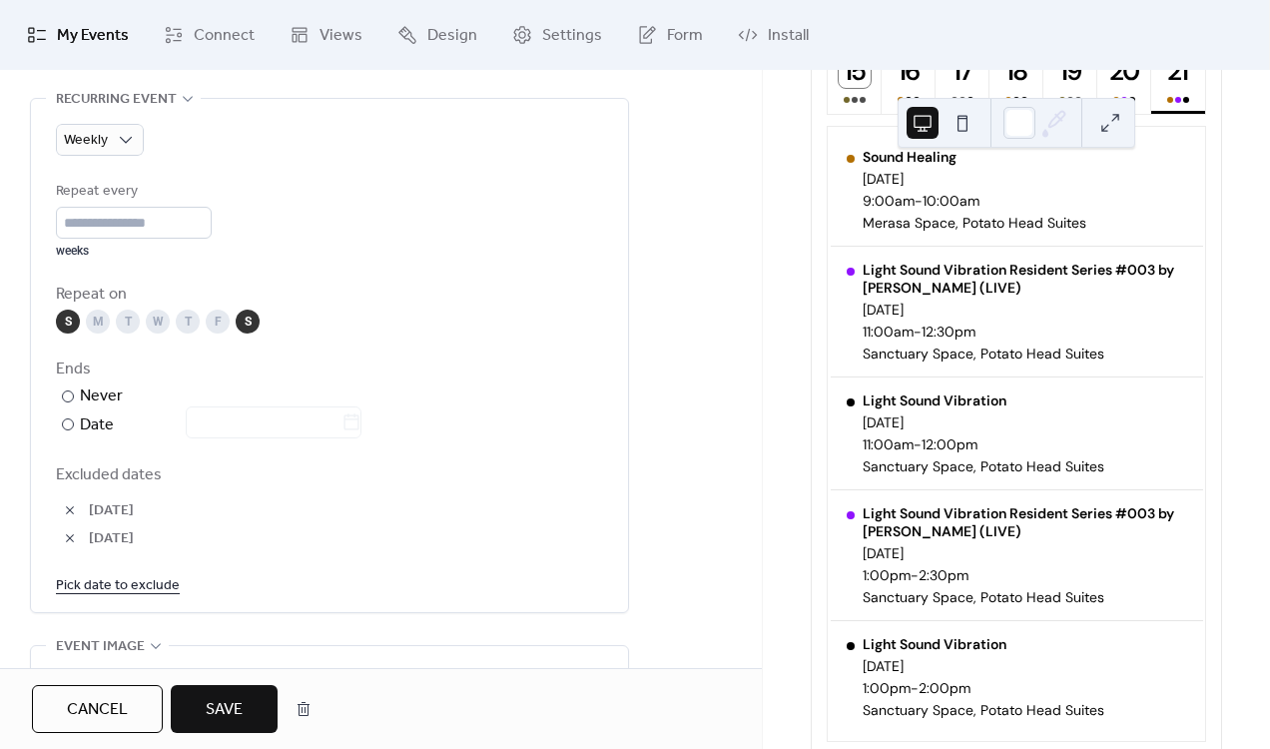
scroll to position [959, 0]
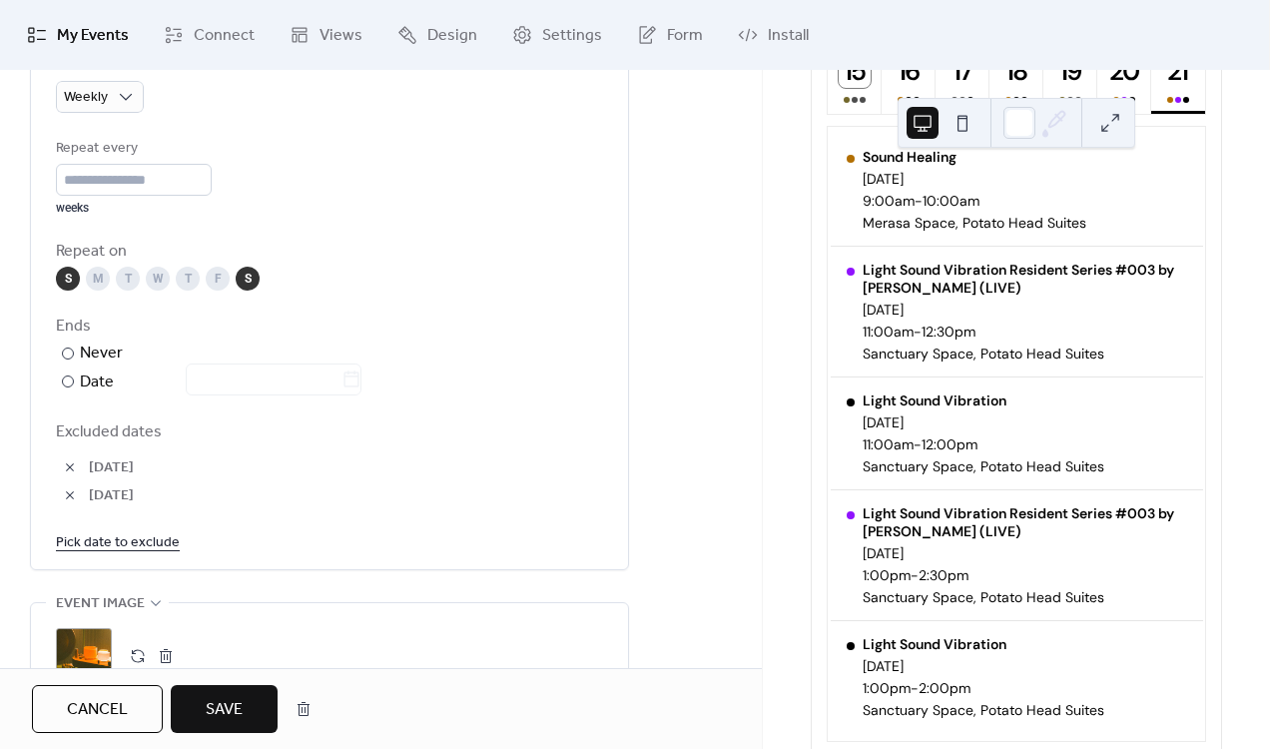
click at [111, 543] on link "Pick date to exclude" at bounding box center [118, 541] width 124 height 25
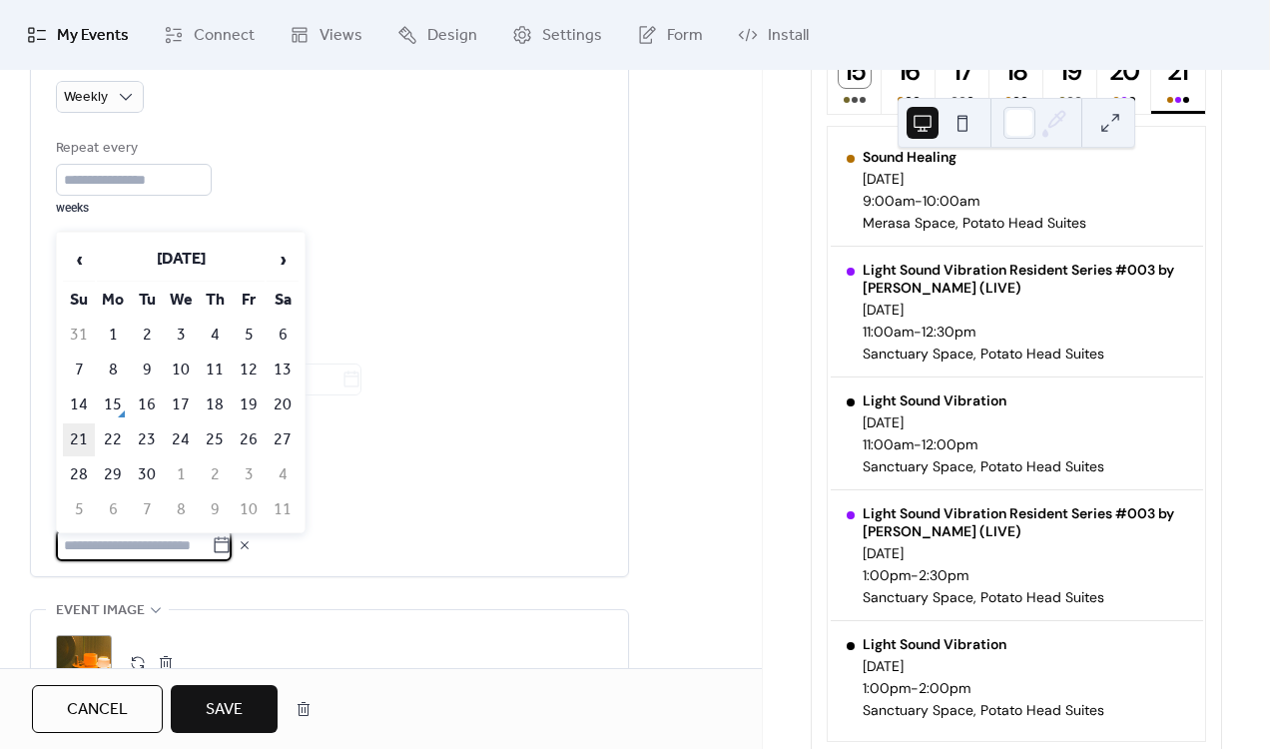
click at [83, 424] on td "21" at bounding box center [79, 439] width 32 height 33
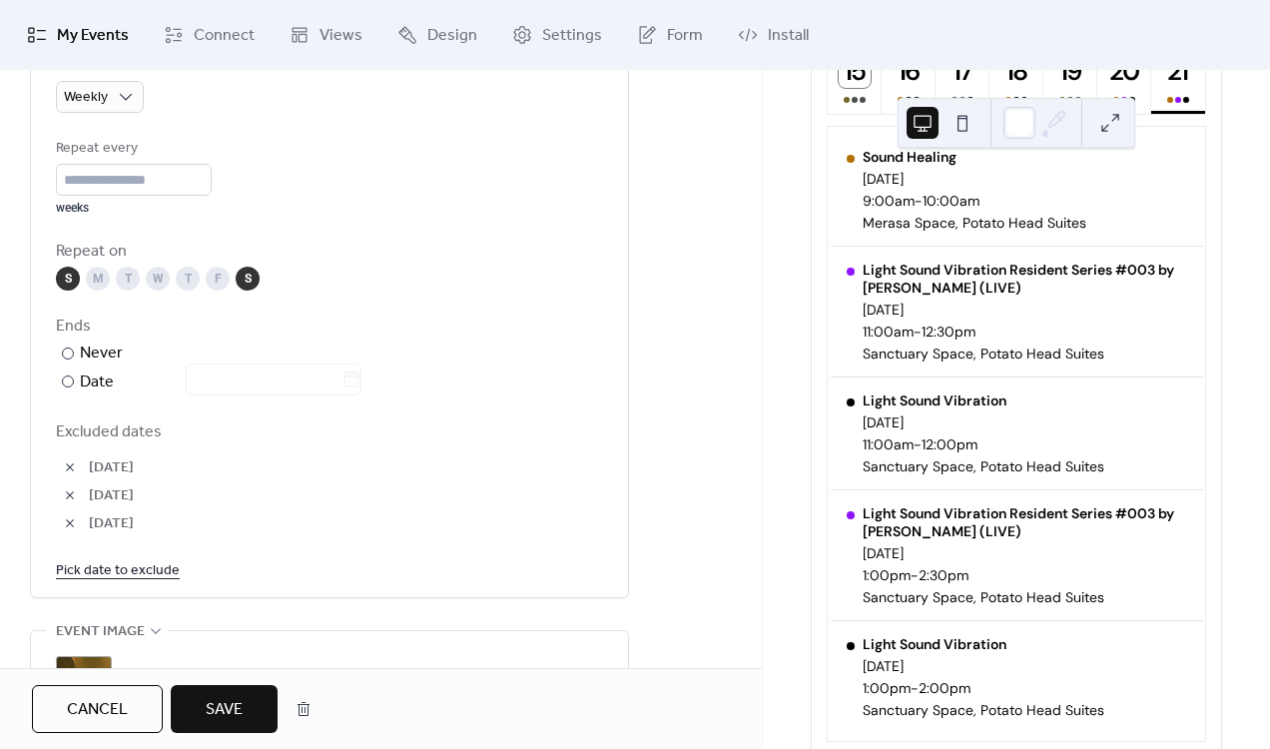
click at [264, 723] on button "Save" at bounding box center [224, 709] width 107 height 48
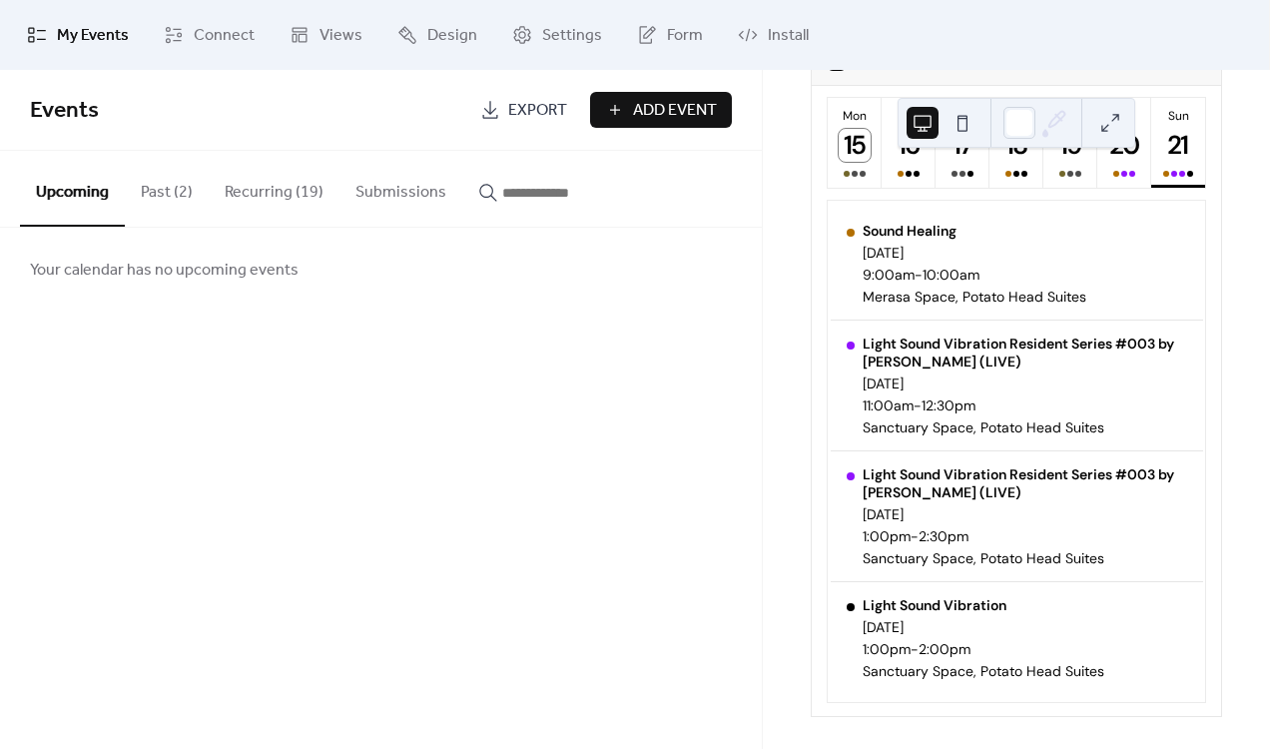
scroll to position [184, 0]
click at [285, 209] on button "Recurring (19)" at bounding box center [274, 188] width 131 height 74
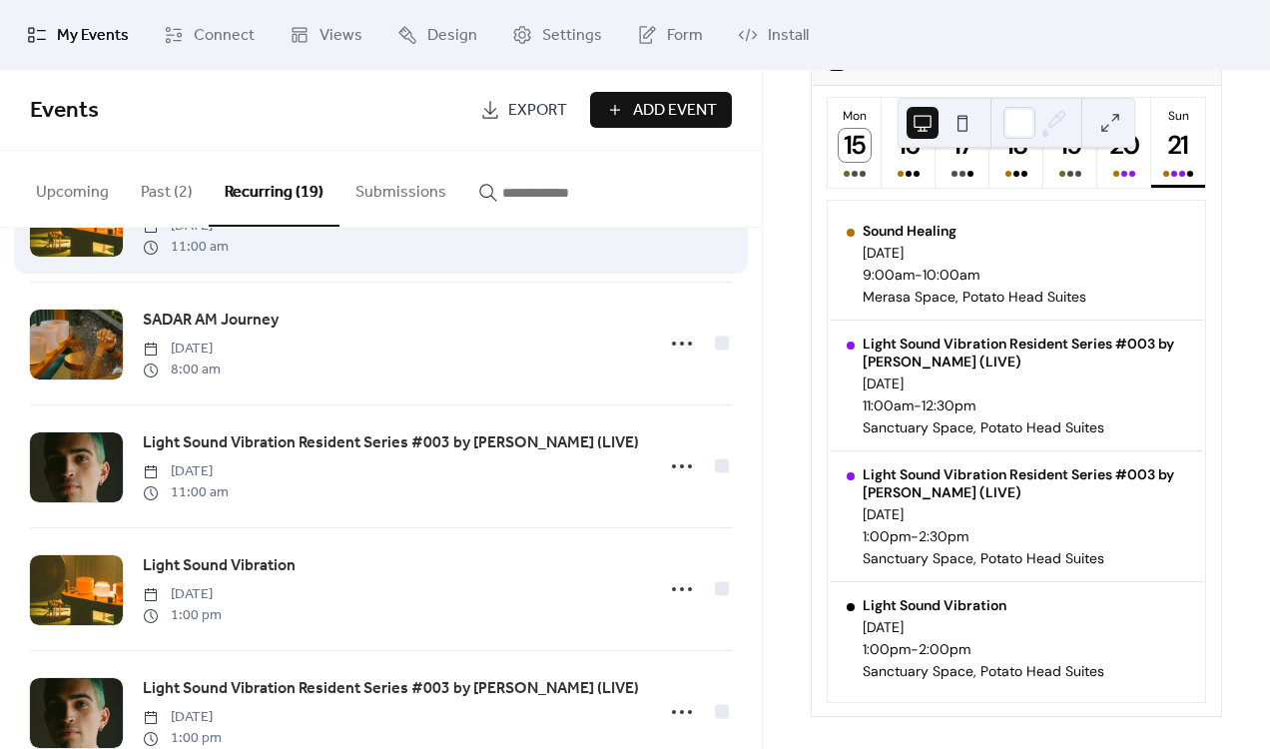
scroll to position [1880, 0]
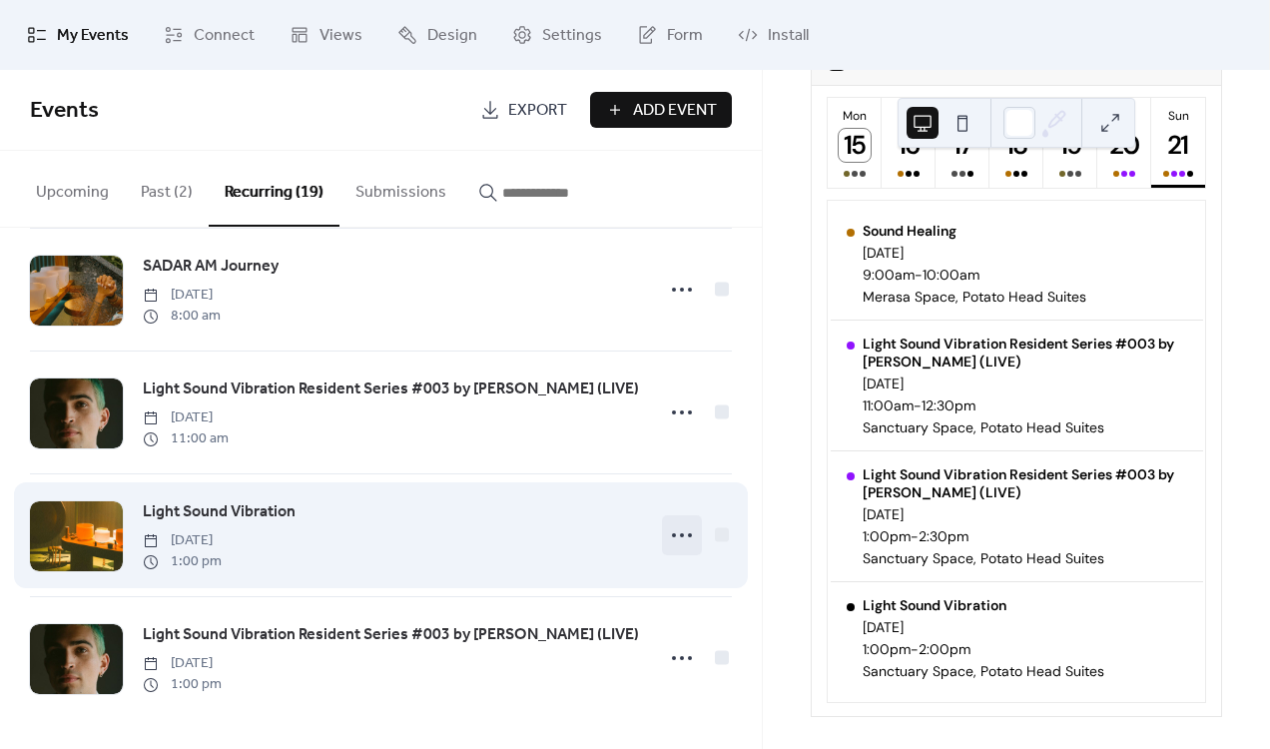
click at [680, 528] on icon at bounding box center [682, 535] width 32 height 32
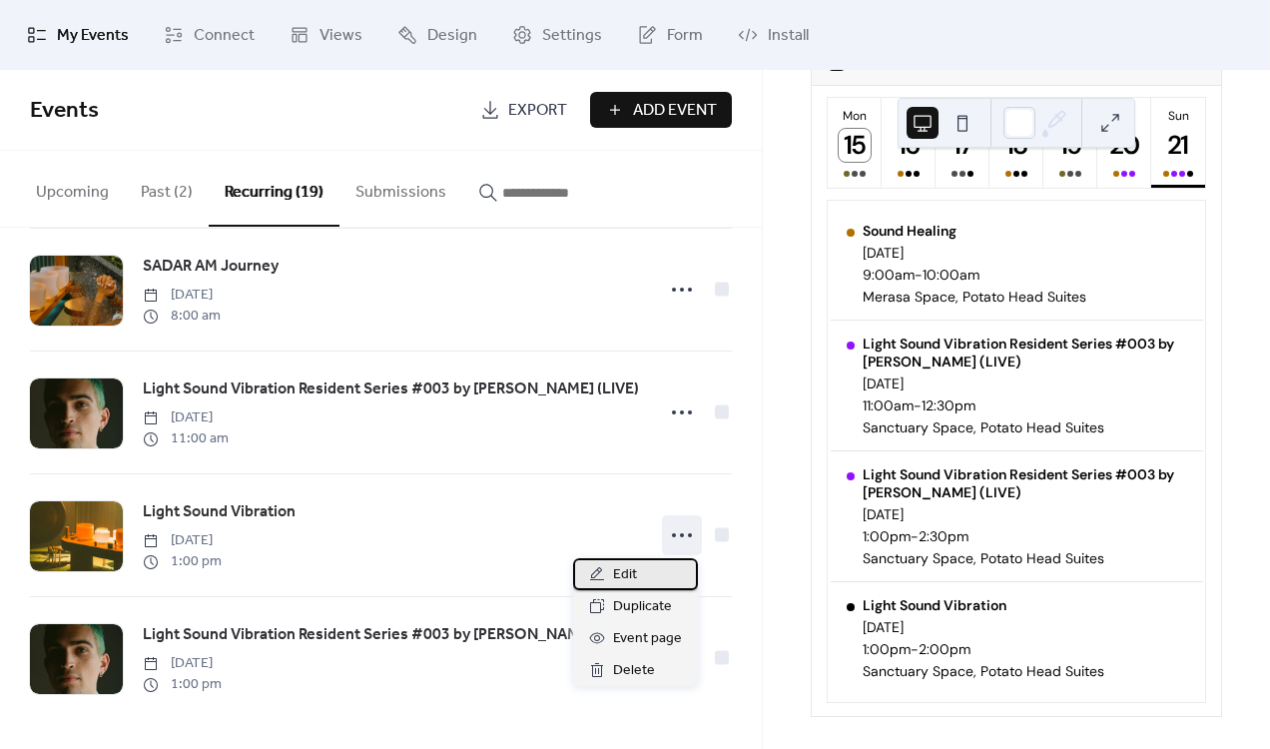
click at [658, 570] on div "Edit" at bounding box center [635, 574] width 125 height 32
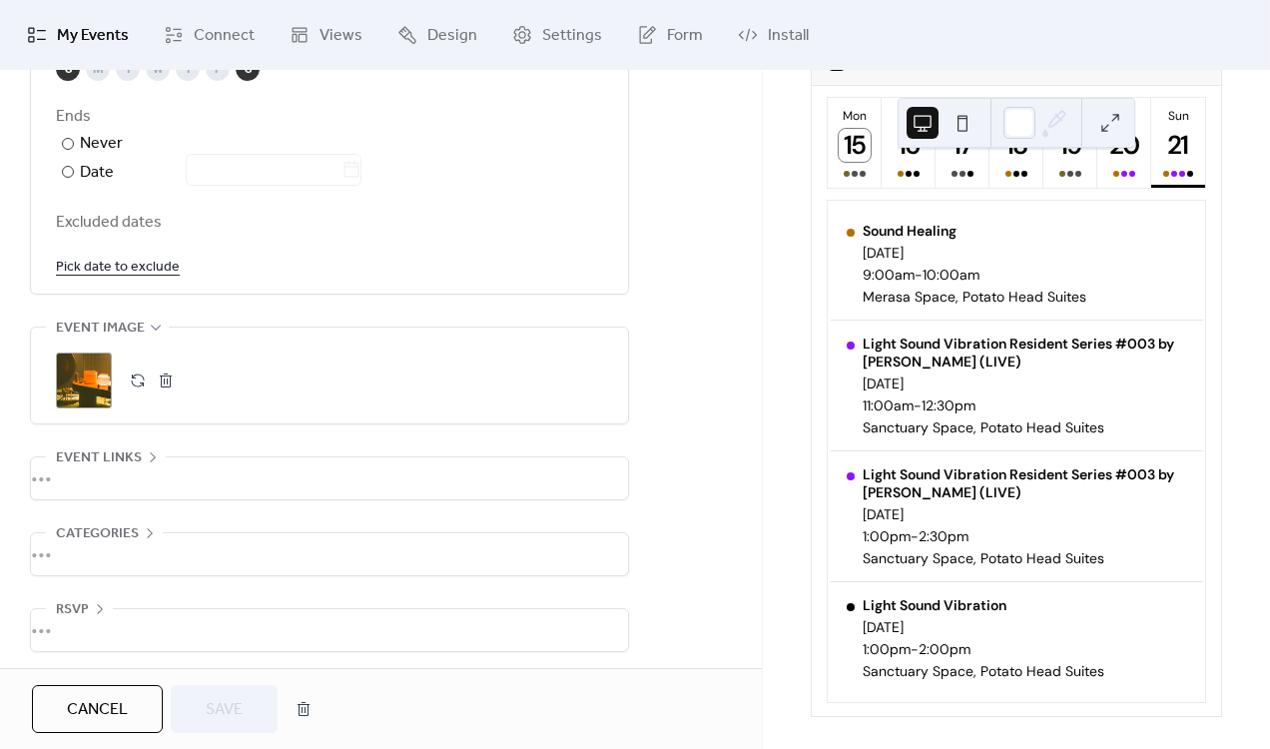
scroll to position [1176, 0]
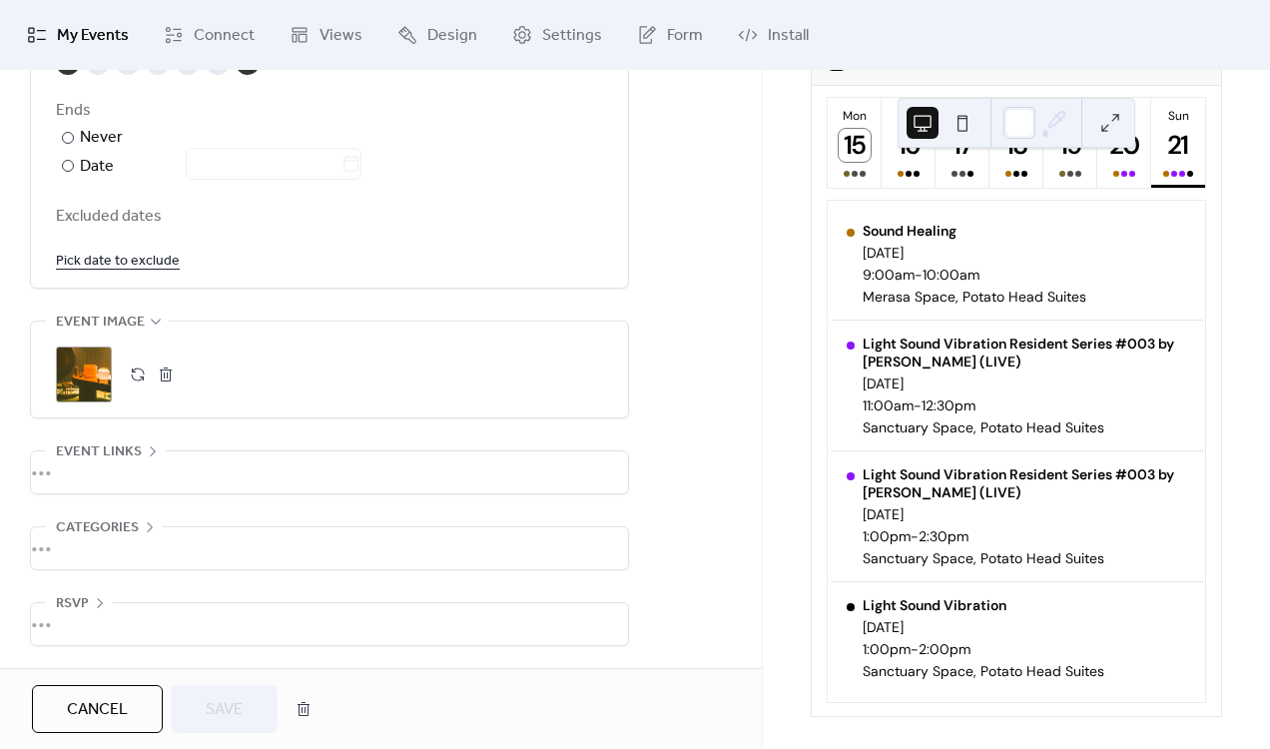
click at [111, 266] on link "Pick date to exclude" at bounding box center [118, 260] width 124 height 25
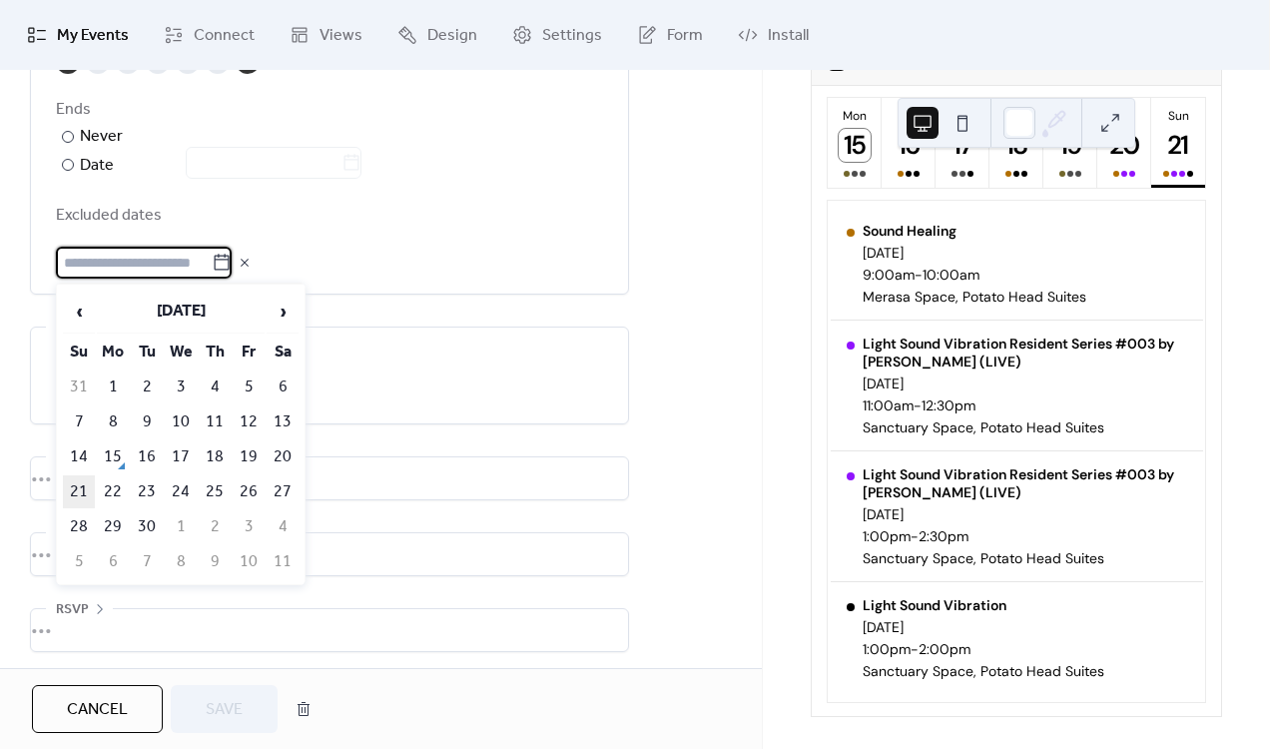
click at [74, 504] on td "21" at bounding box center [79, 491] width 32 height 33
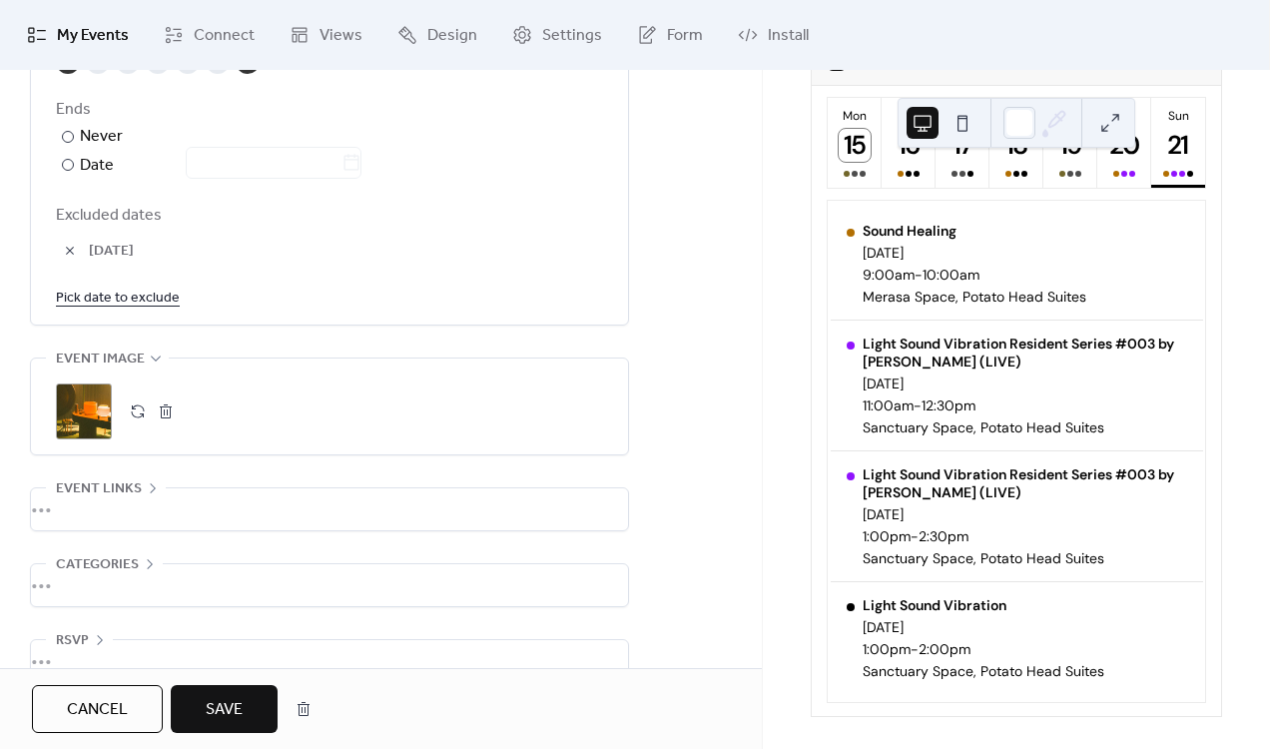
click at [102, 304] on link "Pick date to exclude" at bounding box center [118, 297] width 124 height 25
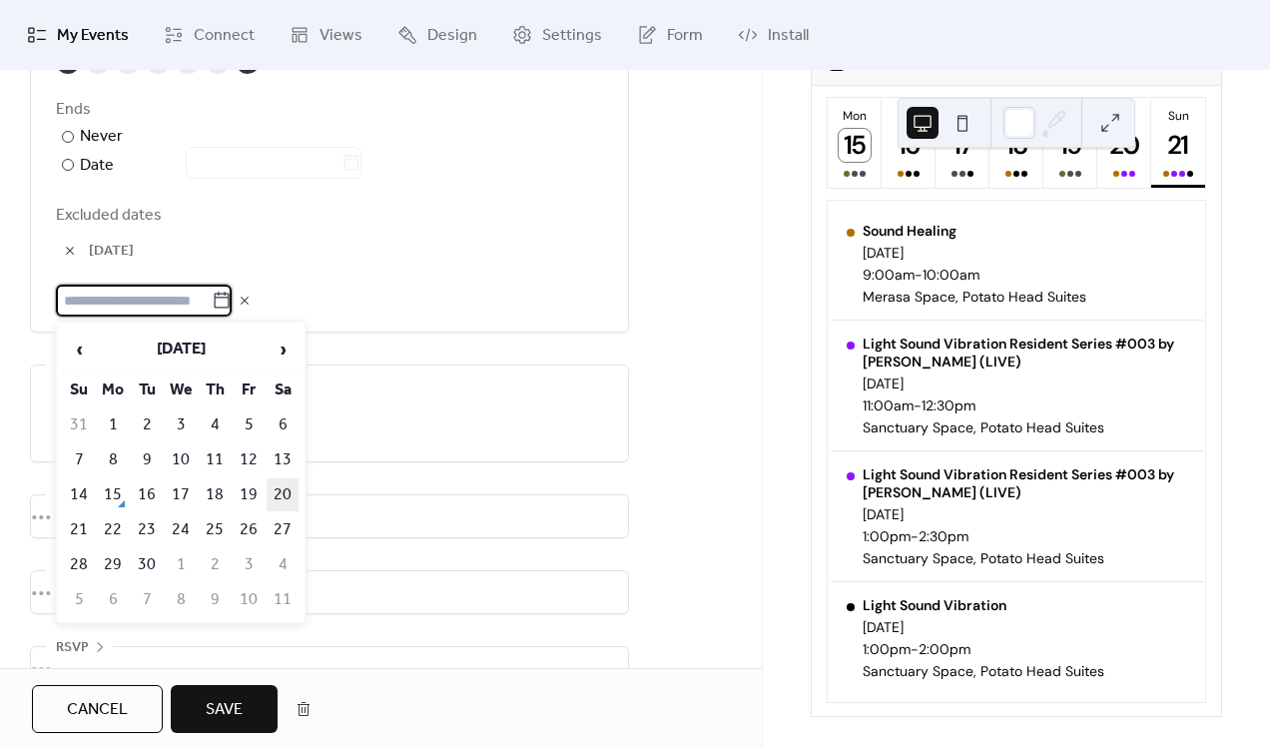
click at [281, 497] on td "20" at bounding box center [283, 494] width 32 height 33
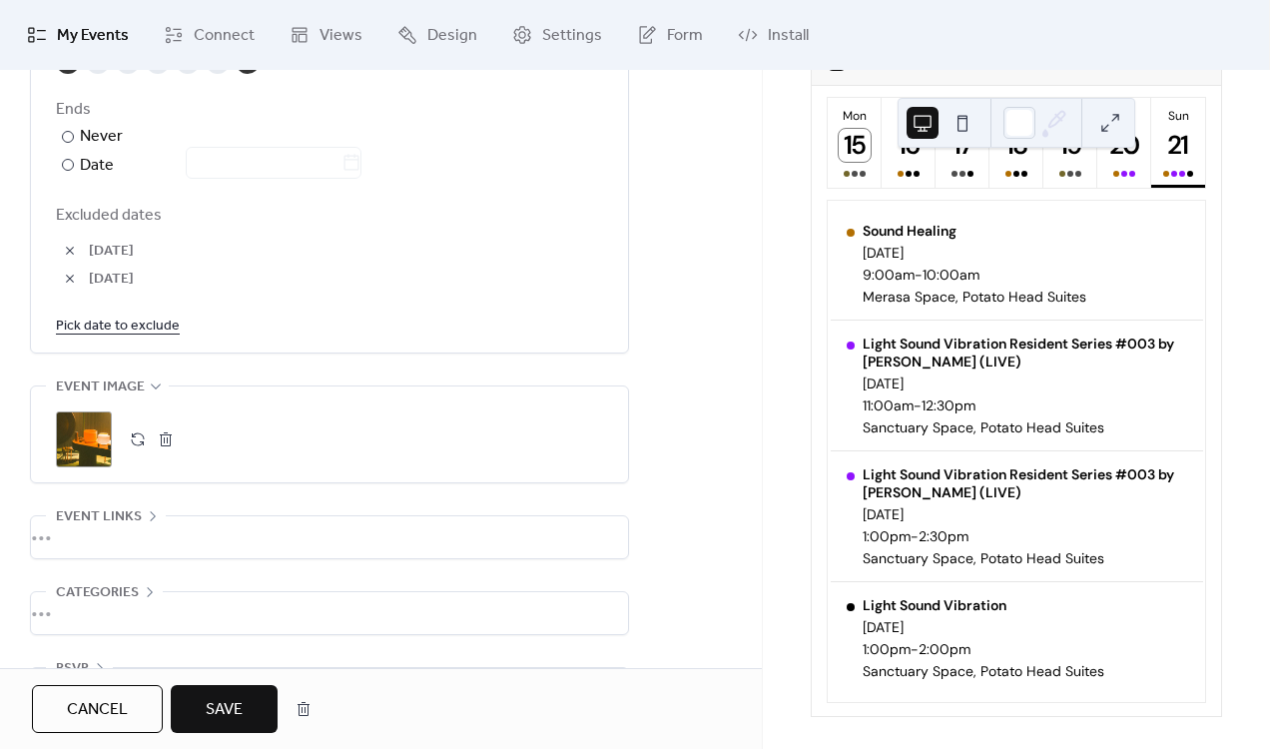
click at [240, 706] on span "Save" at bounding box center [224, 710] width 37 height 24
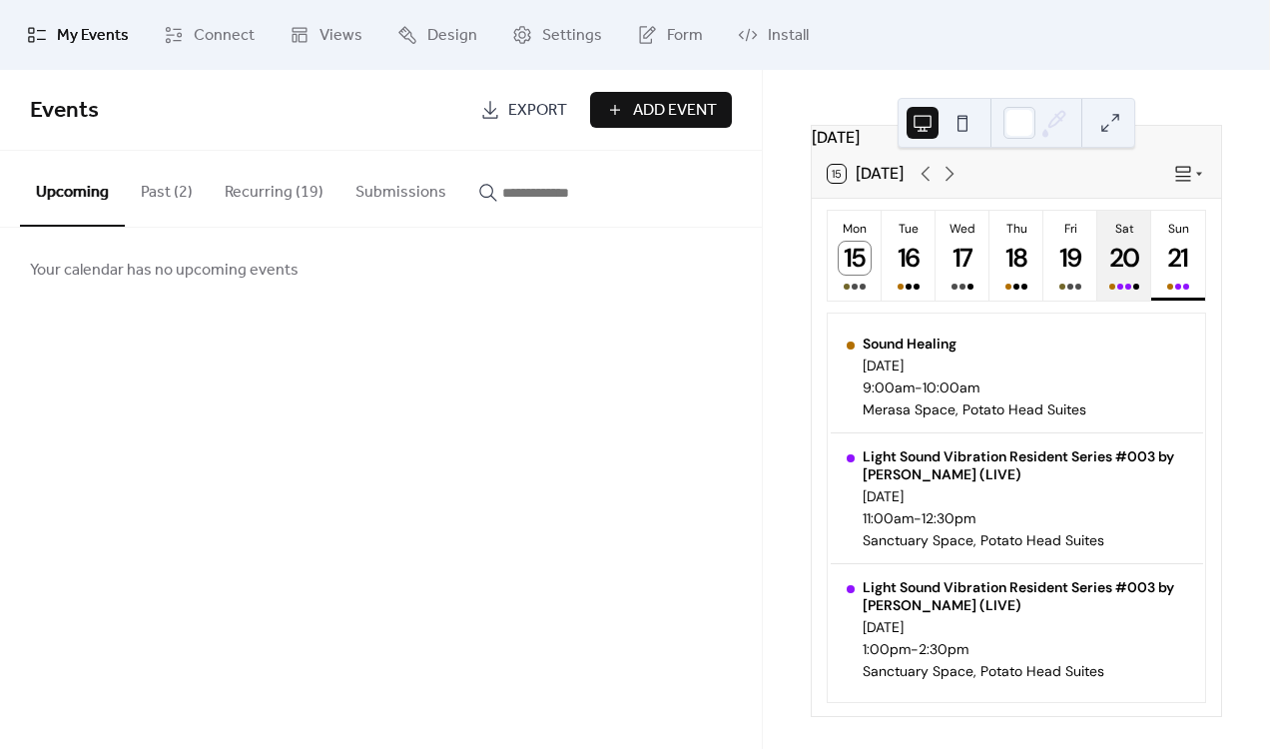
click at [1110, 264] on div "20" at bounding box center [1124, 258] width 33 height 33
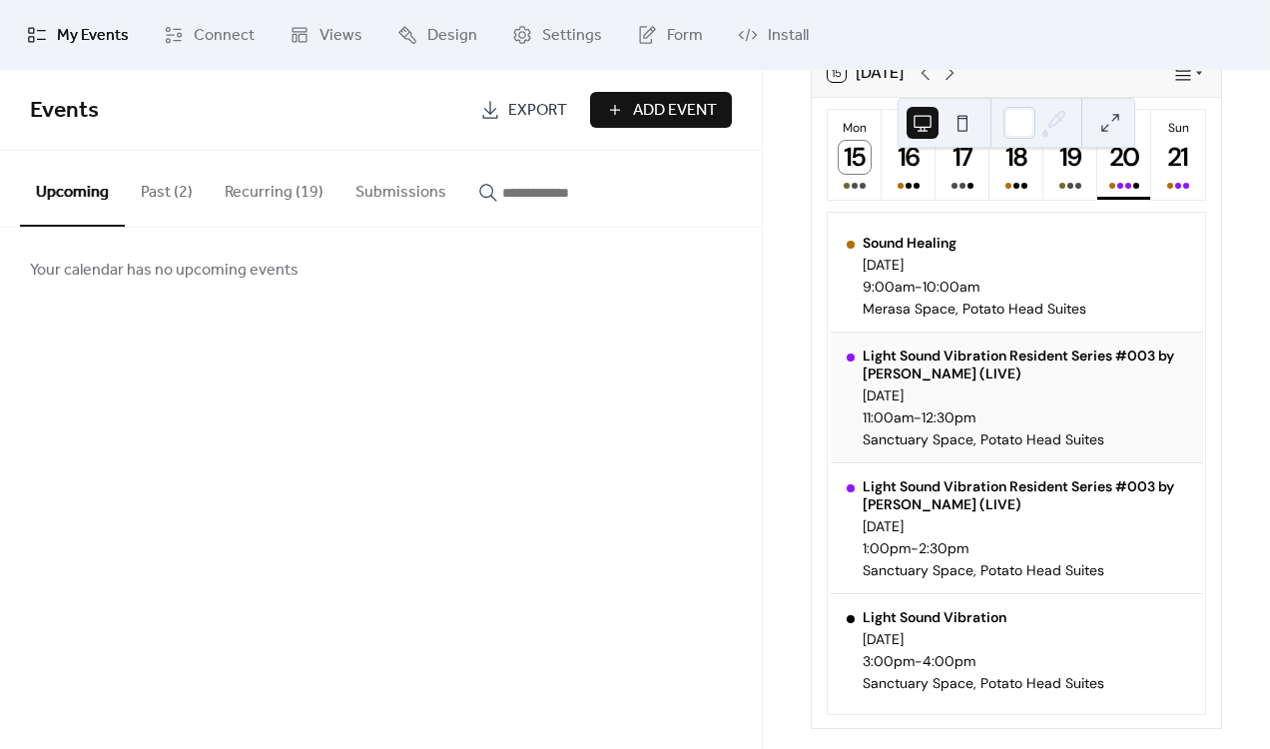
scroll to position [184, 0]
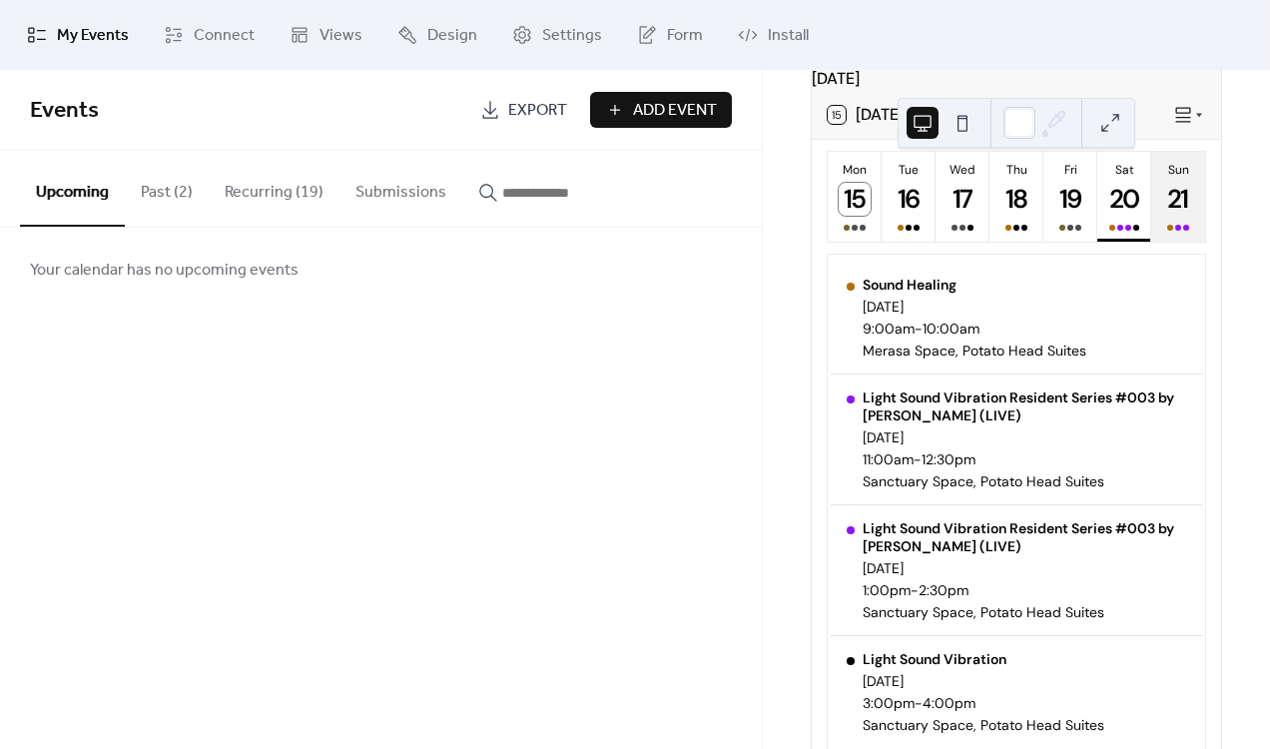
click at [1158, 240] on button "Sun 21" at bounding box center [1178, 197] width 54 height 90
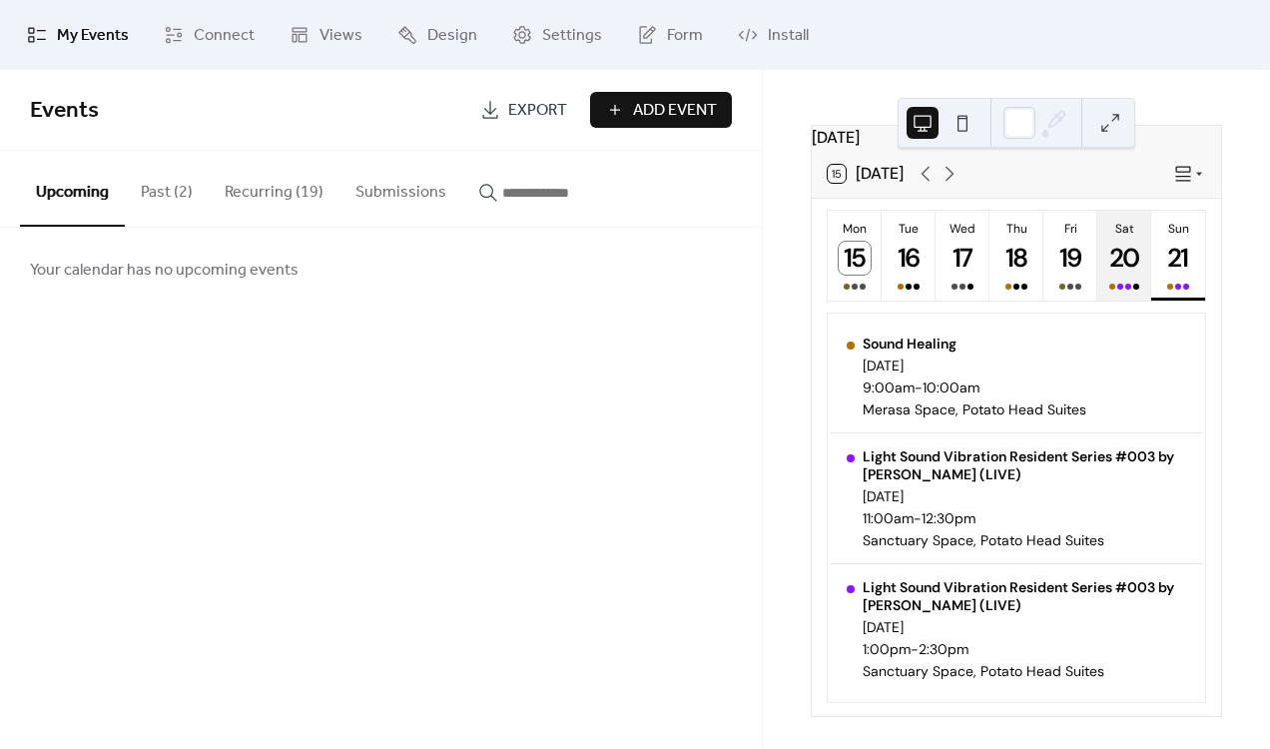
click at [1121, 251] on div "20" at bounding box center [1124, 258] width 33 height 33
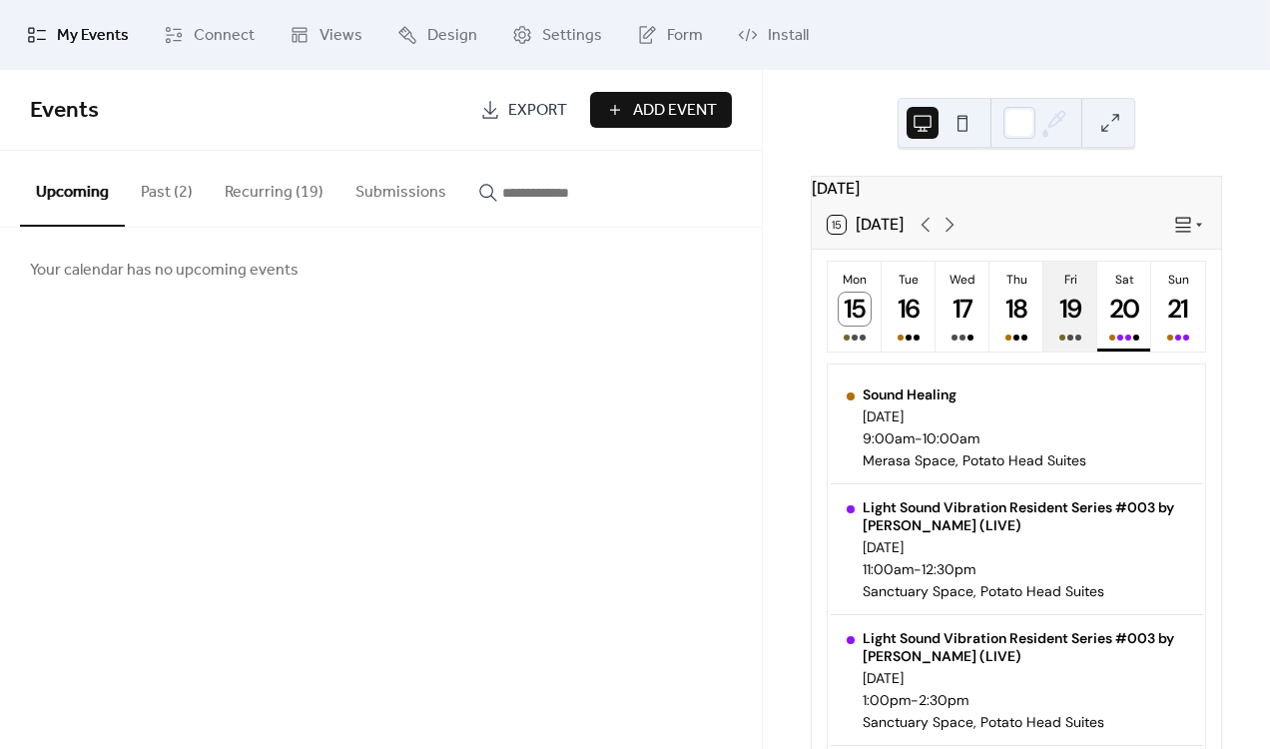
scroll to position [184, 0]
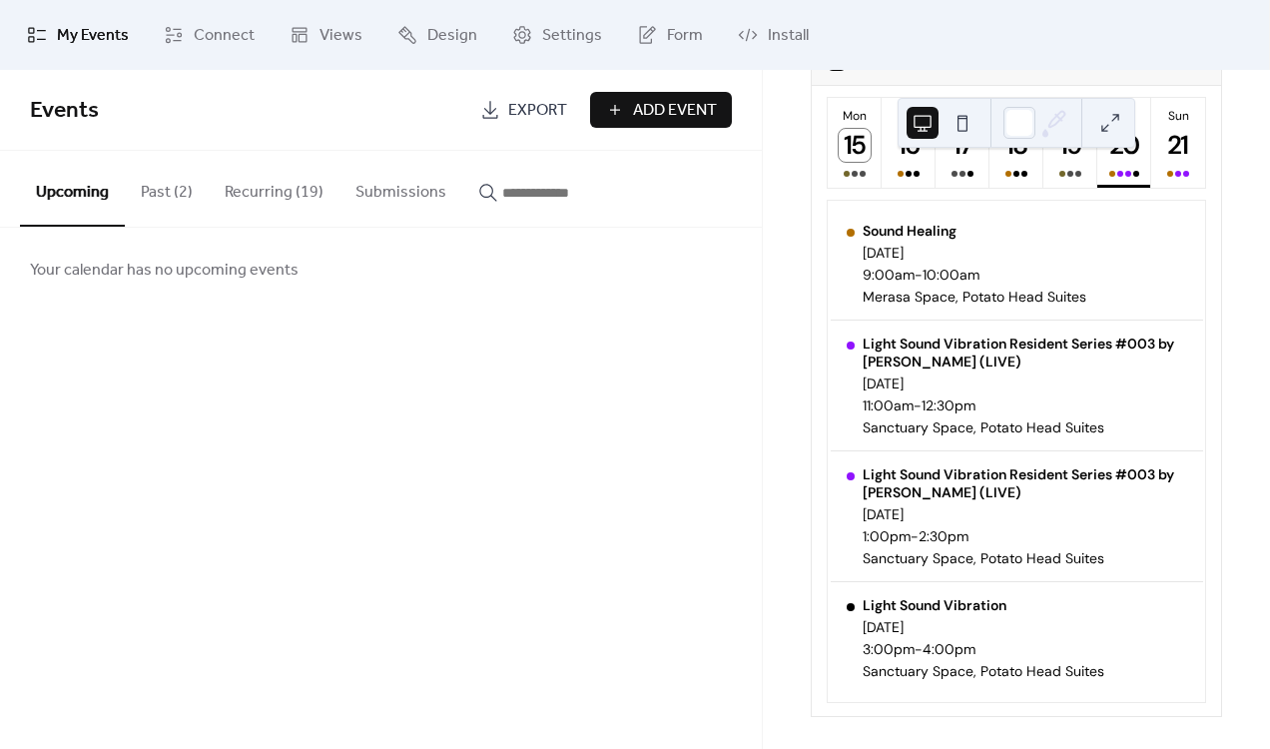
click at [307, 182] on button "Recurring (19)" at bounding box center [274, 188] width 131 height 74
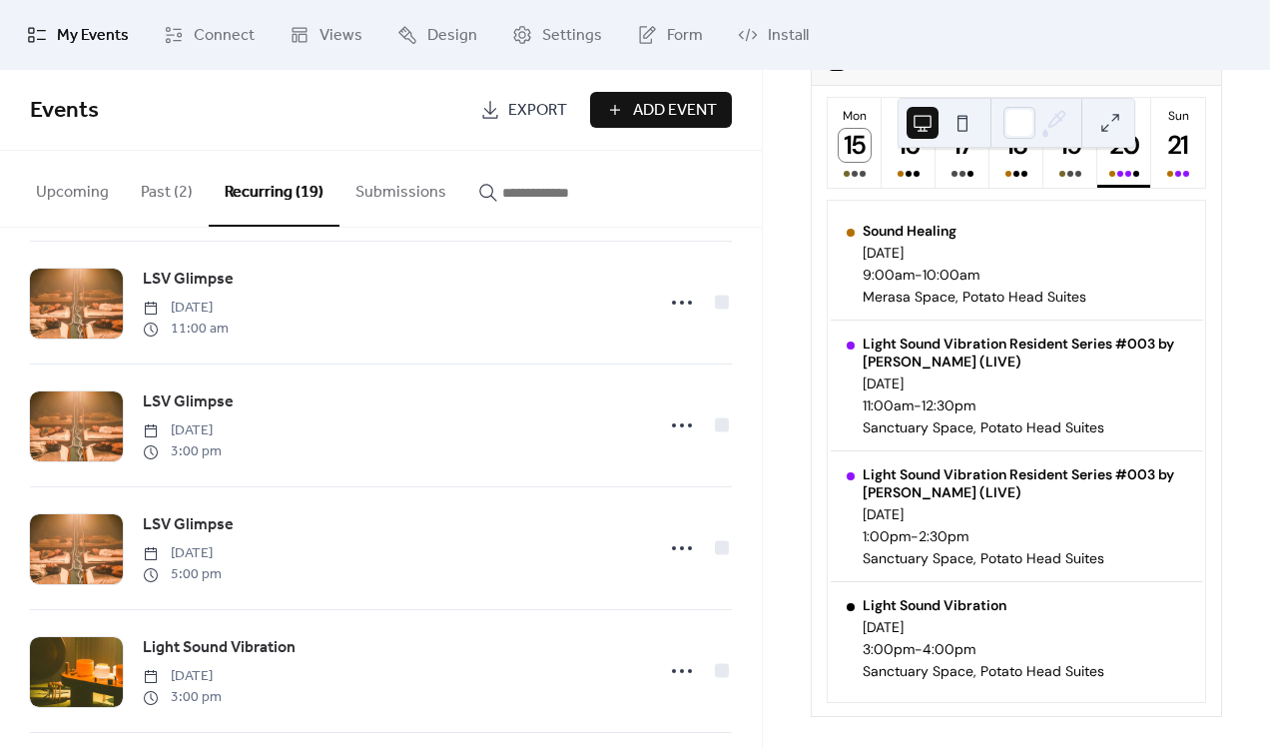
scroll to position [1880, 0]
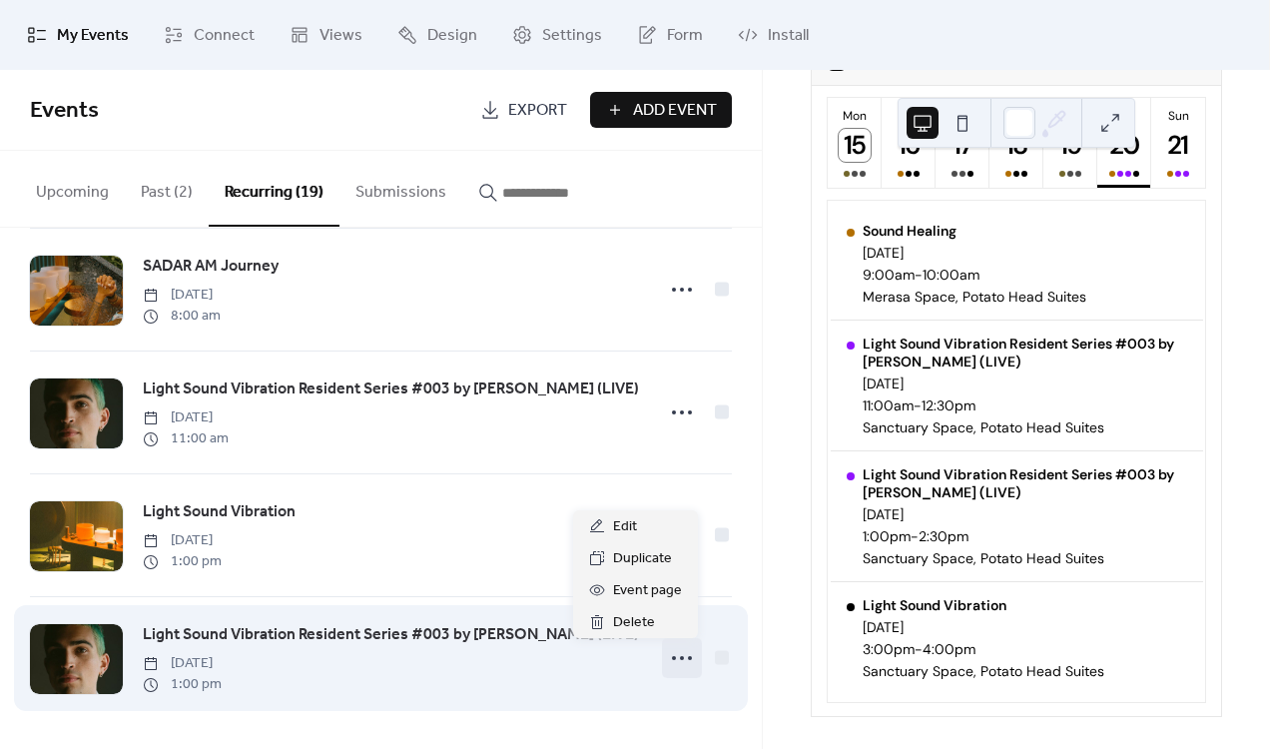
click at [674, 659] on icon at bounding box center [682, 658] width 32 height 32
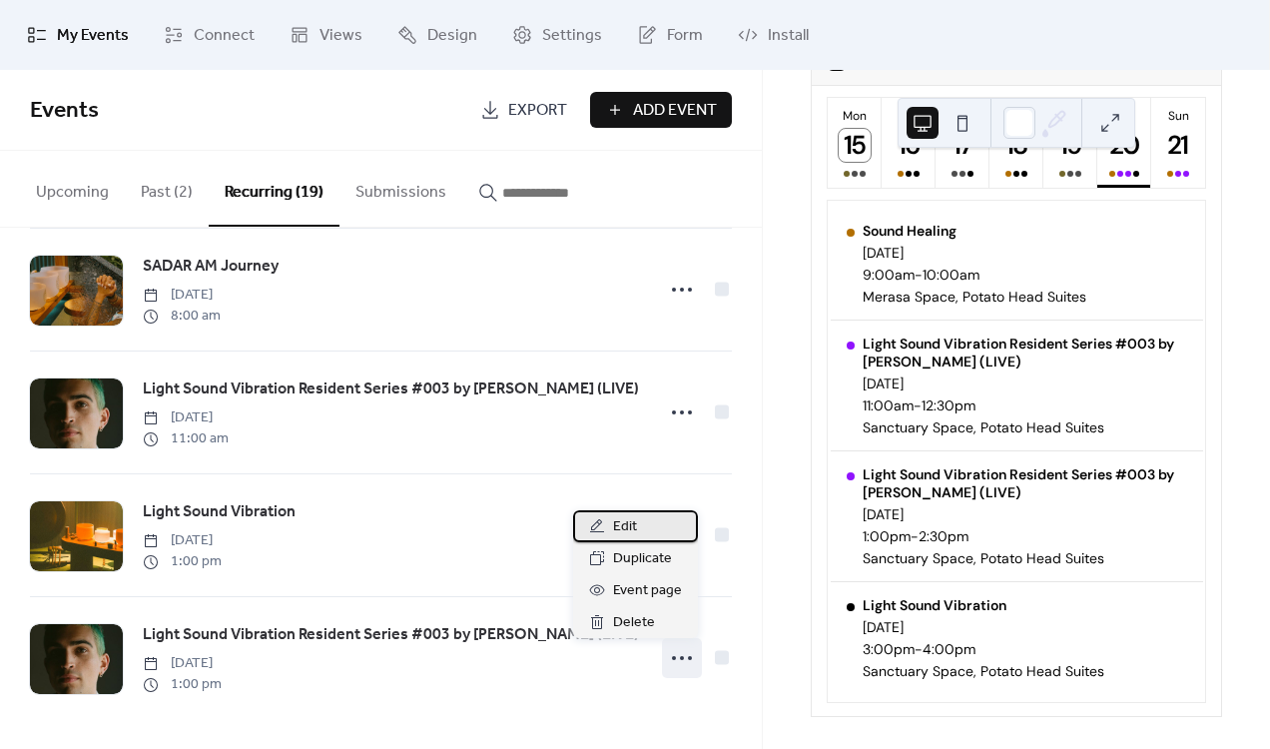
click at [640, 539] on div "Edit" at bounding box center [635, 526] width 125 height 32
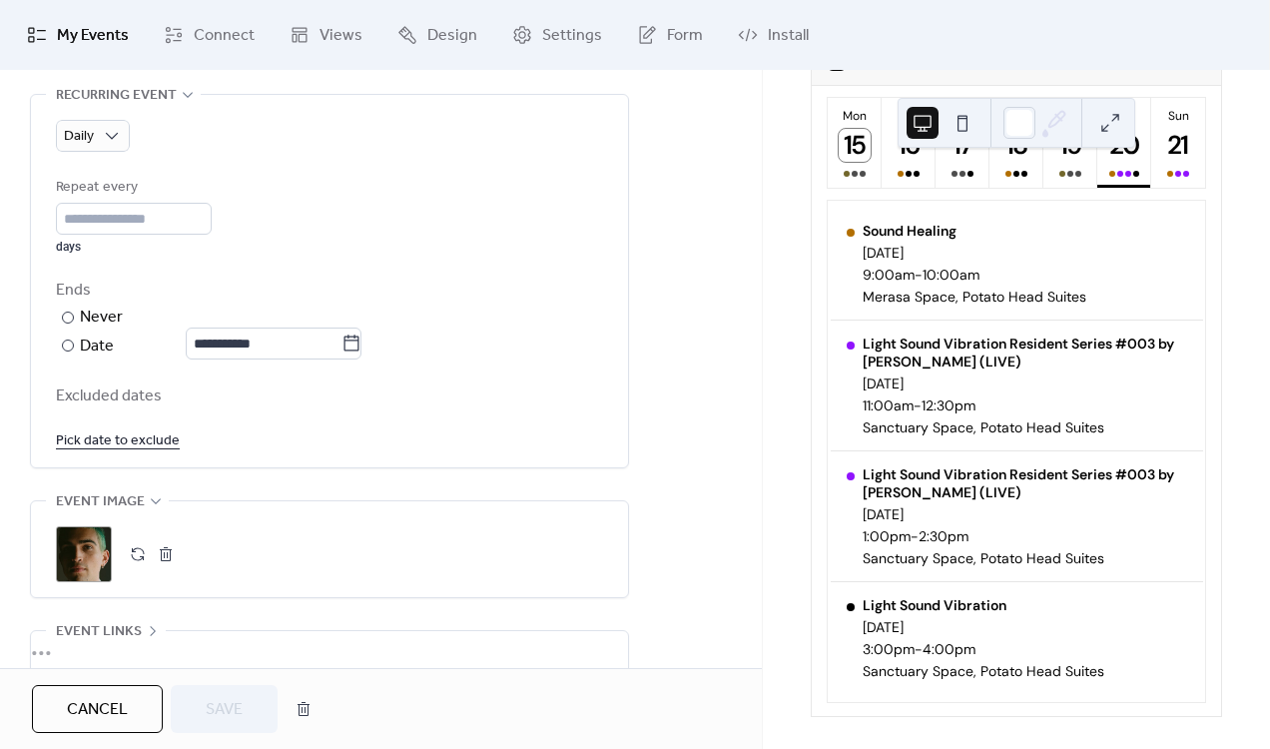
scroll to position [1101, 0]
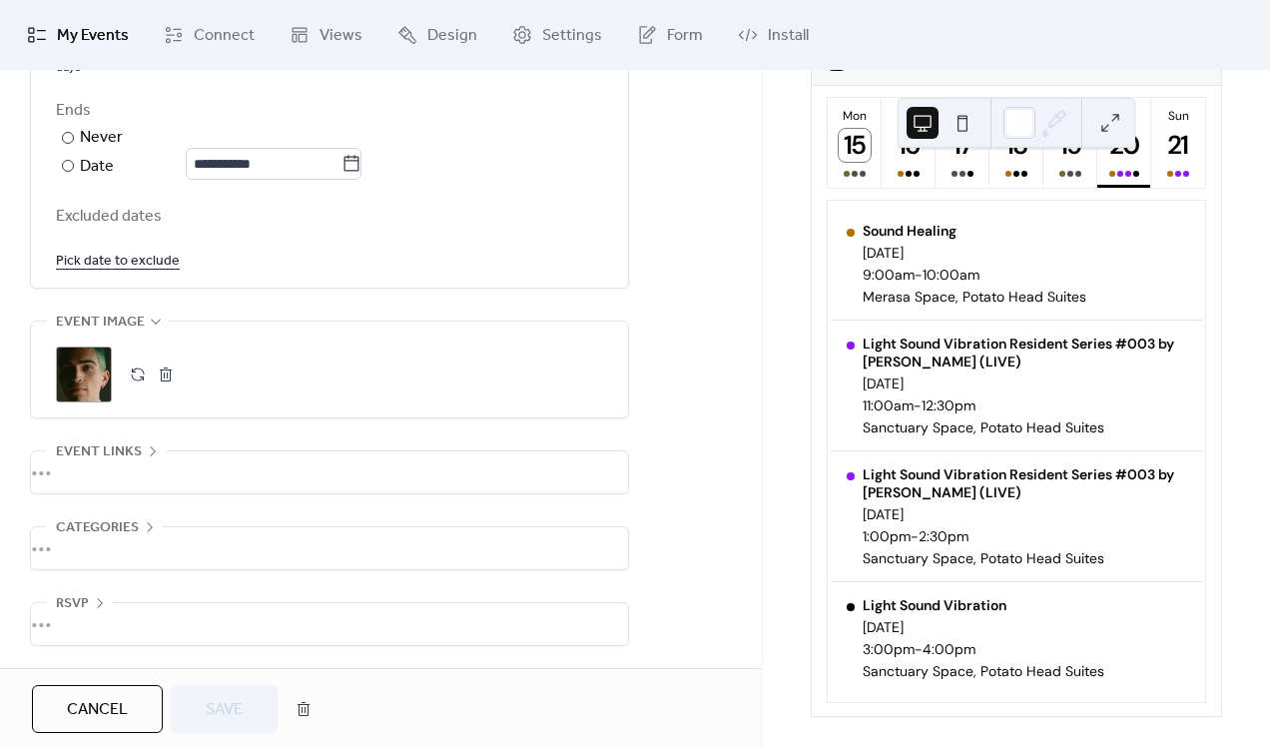
click at [79, 466] on div "•••" at bounding box center [329, 472] width 597 height 42
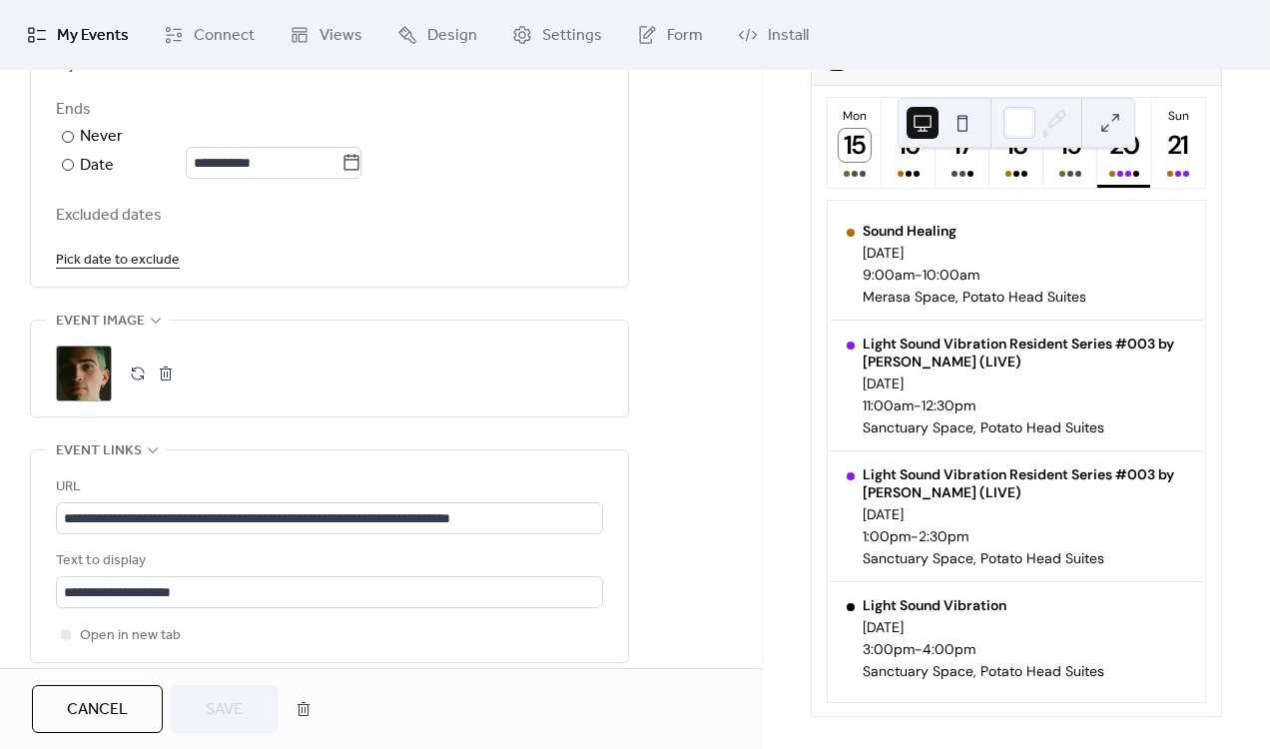
click at [217, 555] on div "Text to display" at bounding box center [327, 561] width 543 height 24
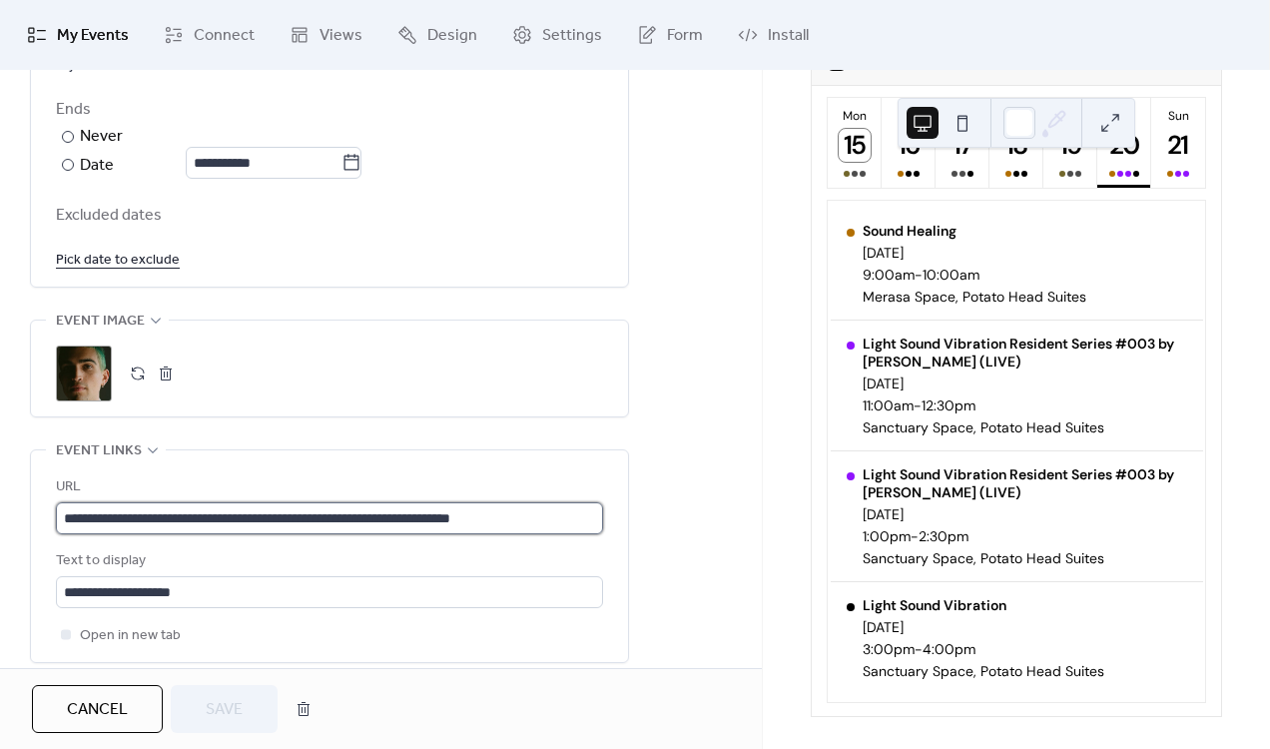
click at [239, 531] on input "**********" at bounding box center [329, 518] width 547 height 32
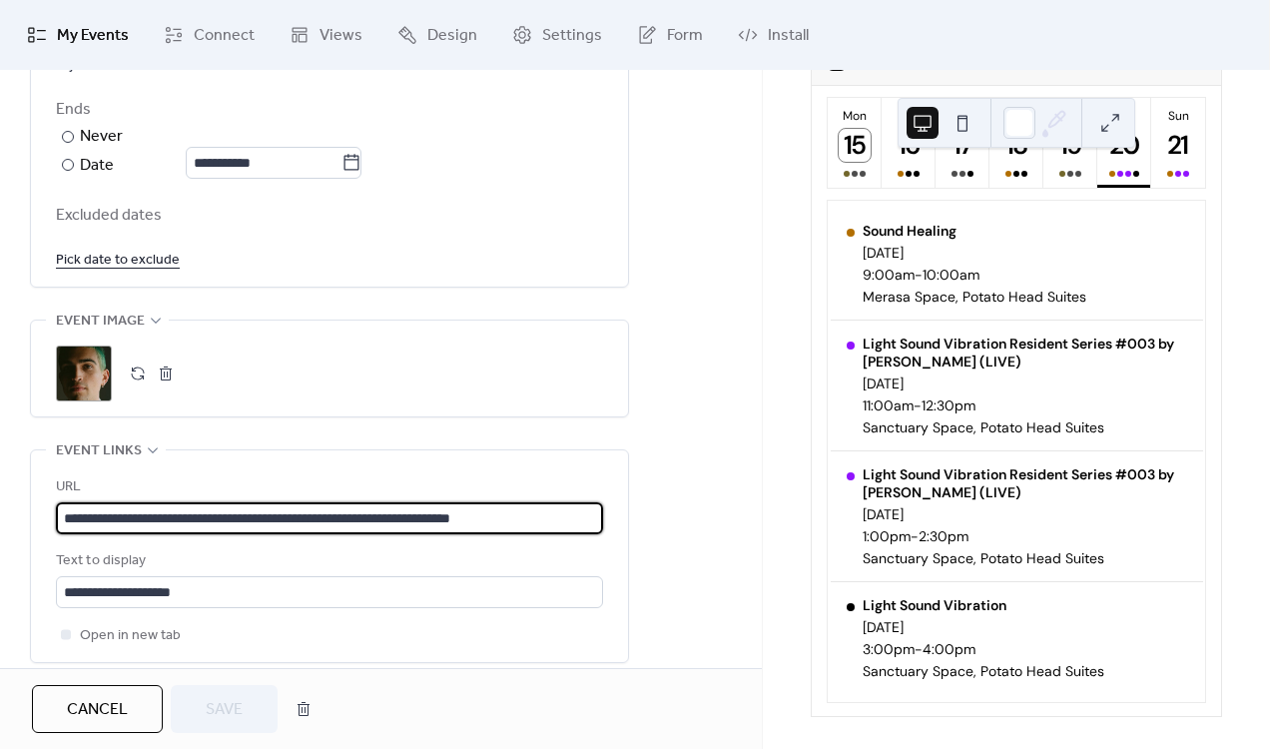
paste input "text"
type input "**********"
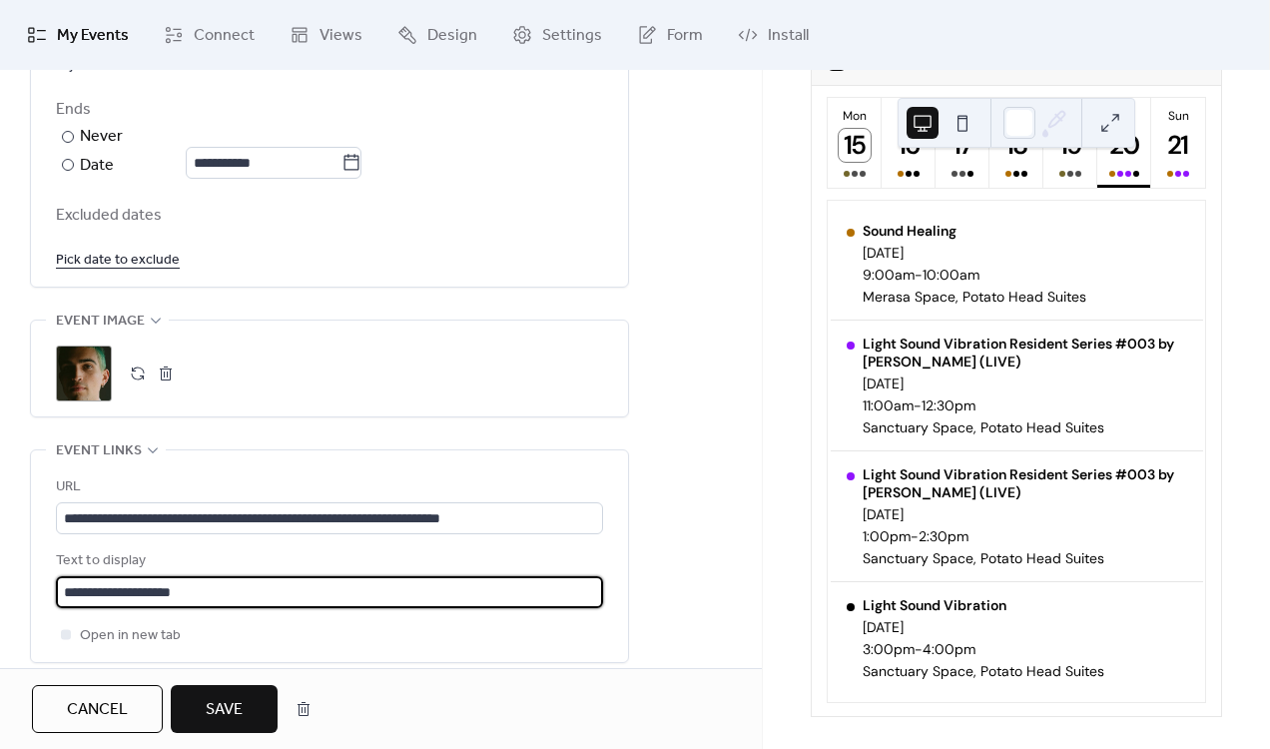
drag, startPoint x: 180, startPoint y: 590, endPoint x: 6, endPoint y: 590, distance: 173.7
type input "**********"
click at [235, 707] on span "Save" at bounding box center [224, 710] width 37 height 24
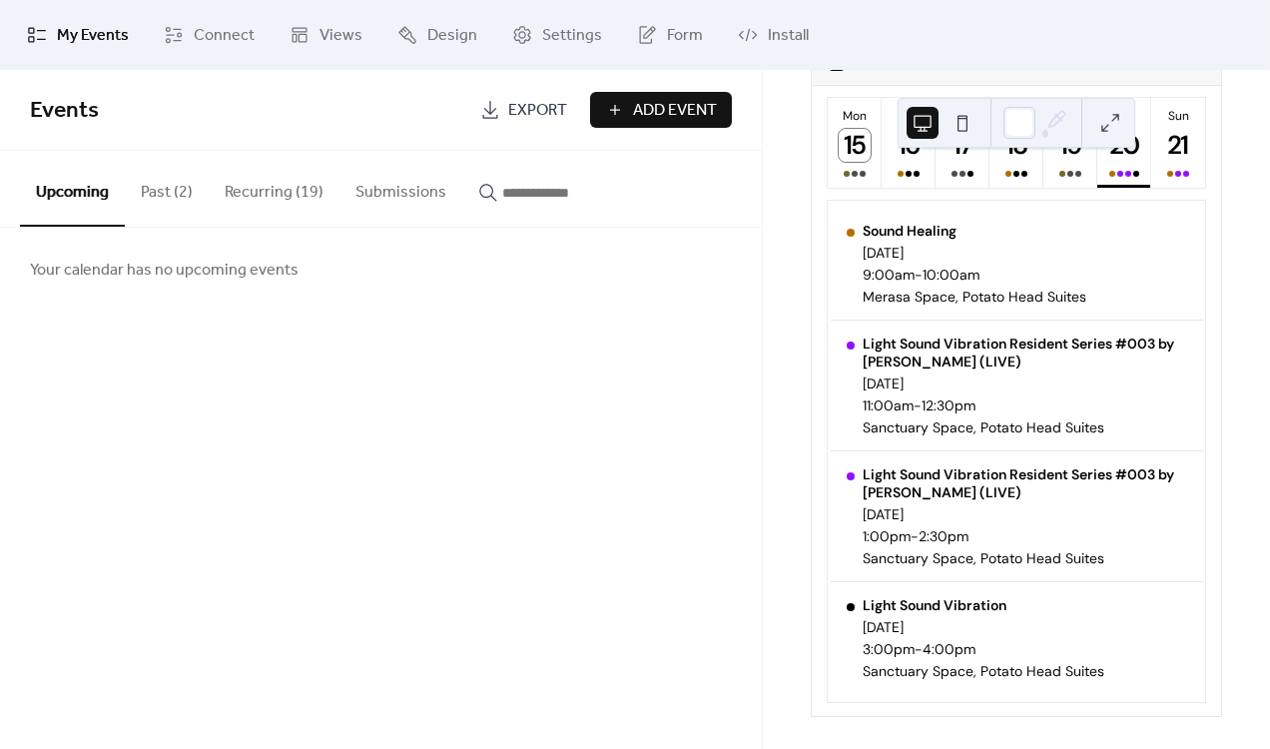
click at [287, 185] on button "Recurring (19)" at bounding box center [274, 188] width 131 height 74
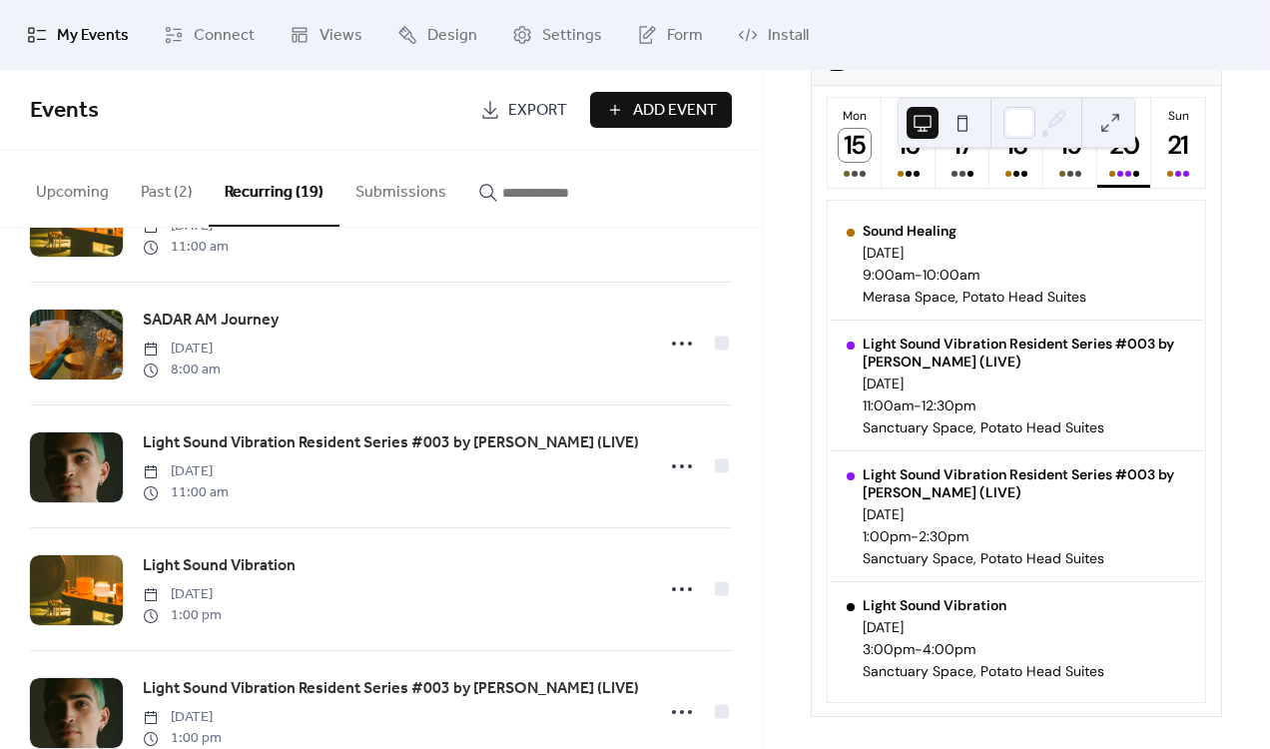
scroll to position [1832, 0]
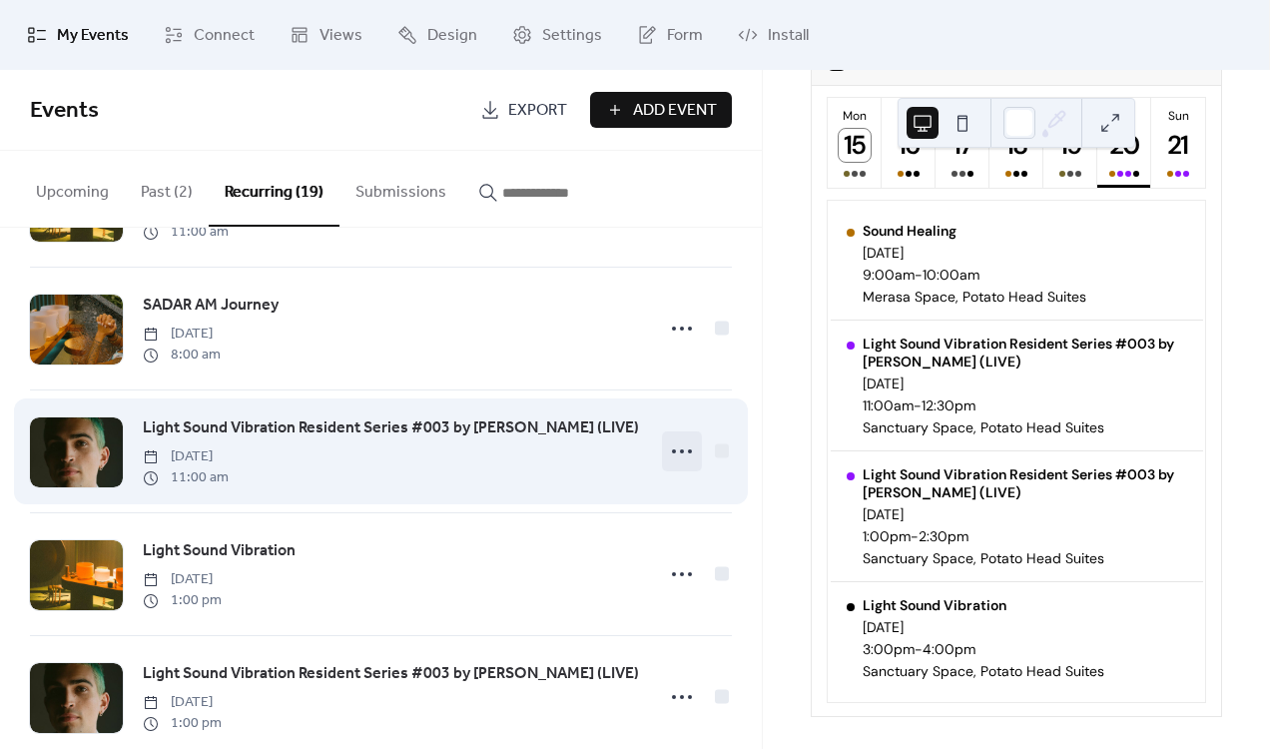
click at [681, 454] on icon at bounding box center [682, 451] width 32 height 32
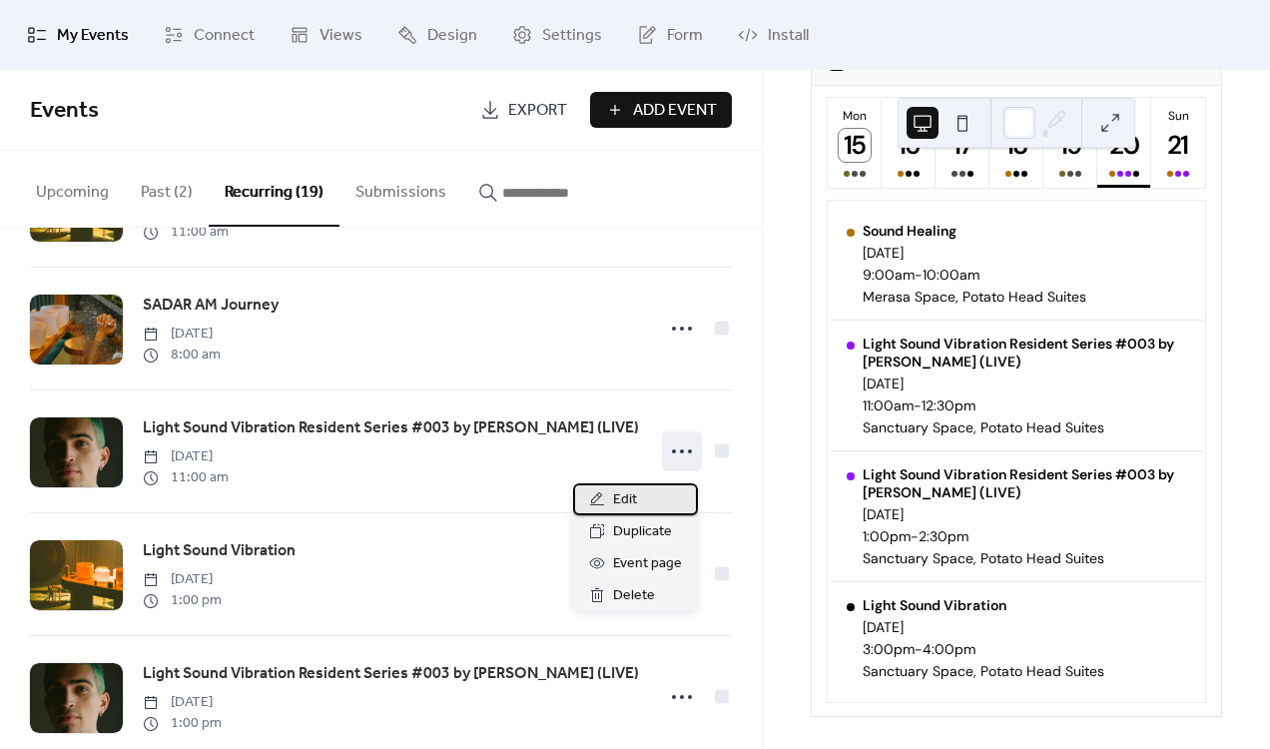
click at [658, 493] on div "Edit" at bounding box center [635, 499] width 125 height 32
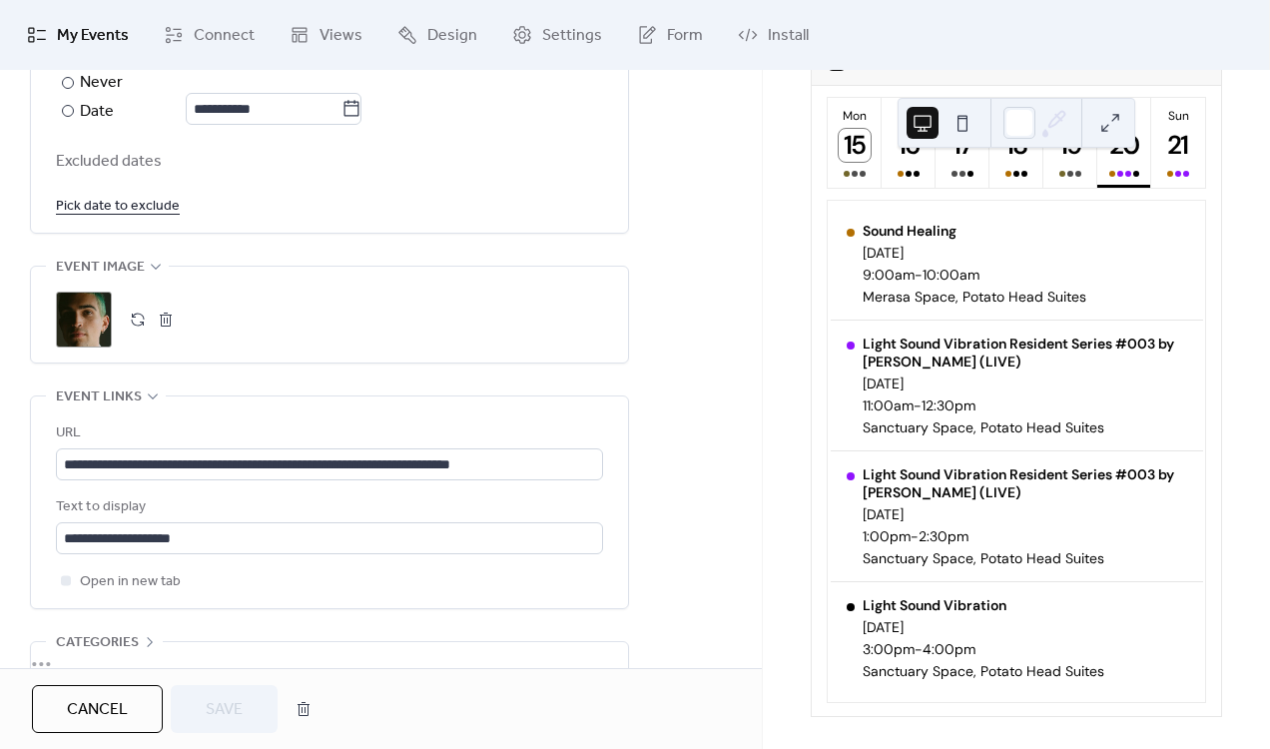
scroll to position [1156, 0]
click at [412, 464] on input "**********" at bounding box center [329, 463] width 547 height 32
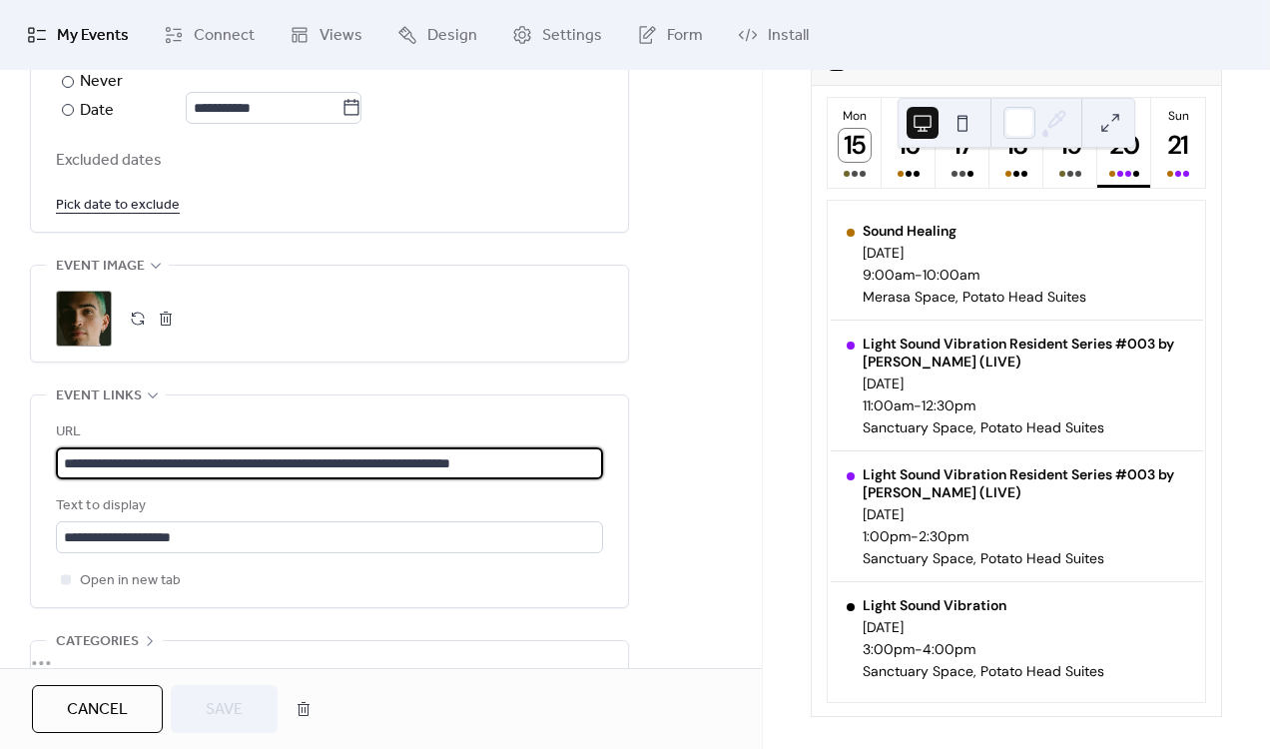
paste input "text"
type input "**********"
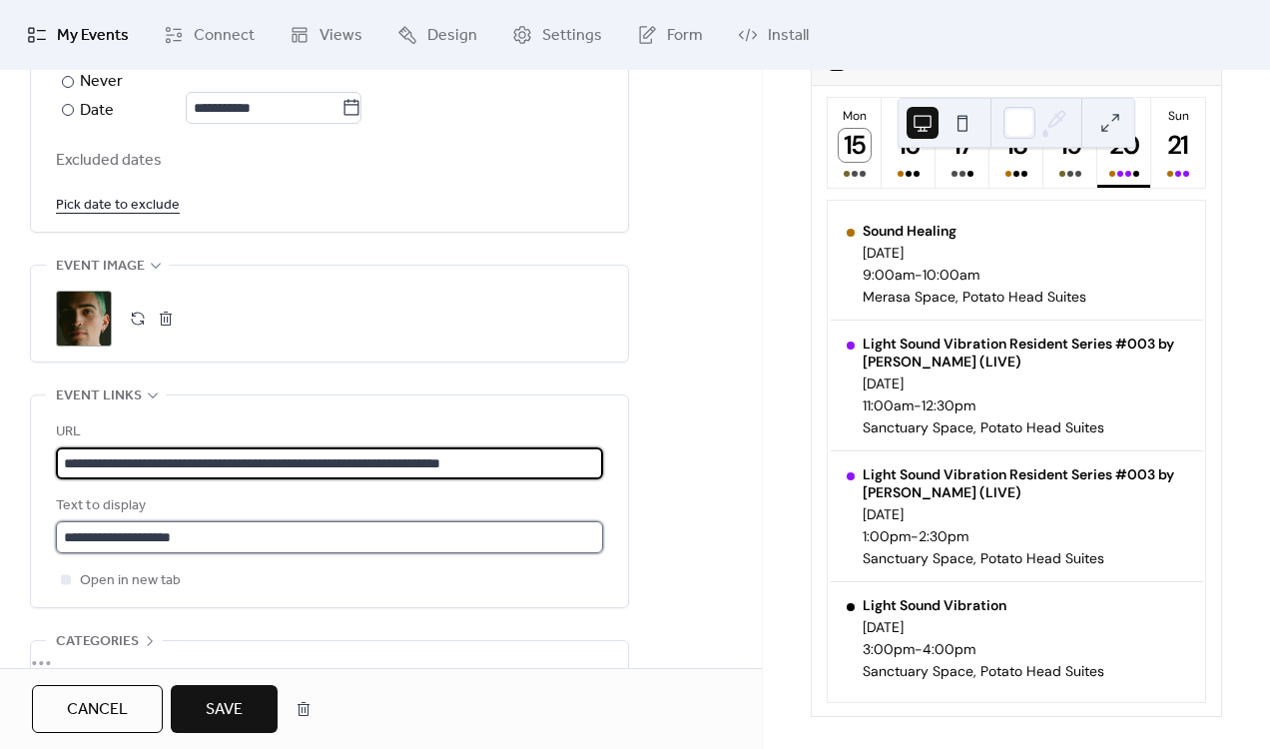
click at [223, 541] on input "**********" at bounding box center [329, 537] width 547 height 32
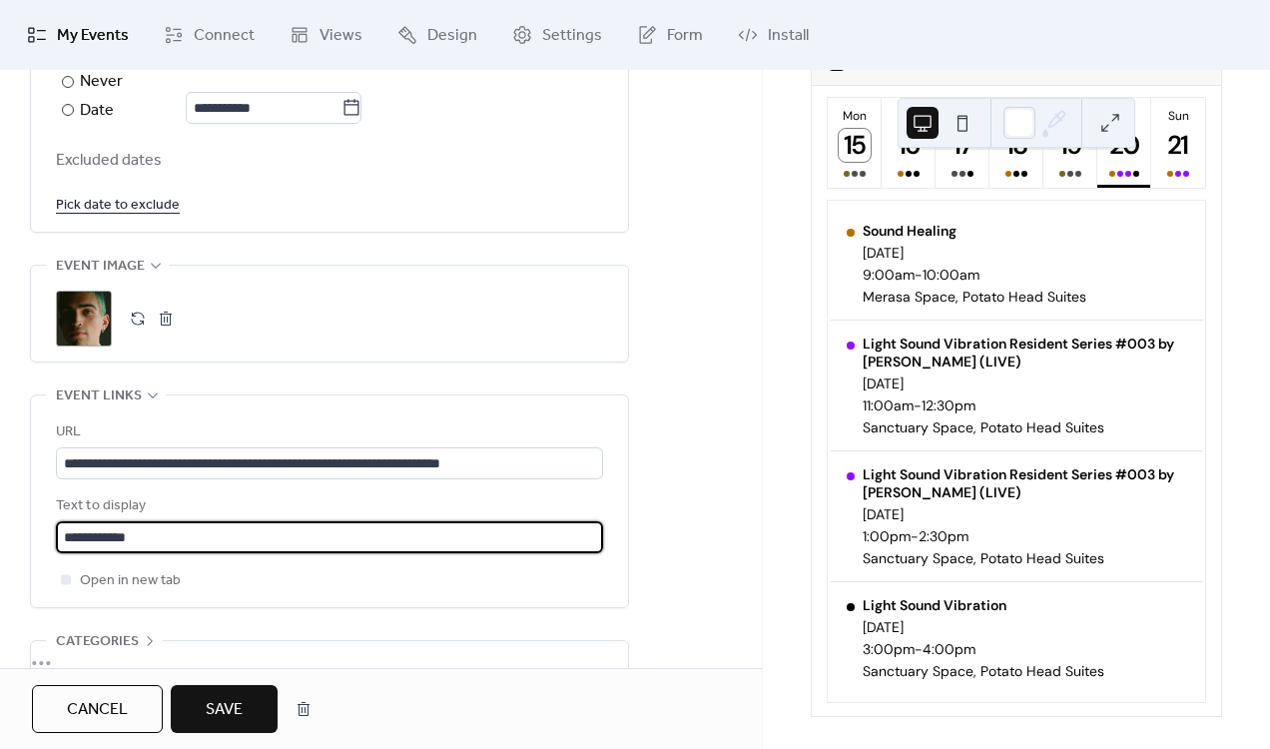
type input "**********"
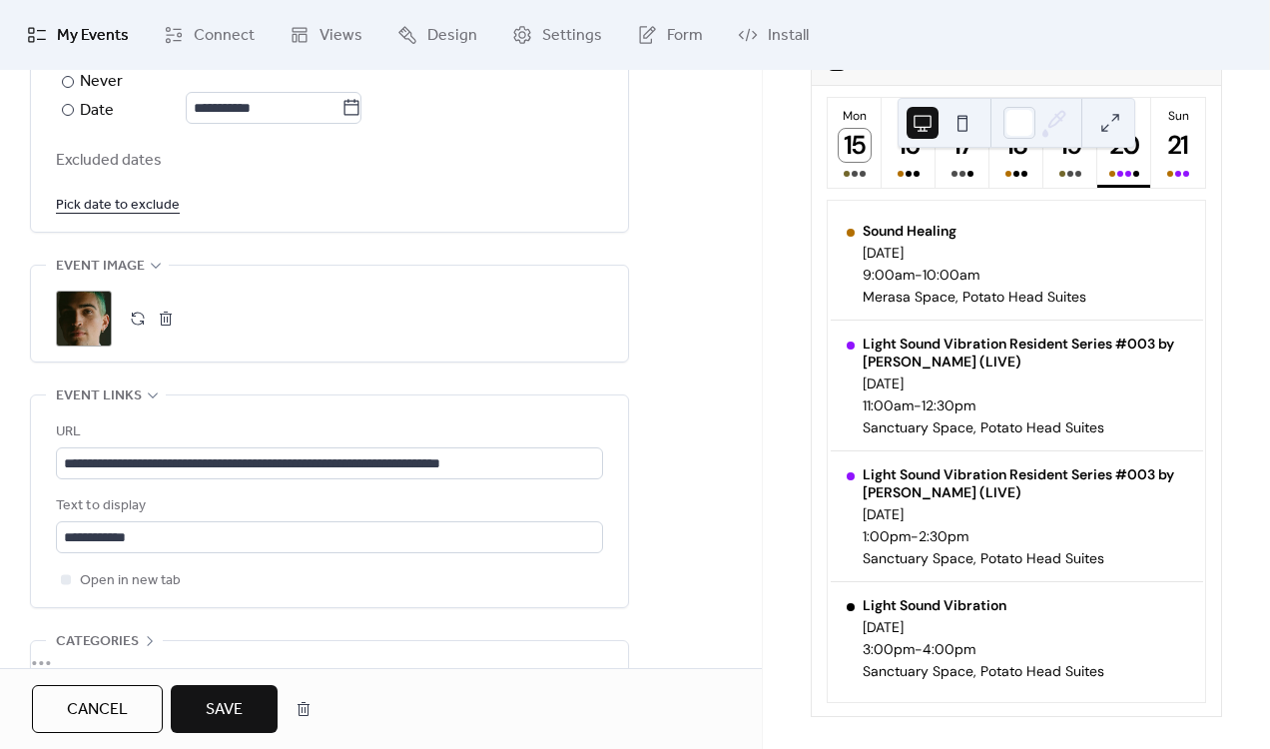
click at [257, 706] on button "Save" at bounding box center [224, 709] width 107 height 48
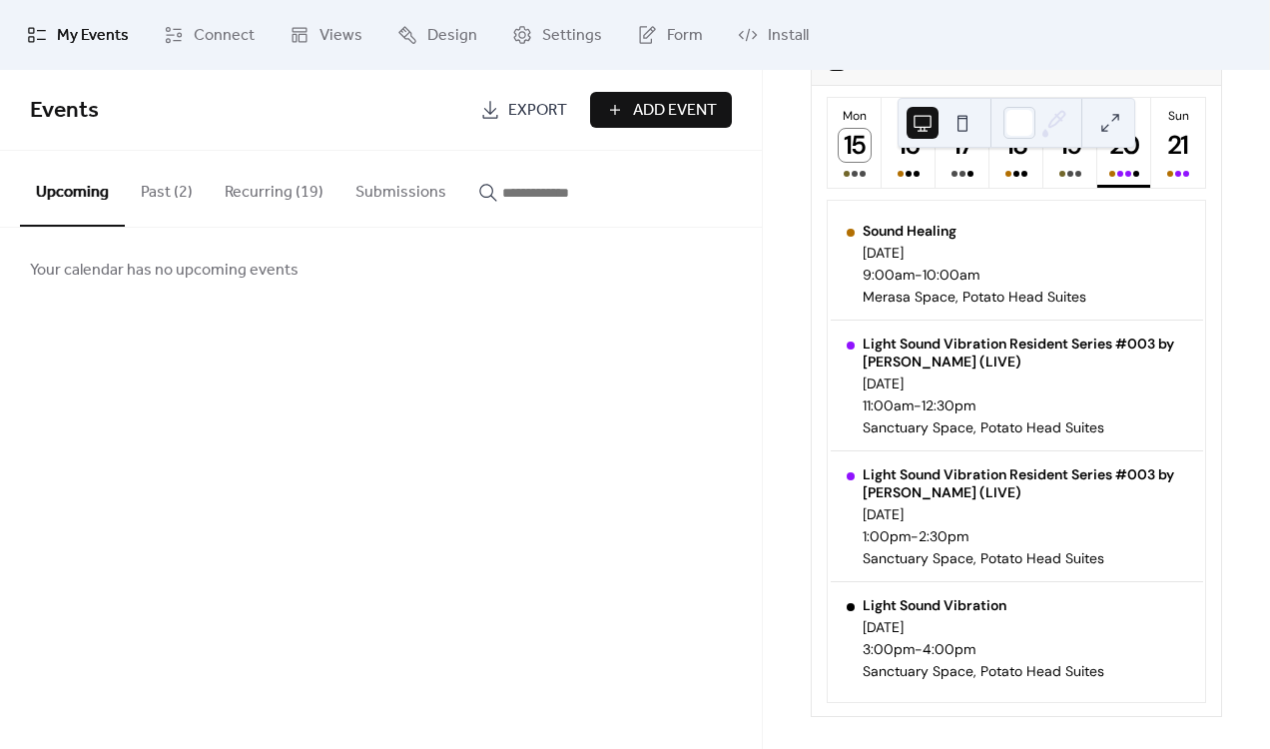
click at [1142, 1] on div "My Events Connect Views Design Settings Form Install" at bounding box center [635, 35] width 1270 height 70
